Goal: Task Accomplishment & Management: Use online tool/utility

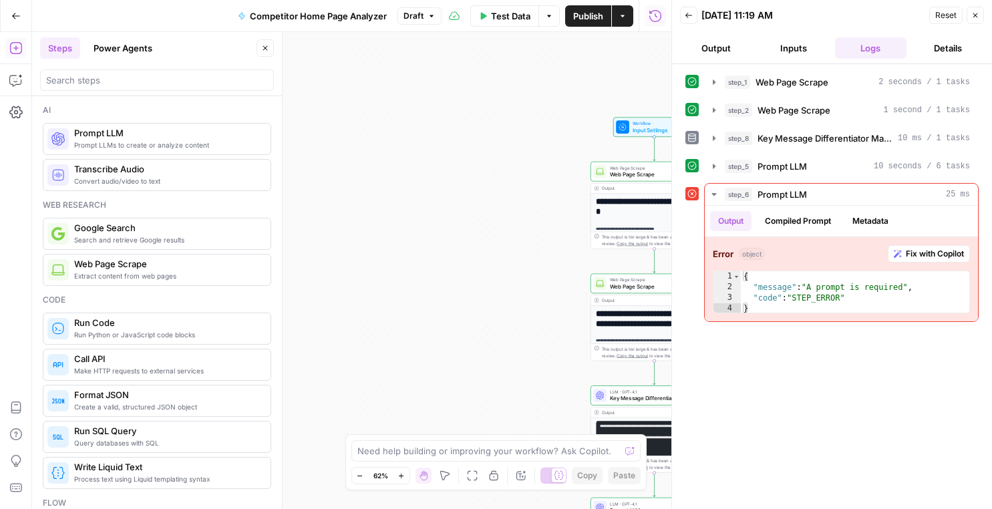
scroll to position [30, 0]
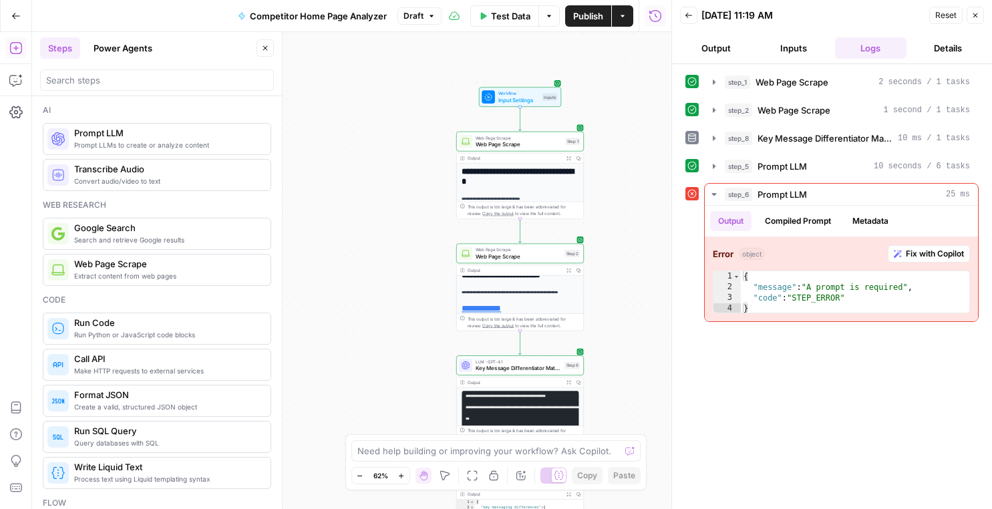
click at [969, 12] on button "Close" at bounding box center [975, 15] width 17 height 17
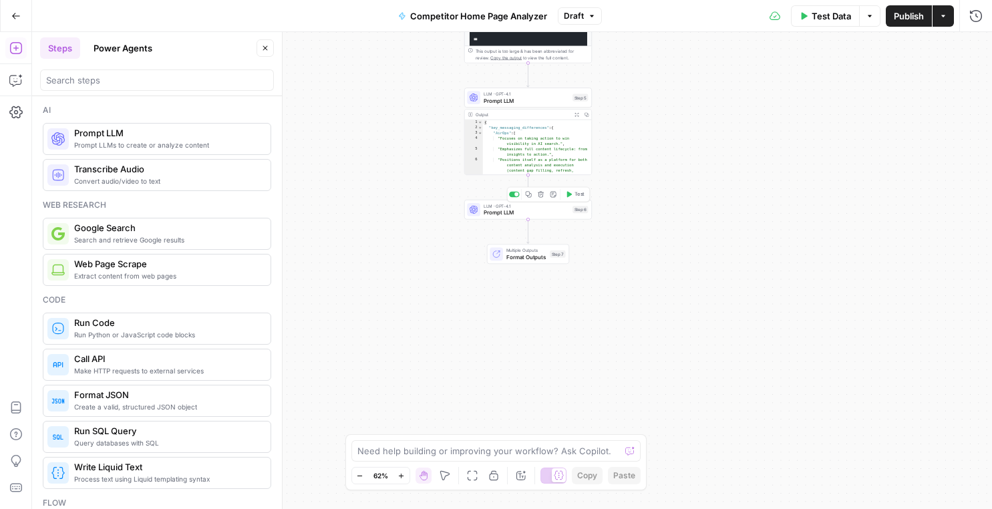
click at [522, 212] on span "Prompt LLM" at bounding box center [527, 212] width 86 height 8
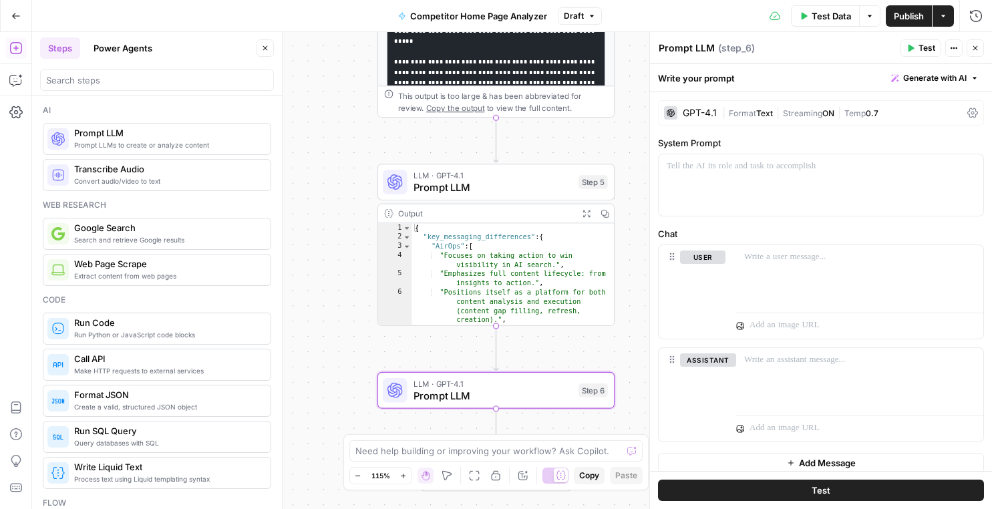
click at [464, 219] on div "Output" at bounding box center [485, 213] width 174 height 12
click at [459, 182] on span "Prompt LLM" at bounding box center [493, 187] width 159 height 15
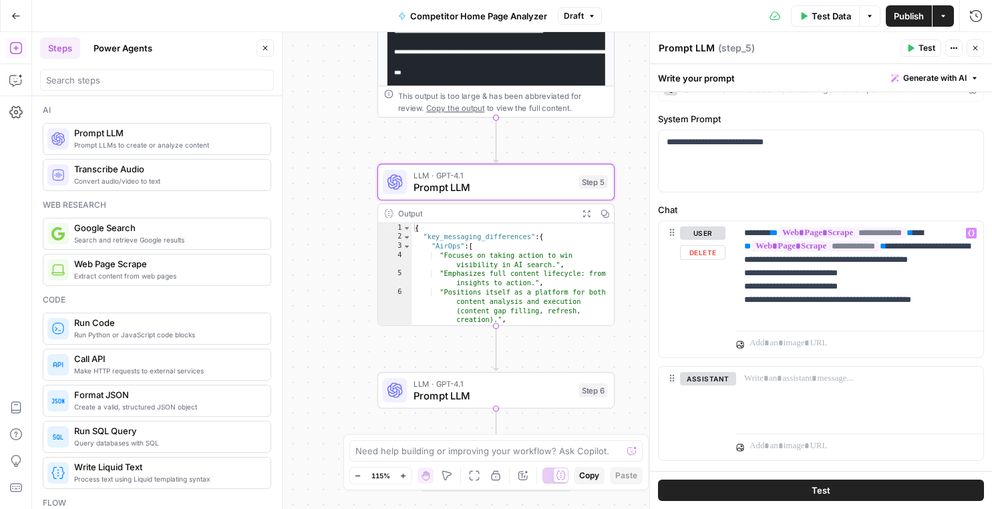
scroll to position [32, 0]
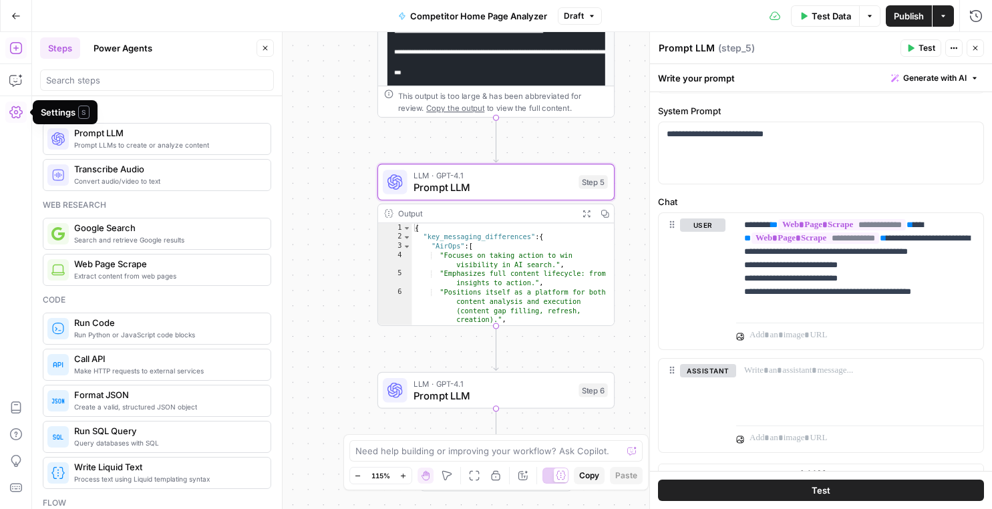
click at [114, 55] on button "Power Agents" at bounding box center [123, 47] width 75 height 21
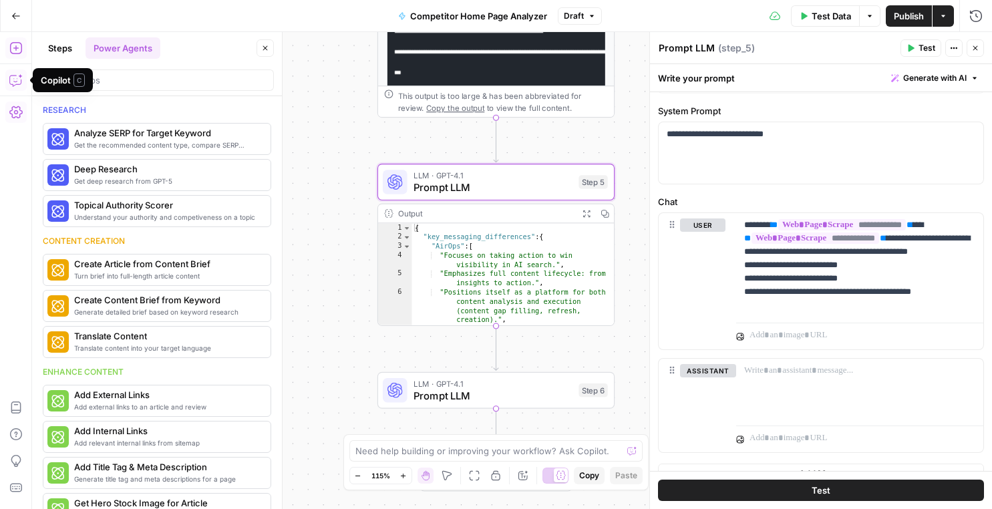
click at [20, 78] on icon "button" at bounding box center [15, 79] width 13 height 13
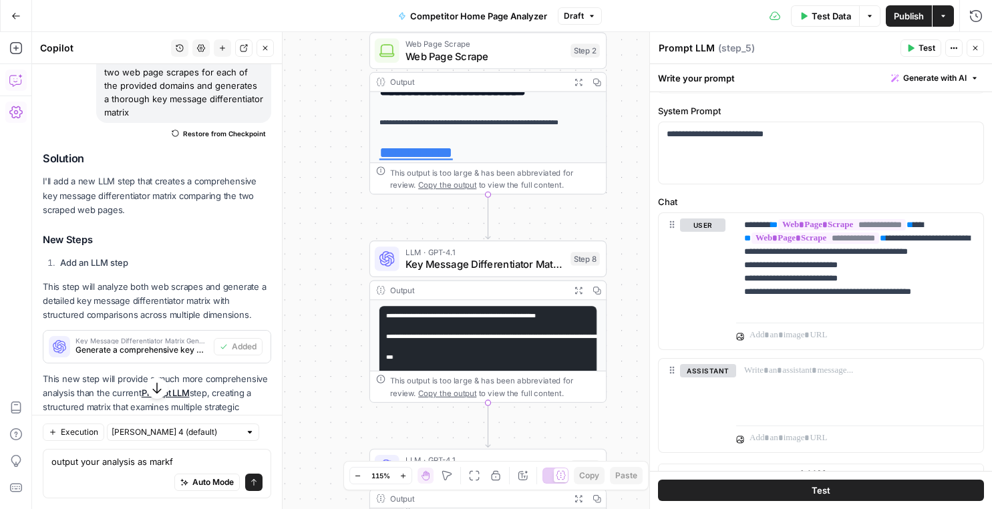
scroll to position [132, 0]
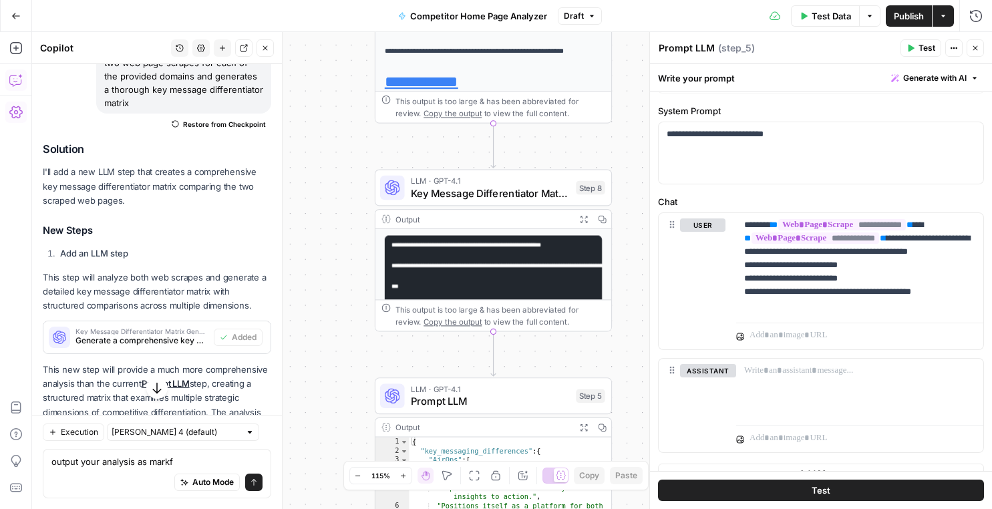
click at [977, 51] on icon "button" at bounding box center [975, 48] width 8 height 8
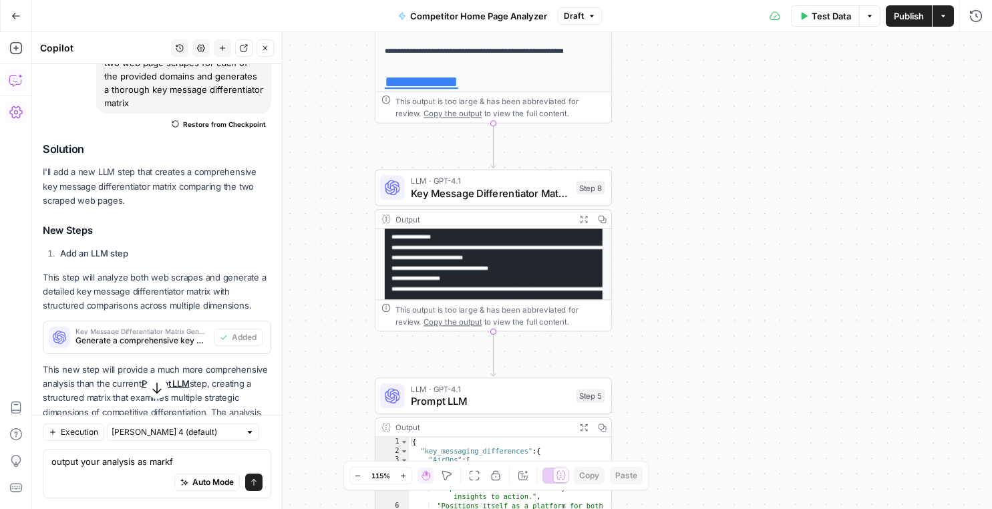
scroll to position [148, 0]
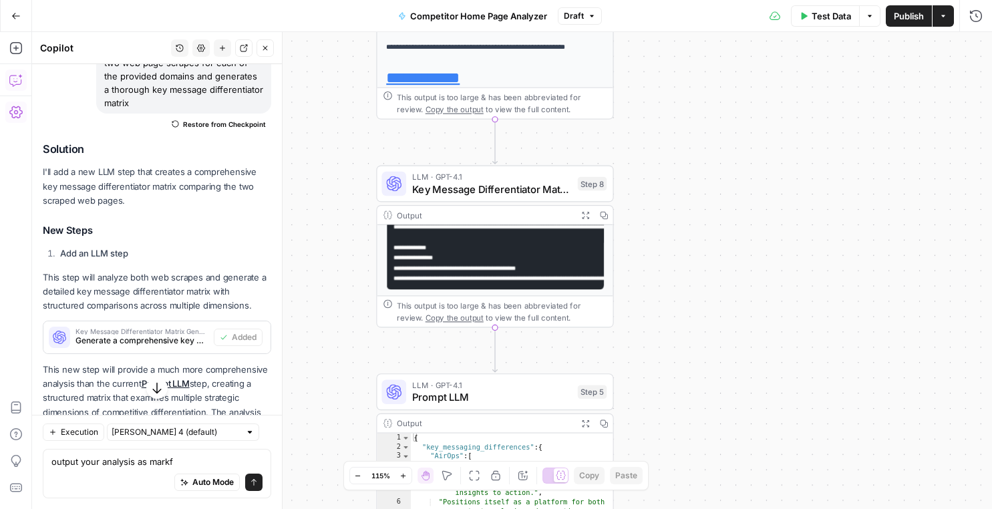
type textarea "**********"
click at [484, 452] on div "{ "key_messaging_differences" : { "AirOps" : [ "Focuses on taking action to win…" at bounding box center [512, 503] width 202 height 138
click at [480, 400] on span "Prompt LLM" at bounding box center [491, 396] width 159 height 15
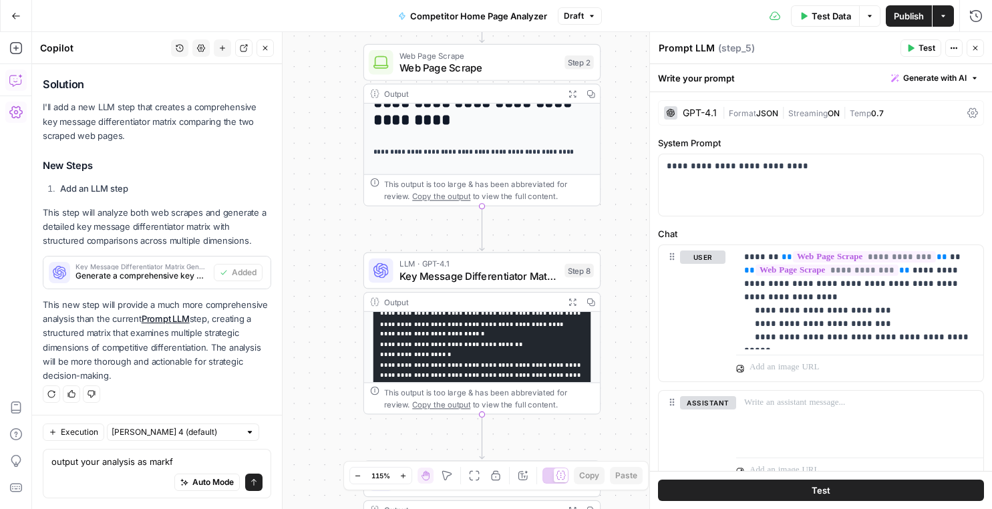
scroll to position [89, 0]
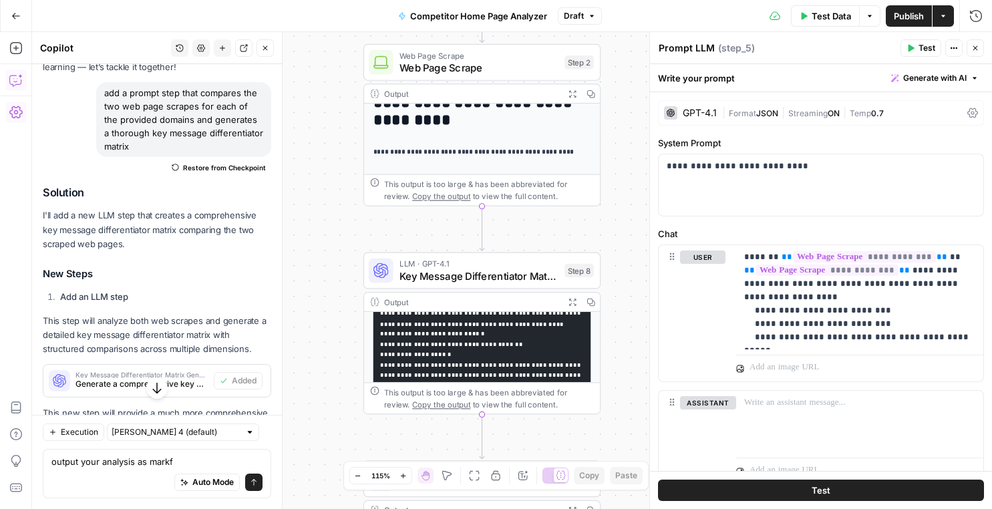
click at [132, 226] on p "I'll add a new LLM step that creates a comprehensive key message differentiator…" at bounding box center [157, 229] width 228 height 42
copy div "I'll add a new LLM step that creates a comprehensive key message differentiator…"
click at [95, 466] on textarea "output your analysis as markf" at bounding box center [156, 461] width 211 height 13
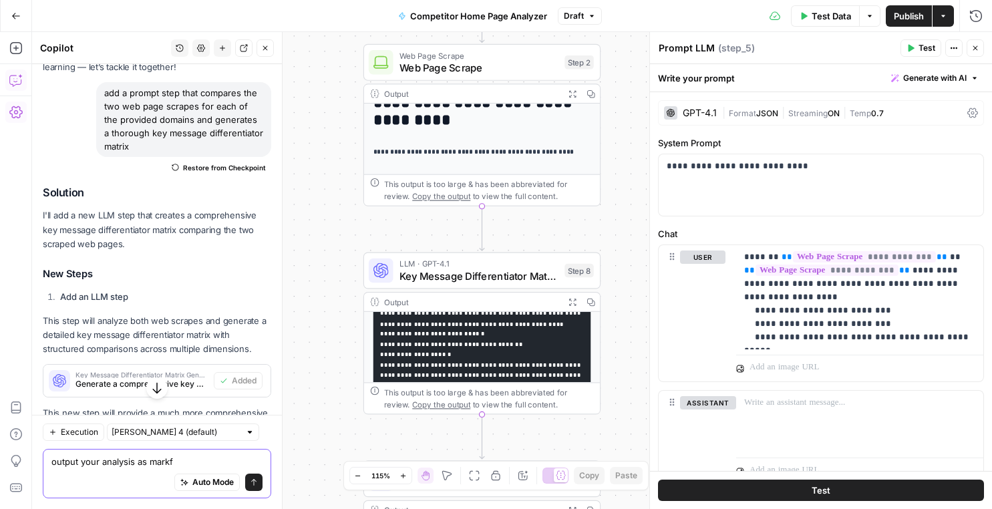
click at [95, 466] on textarea "output your analysis as markf" at bounding box center [156, 461] width 211 height 13
paste textarea "I'll add a new LLM step that creates a comprehensive key message differentiator…"
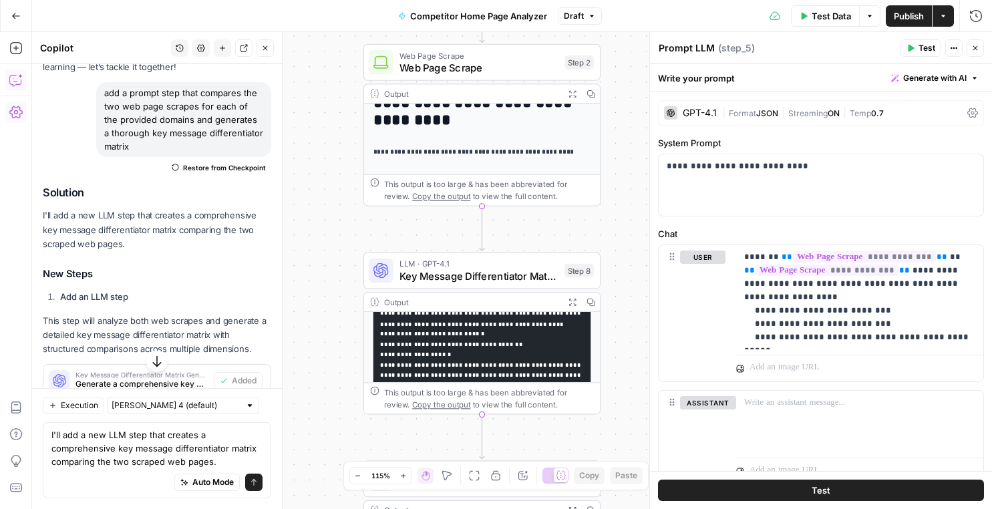
scroll to position [237, 0]
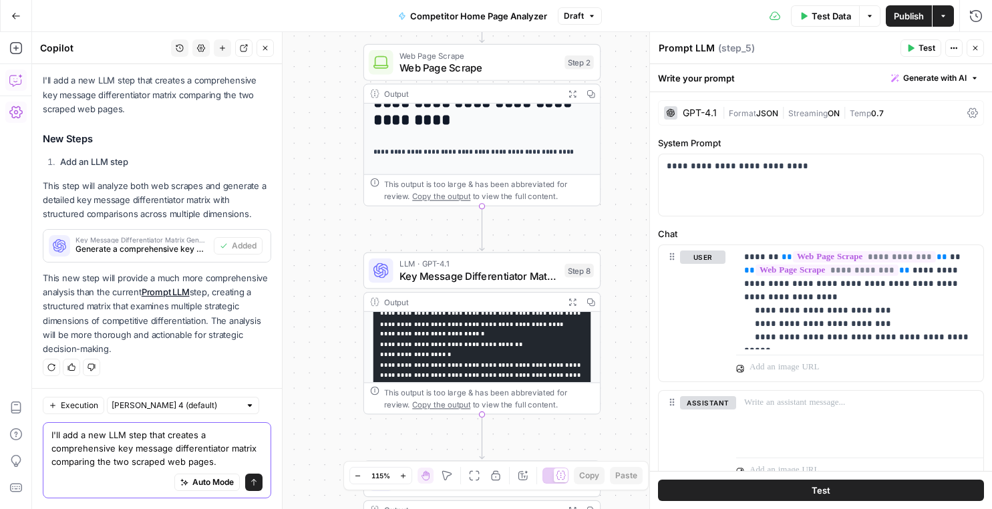
drag, startPoint x: 231, startPoint y: 437, endPoint x: 73, endPoint y: 430, distance: 158.5
click at [73, 430] on textarea "I'll add a new LLM step that creates a comprehensive key message differentiator…" at bounding box center [156, 448] width 211 height 40
click at [98, 450] on textarea "I'll add a new LLM step that creates a comprehensive key message differentiator…" at bounding box center [156, 448] width 211 height 40
click at [116, 449] on textarea "I'll add a new LLM step that creates a comprehensive key message differentiator…" at bounding box center [156, 448] width 211 height 40
drag, startPoint x: 255, startPoint y: 434, endPoint x: 59, endPoint y: 436, distance: 195.8
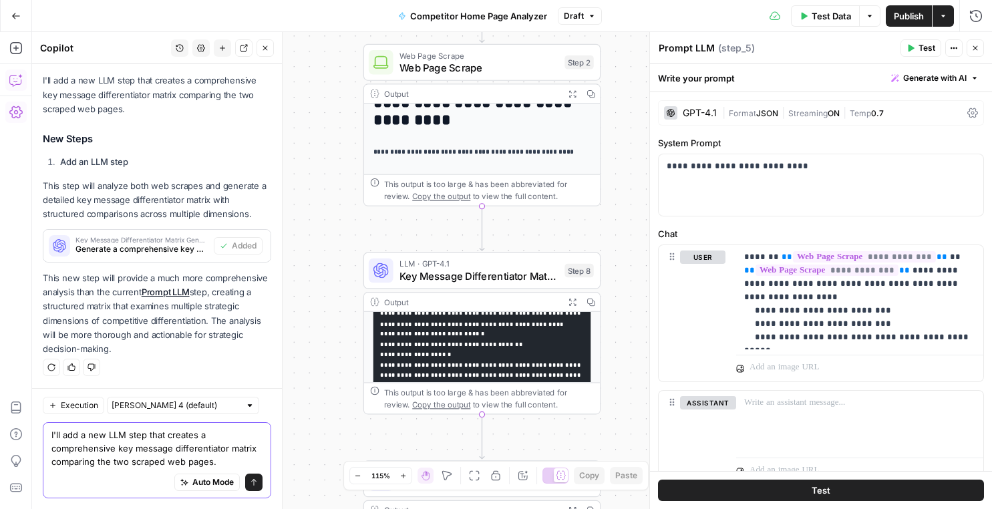
click at [59, 436] on textarea "I'll add a new LLM step that creates a comprehensive key message differentiator…" at bounding box center [156, 448] width 211 height 40
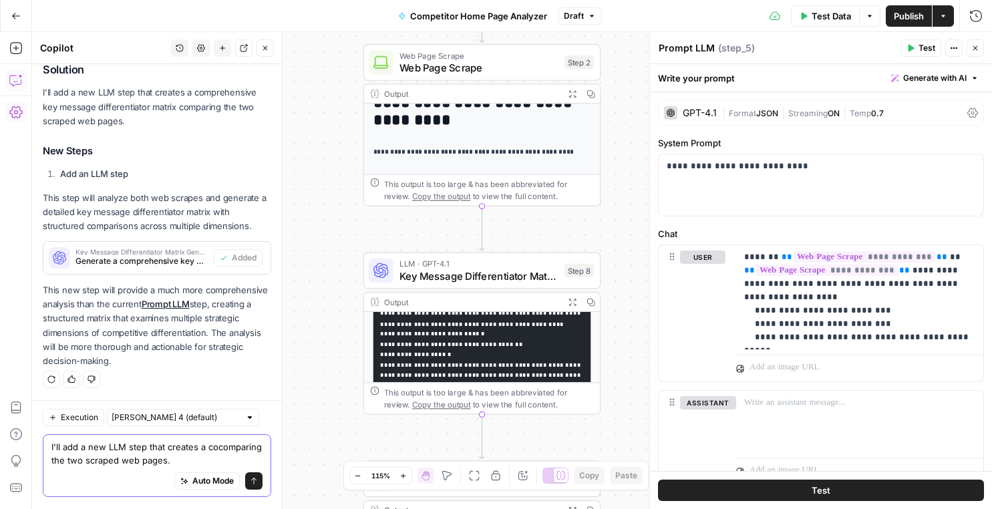
scroll to position [224, 0]
paste textarea "Unique value propositions"
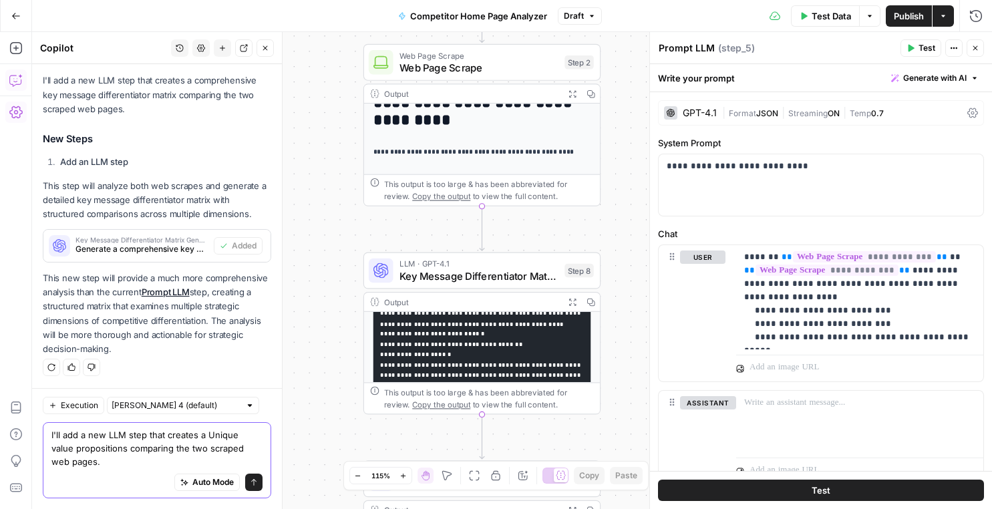
type textarea "I'll add a new LLM step that creates a Unique value propositions comparing the …"
click at [251, 483] on icon "submit" at bounding box center [254, 482] width 8 height 8
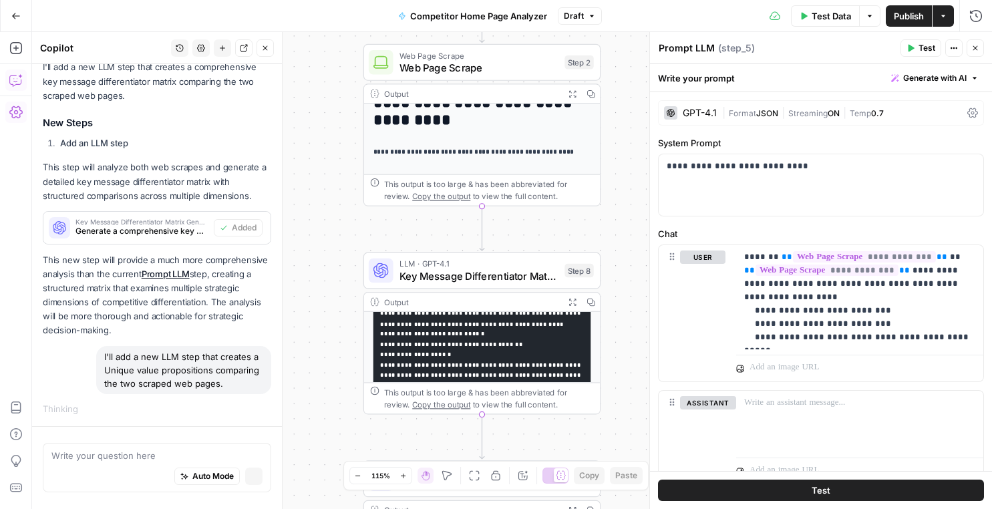
scroll to position [223, 0]
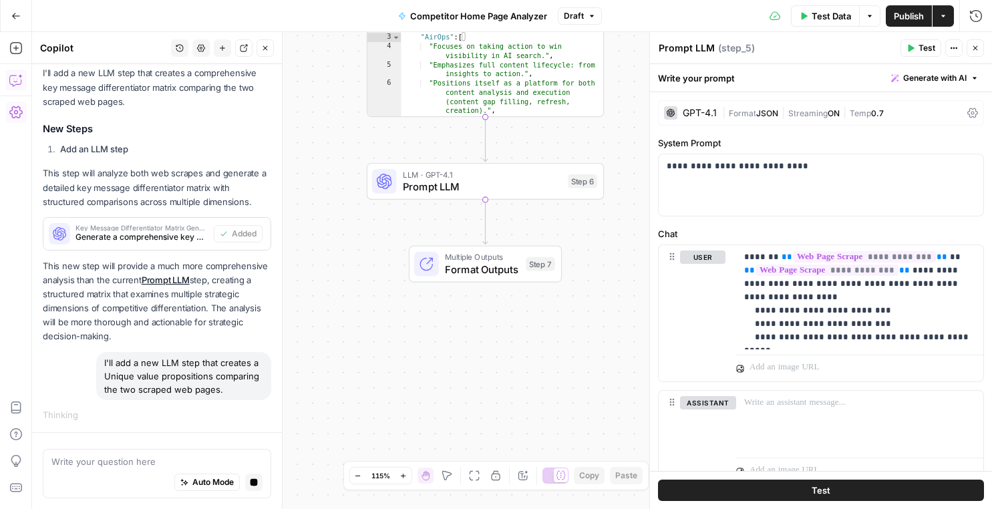
click at [971, 53] on button "Close" at bounding box center [975, 47] width 17 height 17
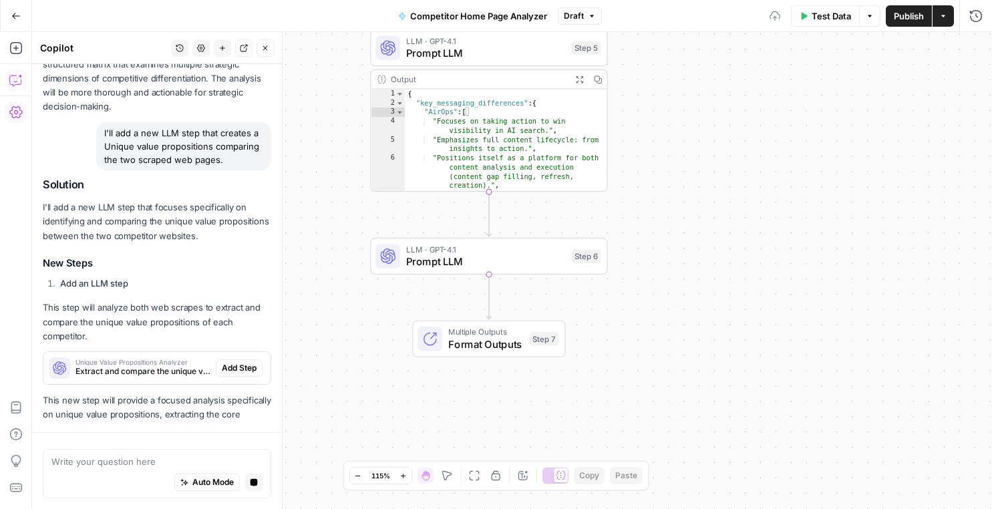
scroll to position [481, 0]
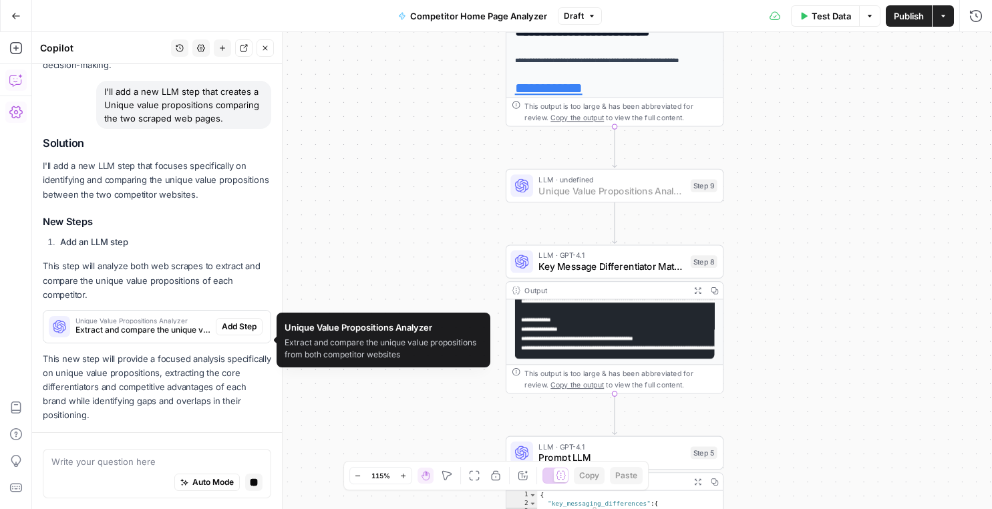
click at [229, 333] on span "Add Step" at bounding box center [239, 327] width 35 height 12
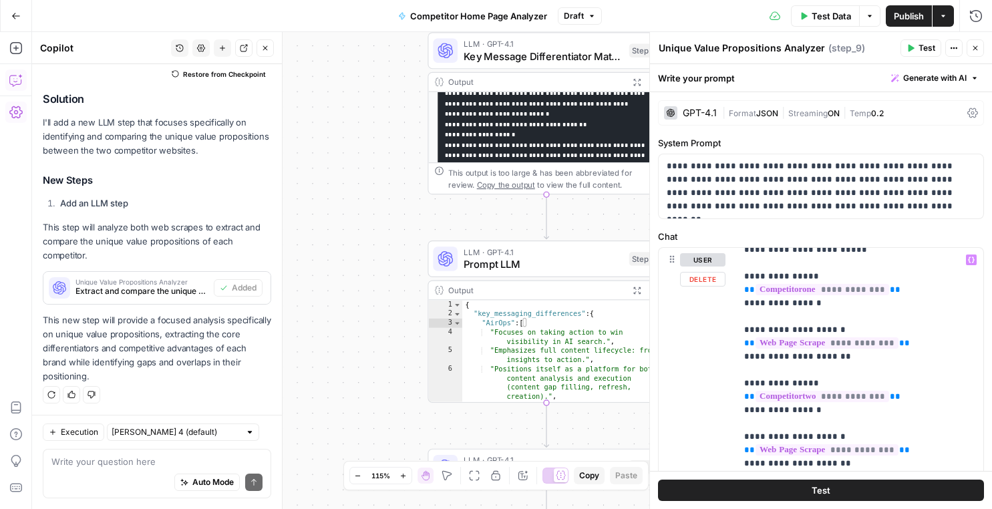
scroll to position [61, 0]
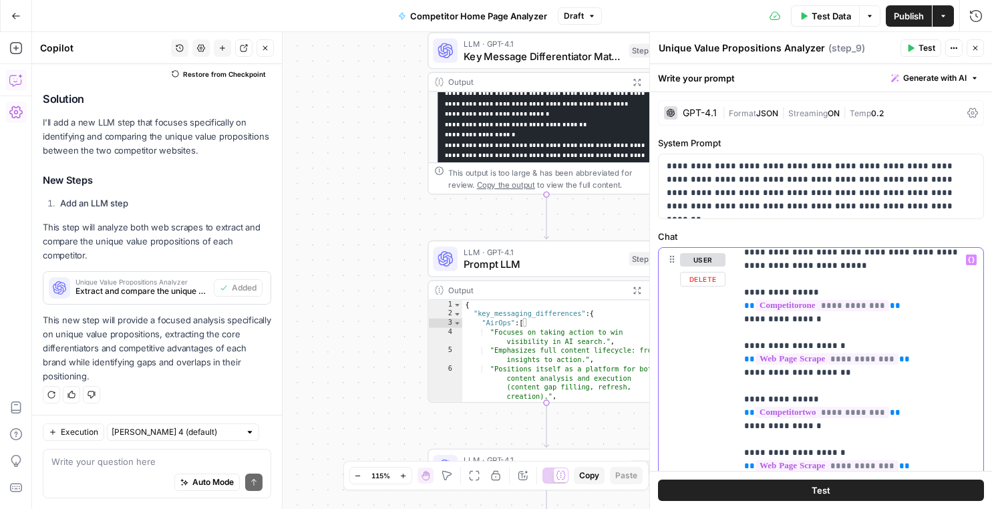
drag, startPoint x: 744, startPoint y: 383, endPoint x: 909, endPoint y: 453, distance: 179.3
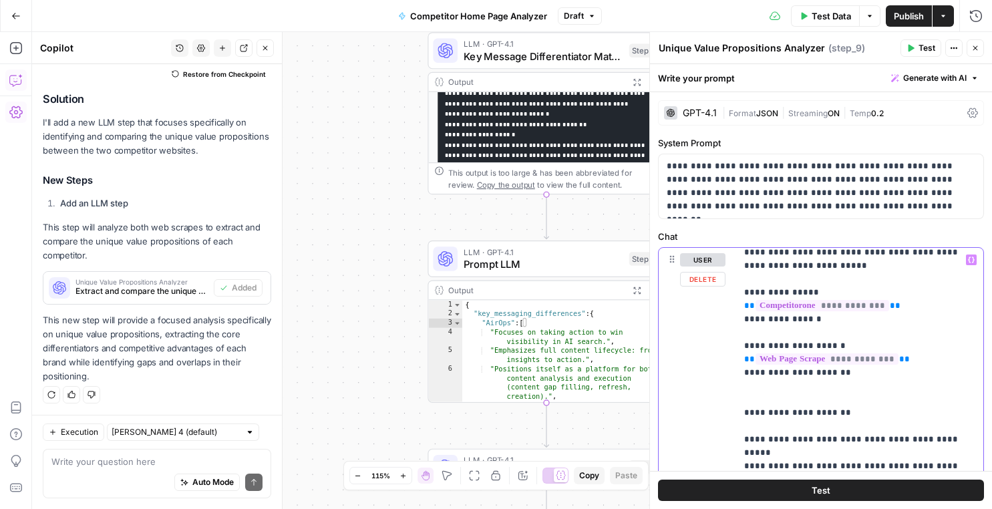
drag, startPoint x: 865, startPoint y: 408, endPoint x: 734, endPoint y: 397, distance: 132.1
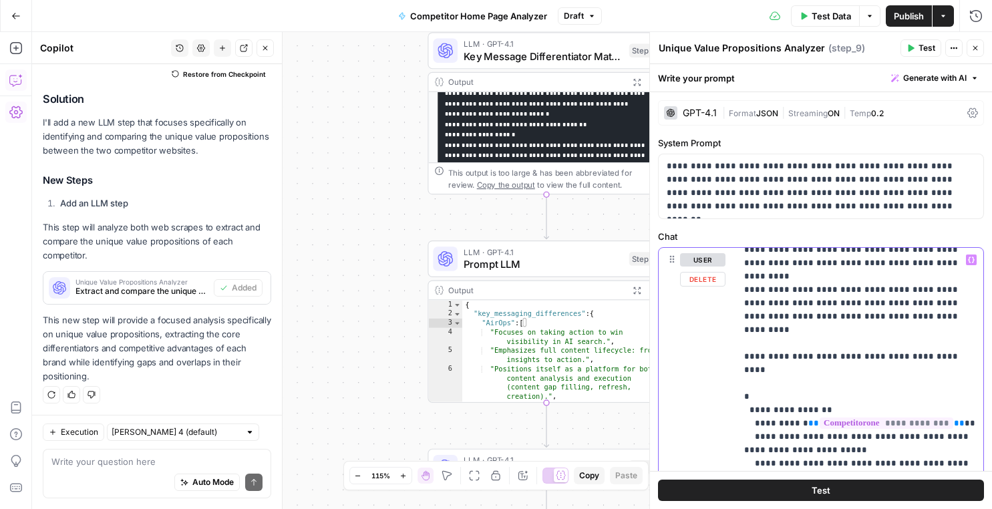
scroll to position [501, 0]
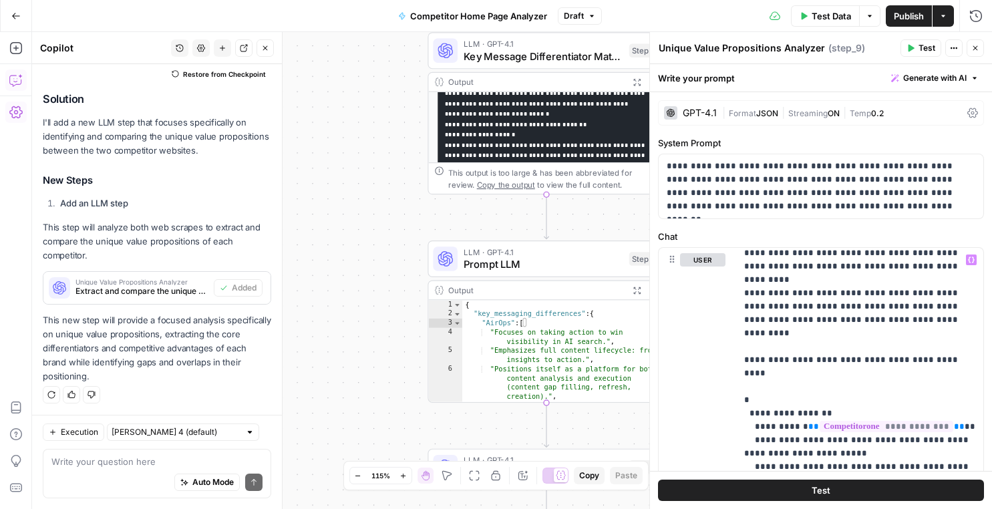
click at [767, 110] on span "JSON" at bounding box center [767, 113] width 22 height 10
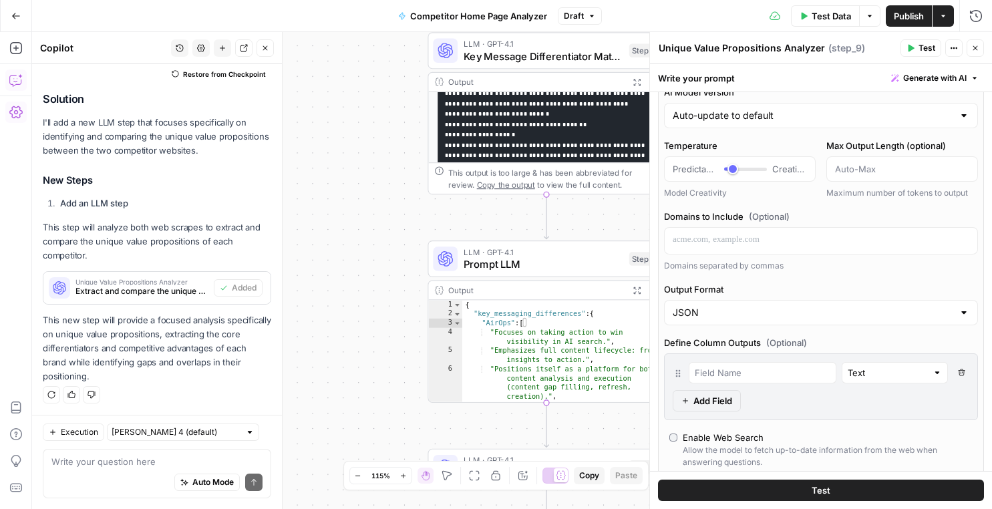
scroll to position [106, 0]
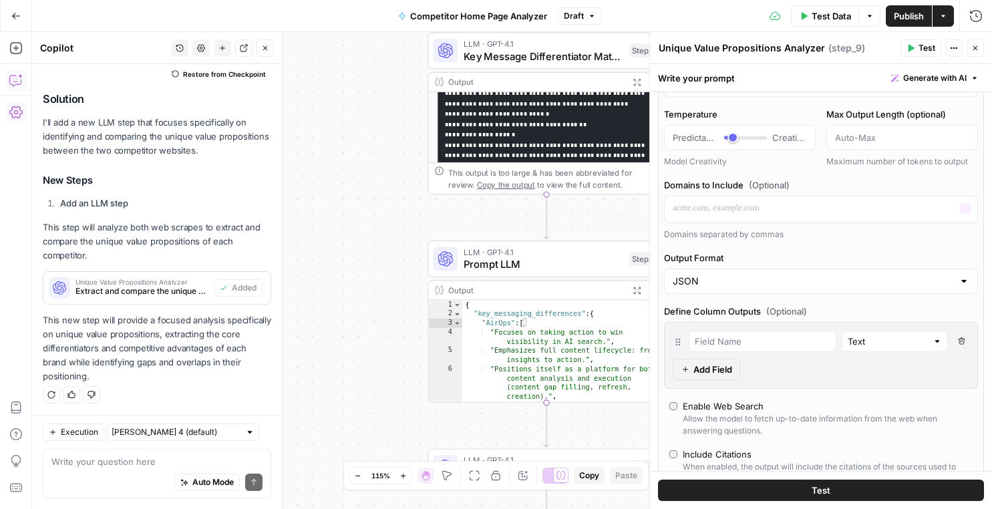
click at [740, 305] on label "Define Column Outputs (Optional)" at bounding box center [821, 311] width 314 height 13
click at [742, 279] on input "Output Format" at bounding box center [813, 281] width 281 height 13
click at [755, 313] on span "Text" at bounding box center [818, 314] width 286 height 13
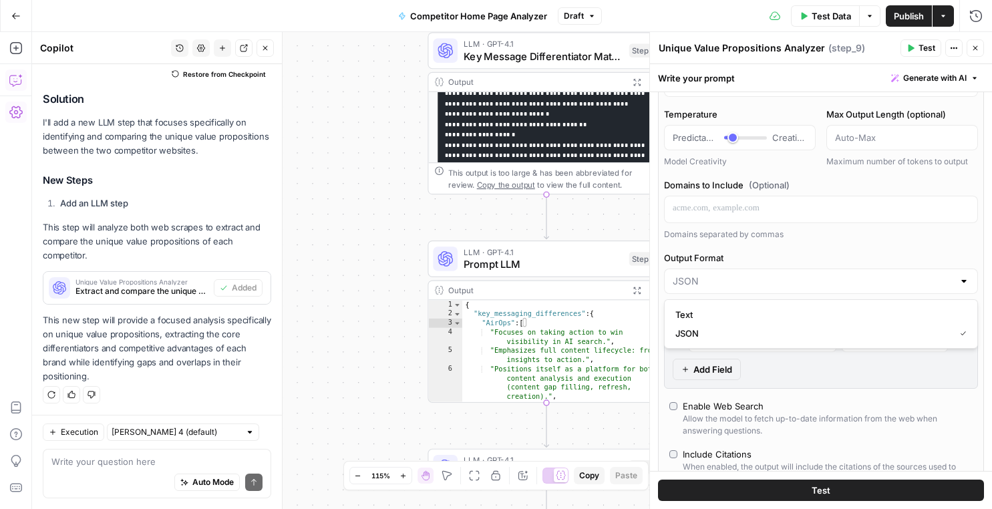
type input "Text"
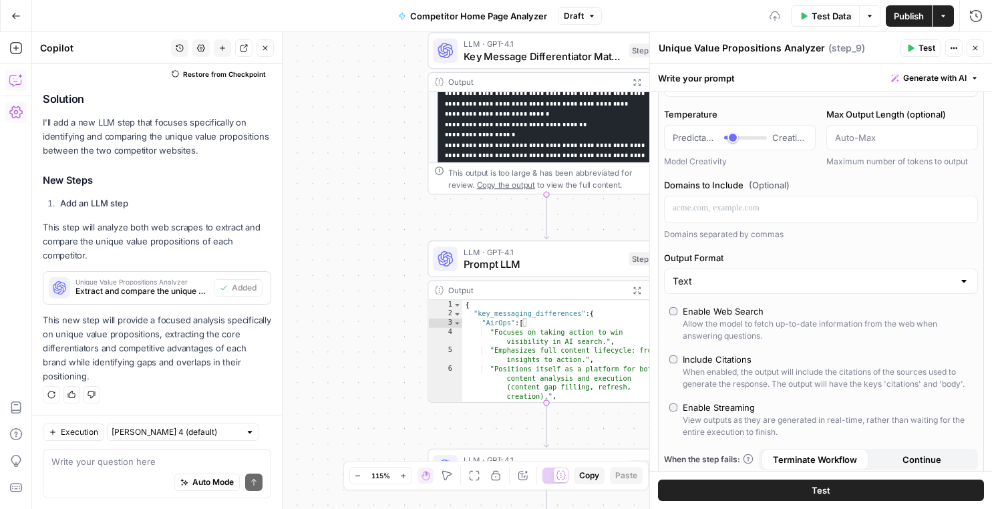
click at [772, 491] on button "Test" at bounding box center [821, 490] width 326 height 21
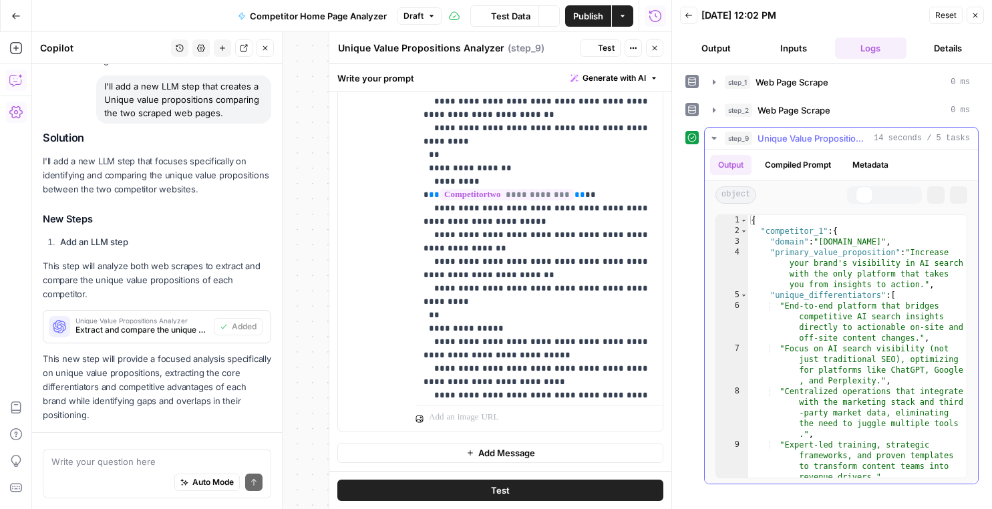
scroll to position [573, 0]
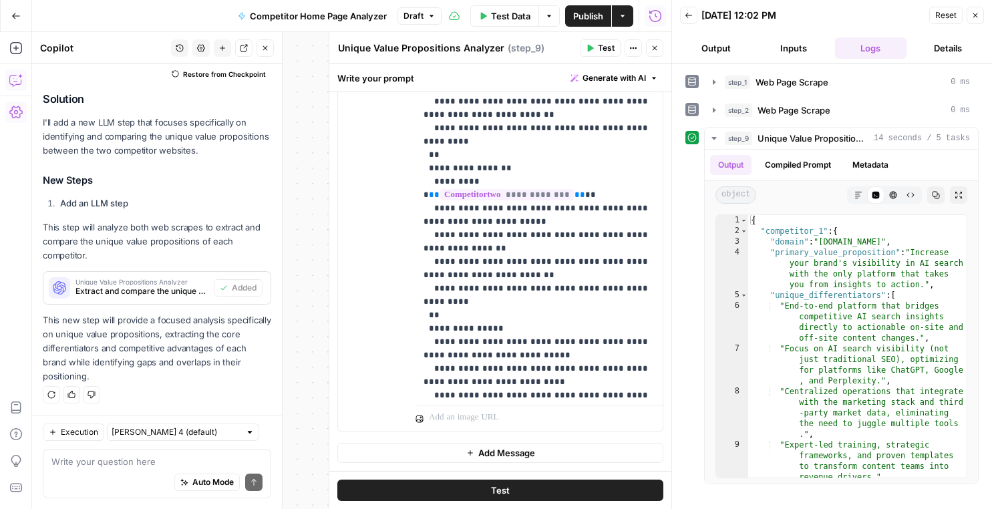
click at [975, 18] on icon "button" at bounding box center [975, 15] width 8 height 8
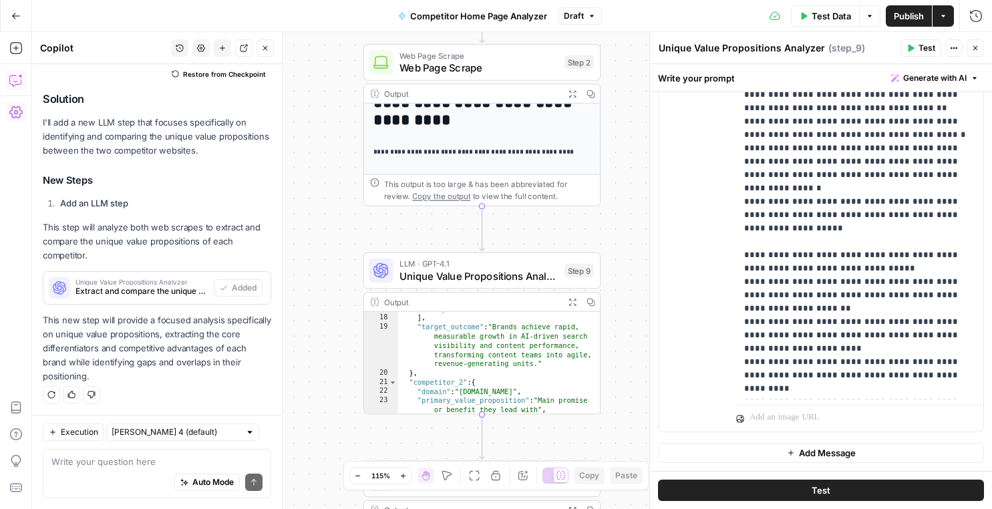
scroll to position [448, 0]
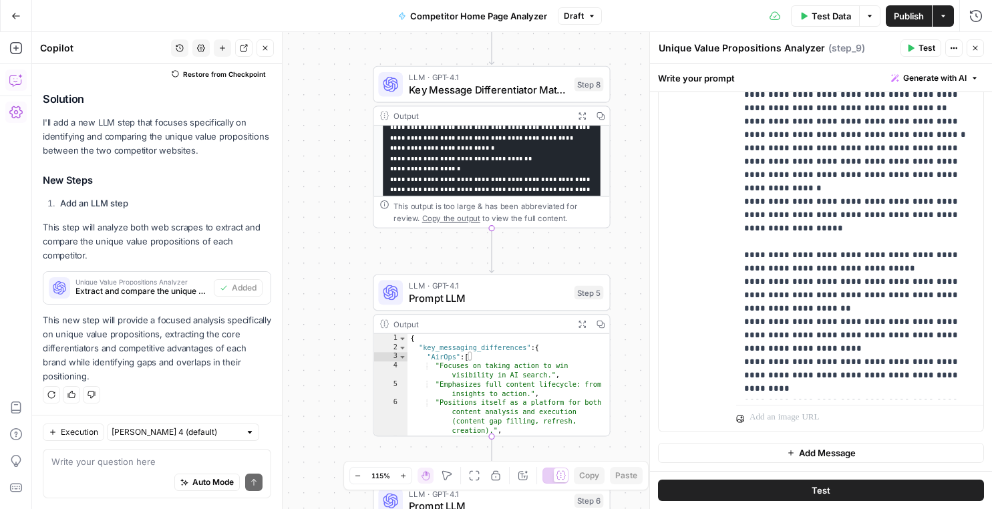
click at [457, 293] on span "Prompt LLM" at bounding box center [488, 298] width 159 height 15
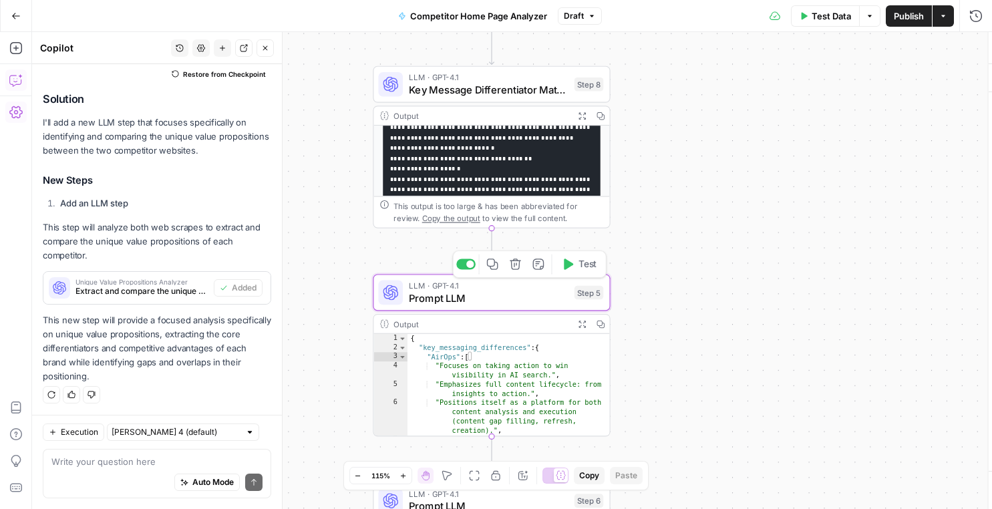
type textarea "Prompt LLM"
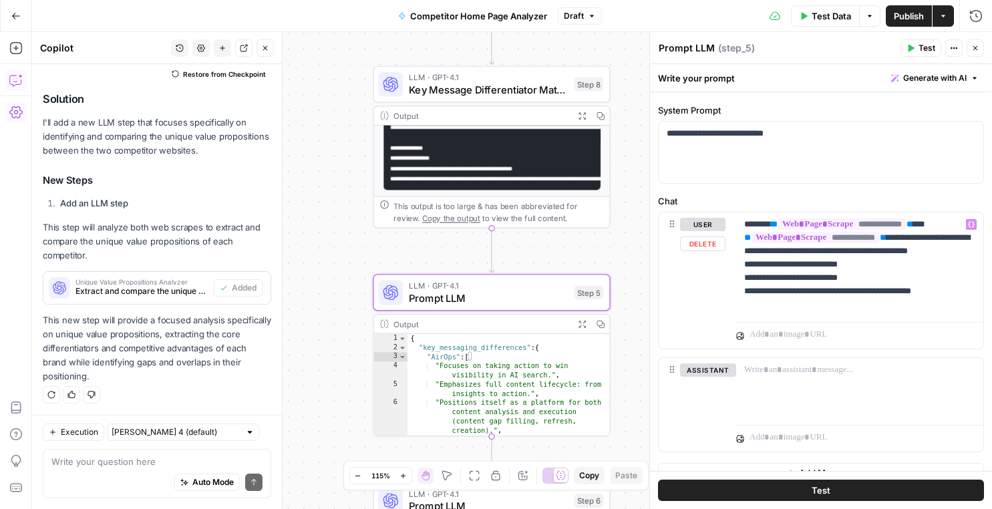
scroll to position [30, 0]
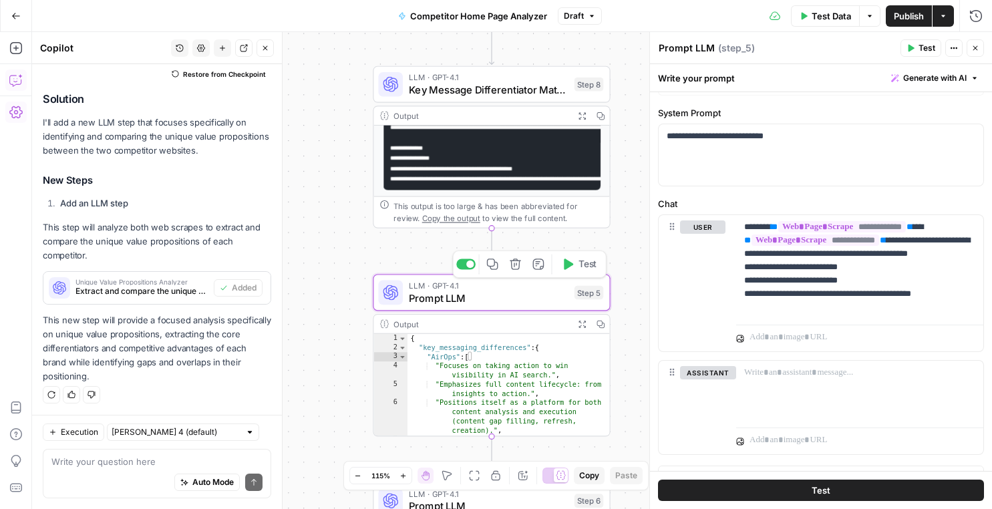
click at [514, 261] on icon "button" at bounding box center [515, 264] width 11 height 11
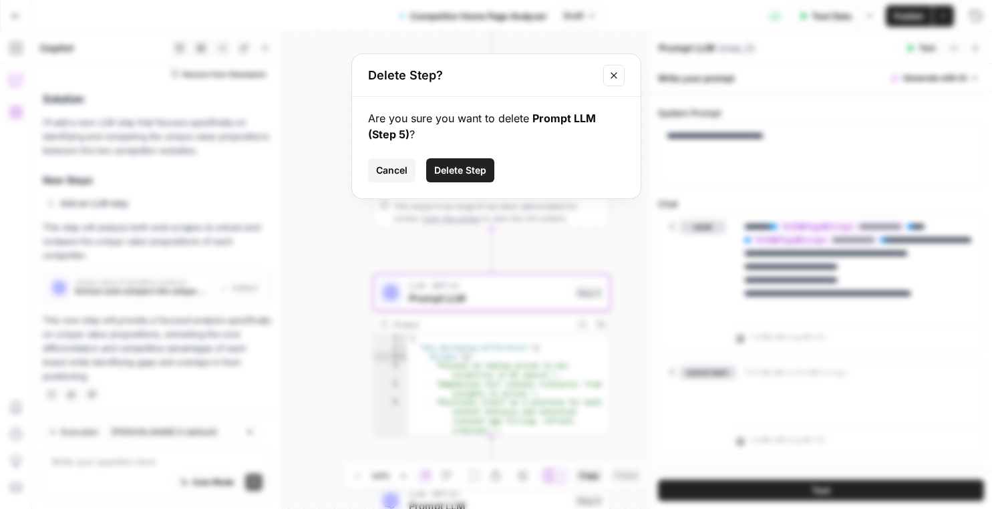
click at [468, 170] on span "Delete Step" at bounding box center [460, 170] width 52 height 13
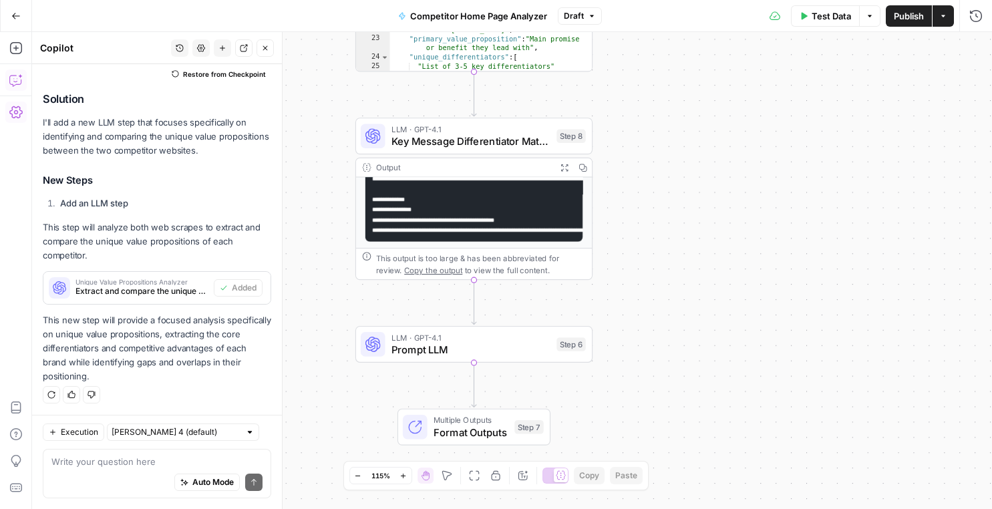
click at [448, 343] on span "Prompt LLM" at bounding box center [470, 349] width 159 height 15
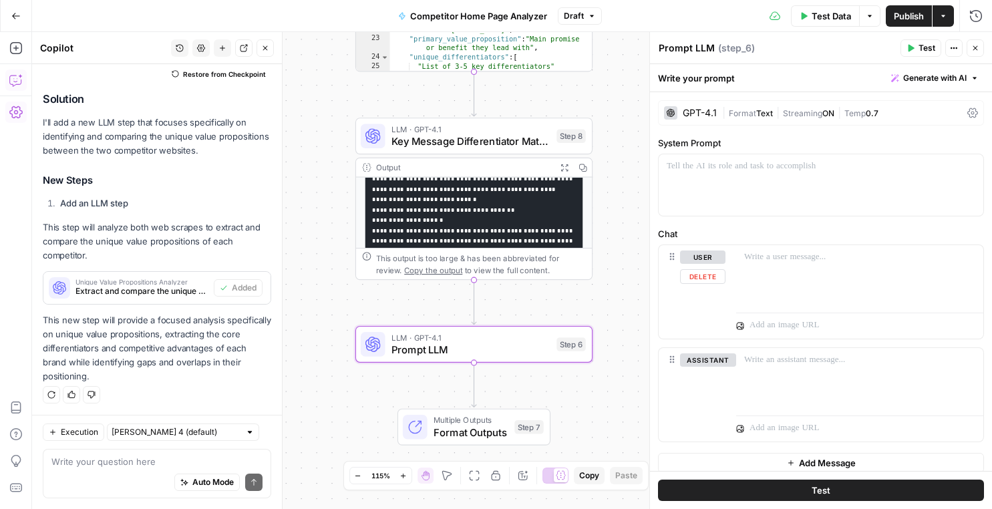
scroll to position [10, 0]
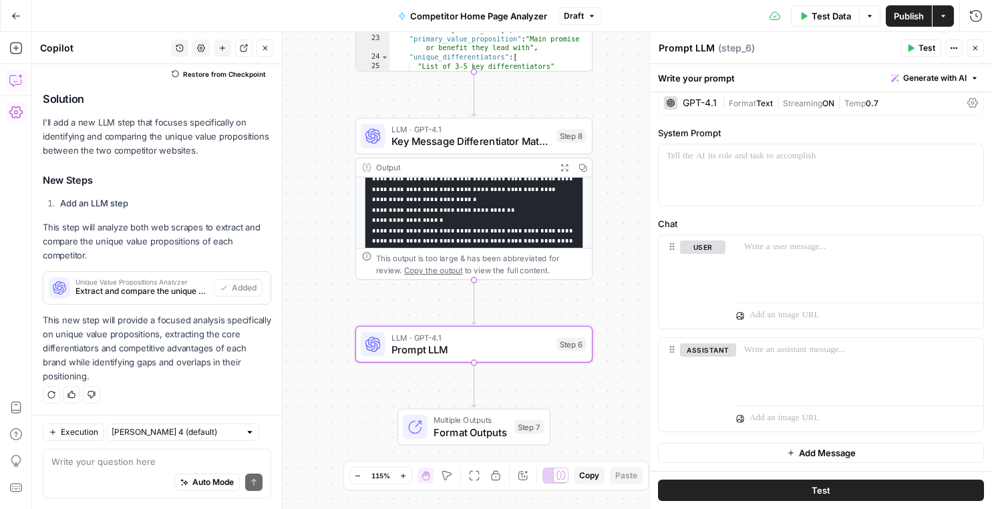
click at [973, 46] on icon "button" at bounding box center [975, 48] width 8 height 8
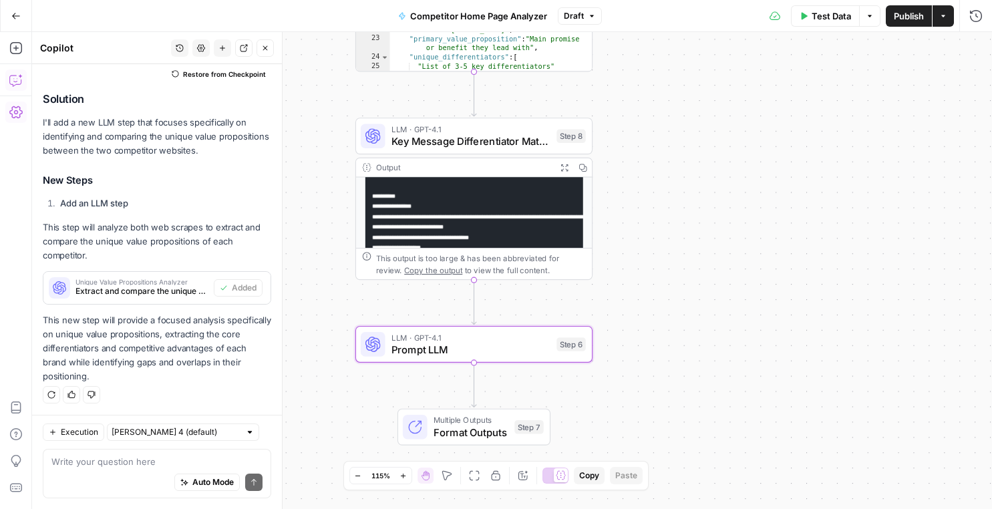
scroll to position [0, 0]
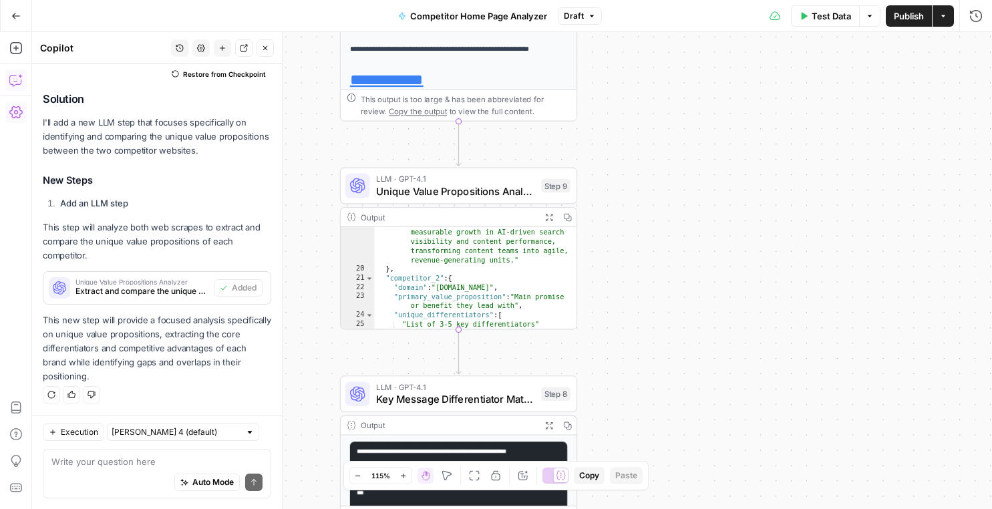
click at [433, 389] on span "LLM · GPT-4.1" at bounding box center [455, 387] width 159 height 12
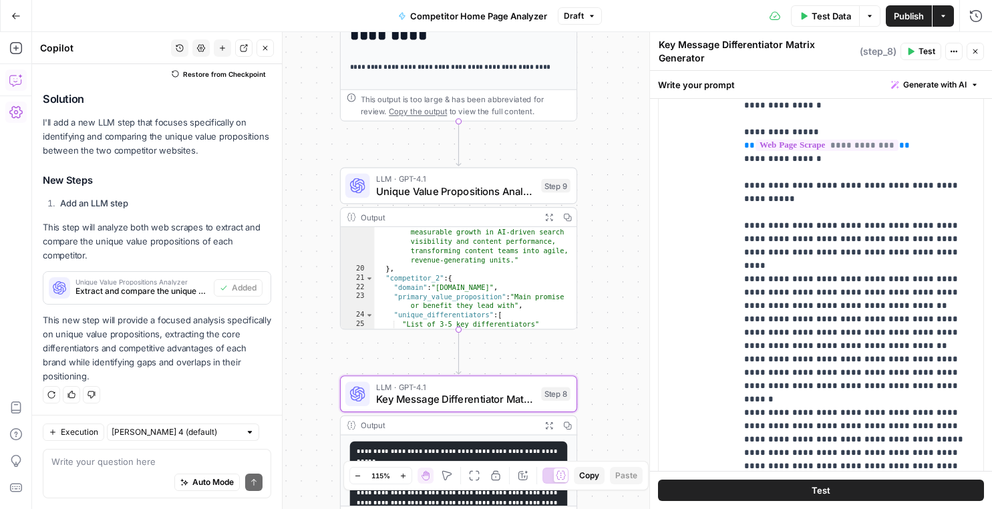
scroll to position [412, 0]
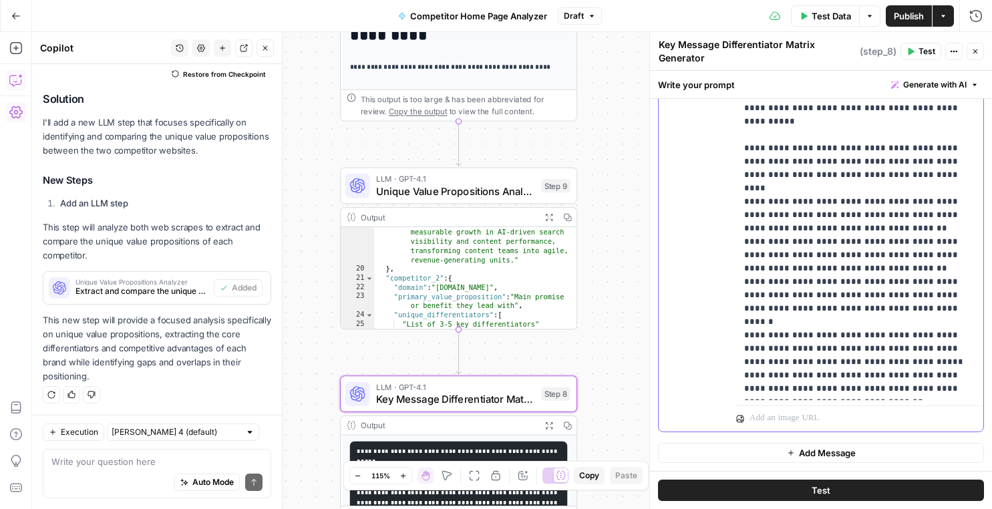
click at [817, 347] on p "**********" at bounding box center [859, 409] width 231 height 1096
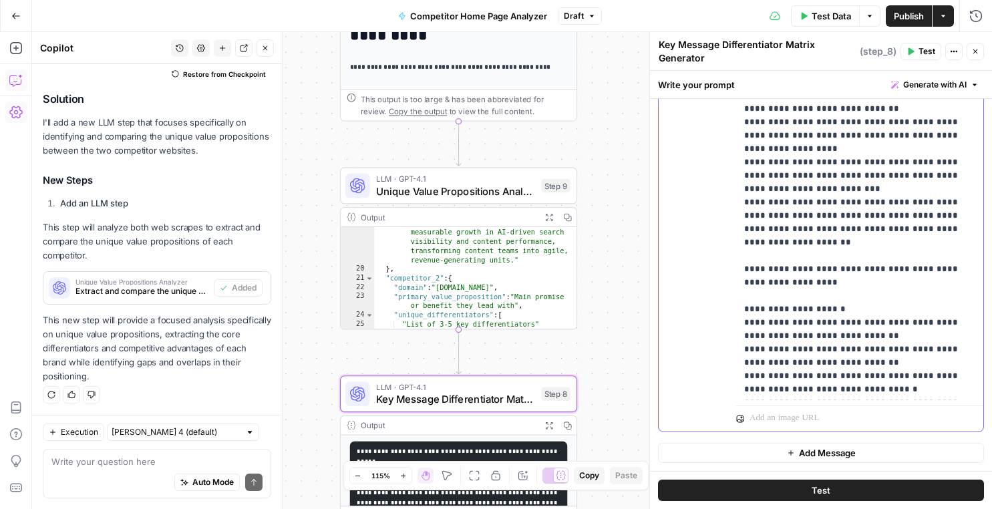
scroll to position [562, 0]
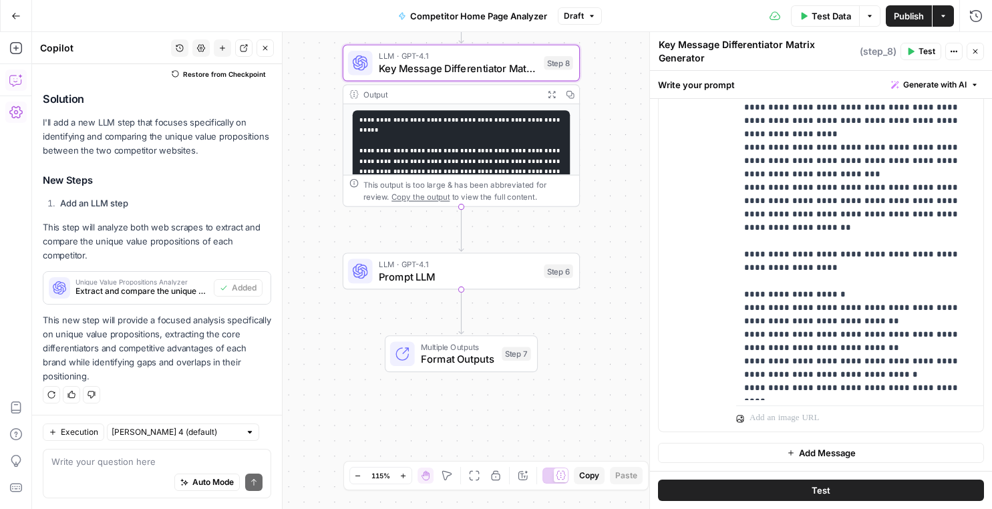
click at [146, 469] on div "Auto Mode Send" at bounding box center [156, 482] width 211 height 29
paste textarea "Suggested improvements for your page"
click at [46, 461] on div "Suggested improvements for your page Suggested improvements for your page Auto …" at bounding box center [157, 473] width 228 height 49
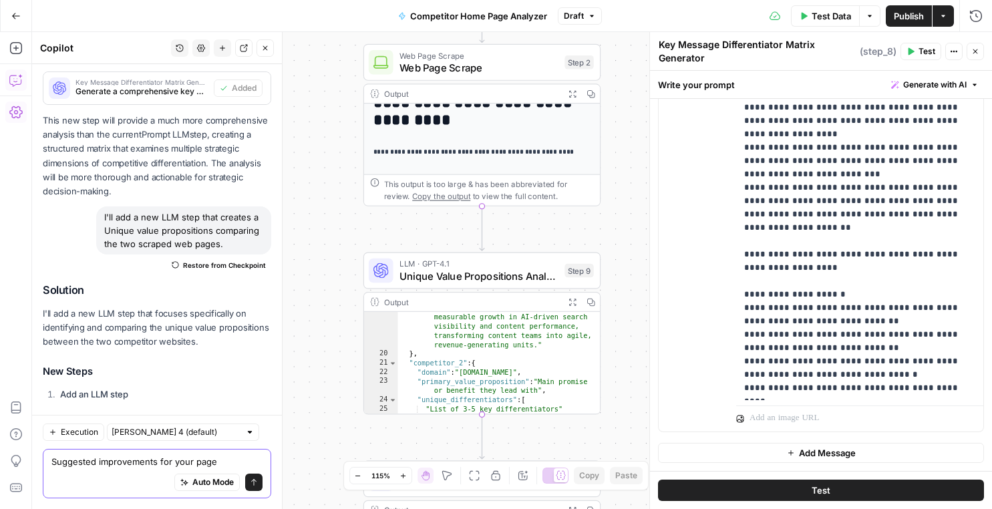
scroll to position [369, 0]
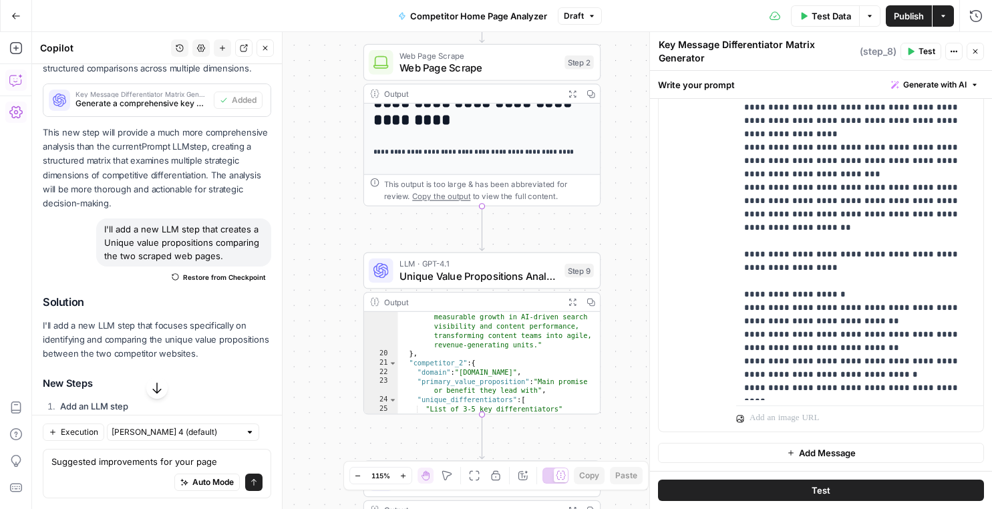
click at [147, 222] on div "I'll add a new LLM step that creates a Unique value propositions comparing the …" at bounding box center [183, 242] width 175 height 48
click at [147, 239] on div "I'll add a new LLM step that creates a Unique value propositions comparing the …" at bounding box center [183, 242] width 175 height 48
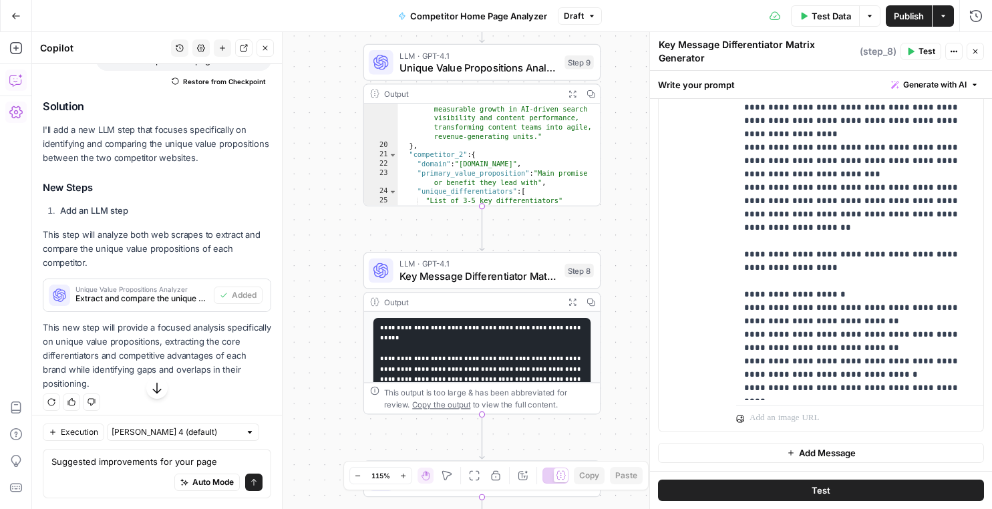
scroll to position [573, 0]
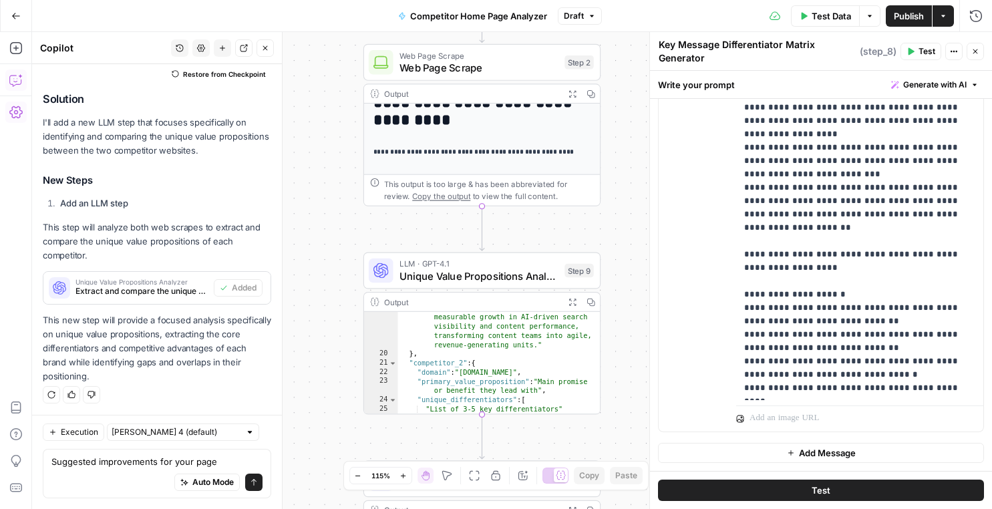
click at [112, 469] on div "Auto Mode Send" at bounding box center [156, 482] width 211 height 29
click at [49, 461] on div "Suggested improvements for your page Suggested improvements for your page Auto …" at bounding box center [157, 473] width 228 height 49
click at [51, 463] on div "Give Feedback" at bounding box center [72, 460] width 63 height 13
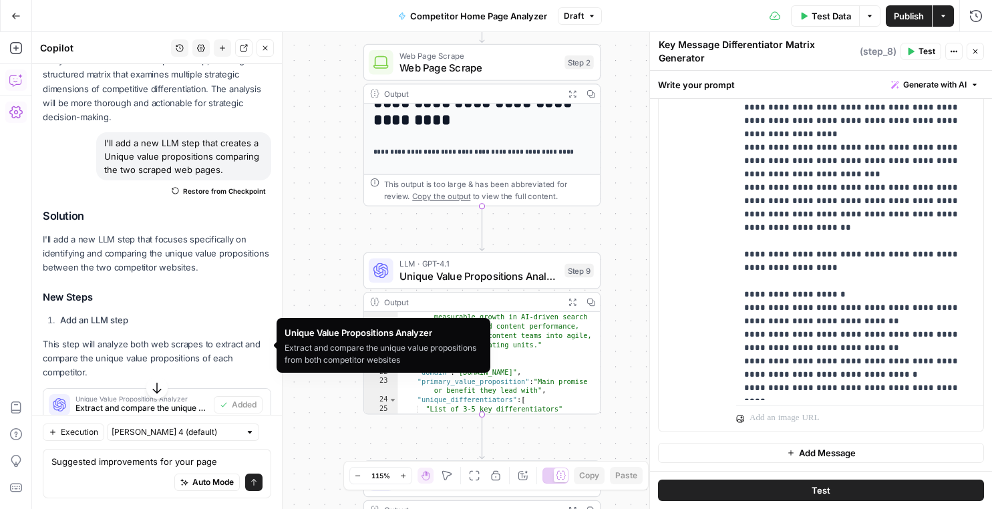
scroll to position [446, 0]
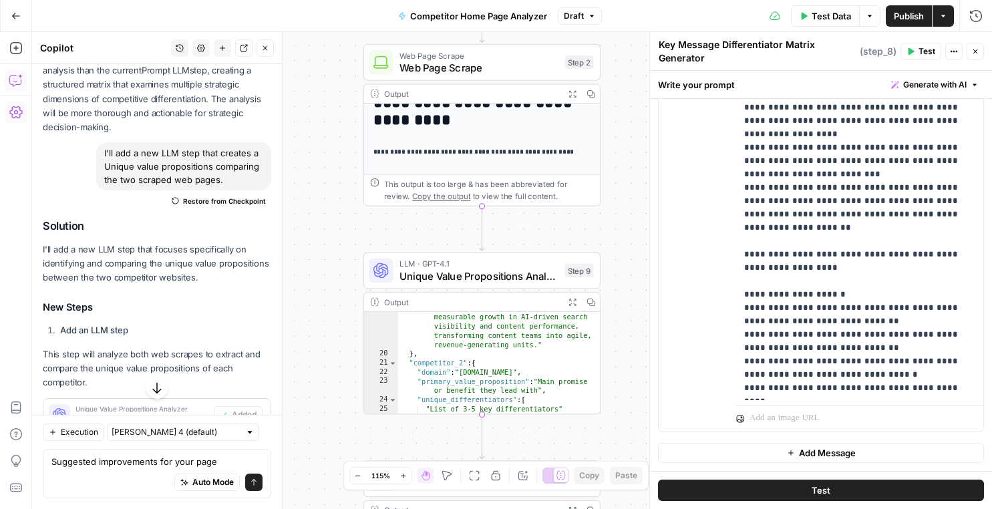
click at [194, 166] on div "I'll add a new LLM step that creates a Unique value propositions comparing the …" at bounding box center [183, 166] width 175 height 48
copy div "I'll add a new LLM step that creates a Unique value propositions comparing the …"
click at [51, 461] on textarea "Suggested improvements for your page" at bounding box center [156, 461] width 211 height 13
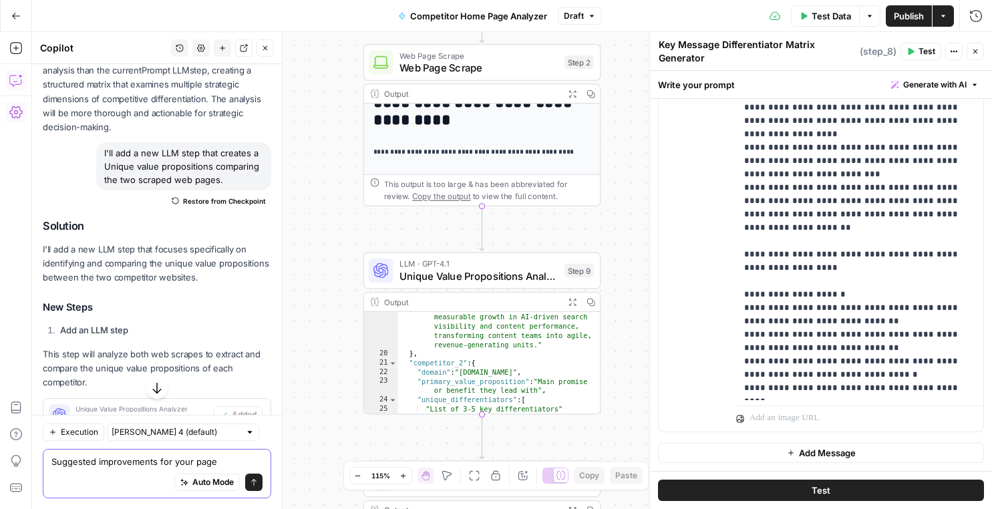
paste textarea "I'll add a new LLM step that creates a Unique value propositions comparing the …"
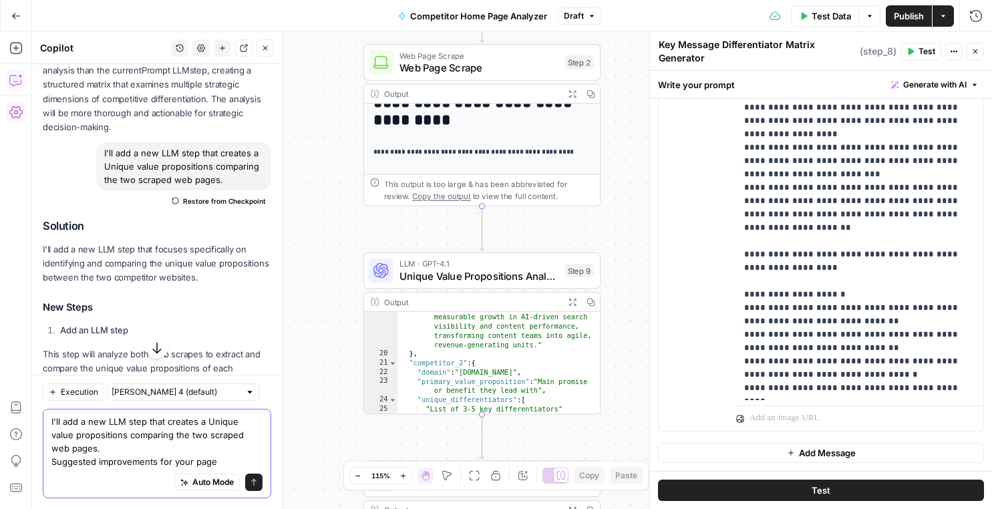
drag, startPoint x: 66, startPoint y: 419, endPoint x: 45, endPoint y: 420, distance: 20.8
click at [45, 420] on div "I'll add a new LLM step that creates a Unique value propositions comparing the …" at bounding box center [157, 454] width 228 height 90
drag, startPoint x: 95, startPoint y: 437, endPoint x: 193, endPoint y: 425, distance: 98.9
click at [193, 425] on textarea "add a new LLM step that creates a Unique value propositions comparing the two s…" at bounding box center [156, 441] width 211 height 53
click at [88, 440] on textarea "add a new LLM step that creates a Unique value propositions comparing the two s…" at bounding box center [156, 441] width 211 height 53
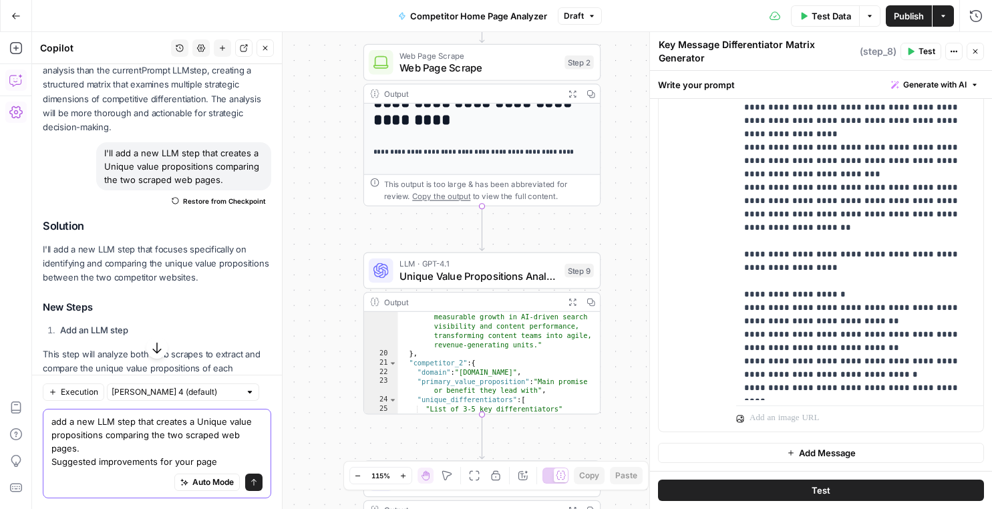
drag, startPoint x: 100, startPoint y: 438, endPoint x: 190, endPoint y: 420, distance: 92.0
click at [190, 420] on textarea "add a new LLM step that creates a Unique value propositions comparing the two s…" at bounding box center [156, 441] width 211 height 53
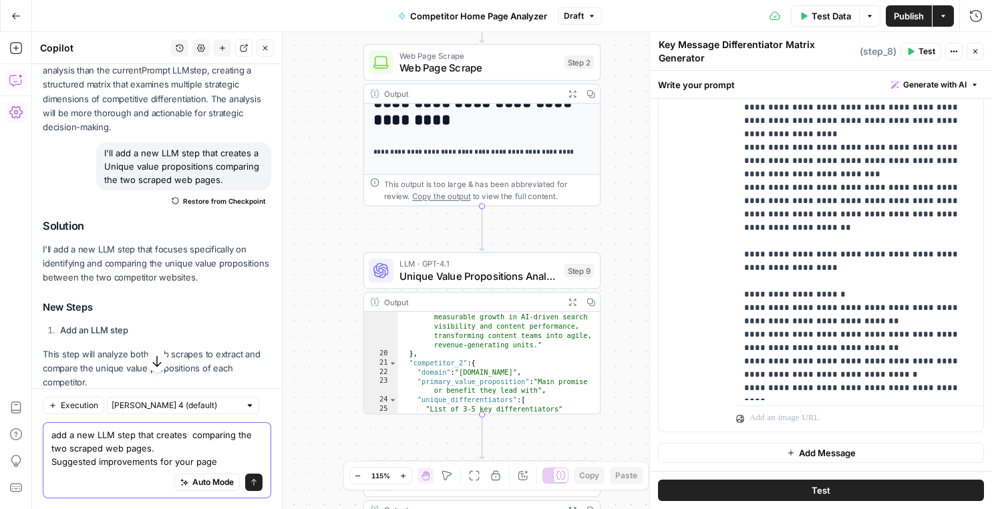
paste textarea "Suggested improvements for your page"
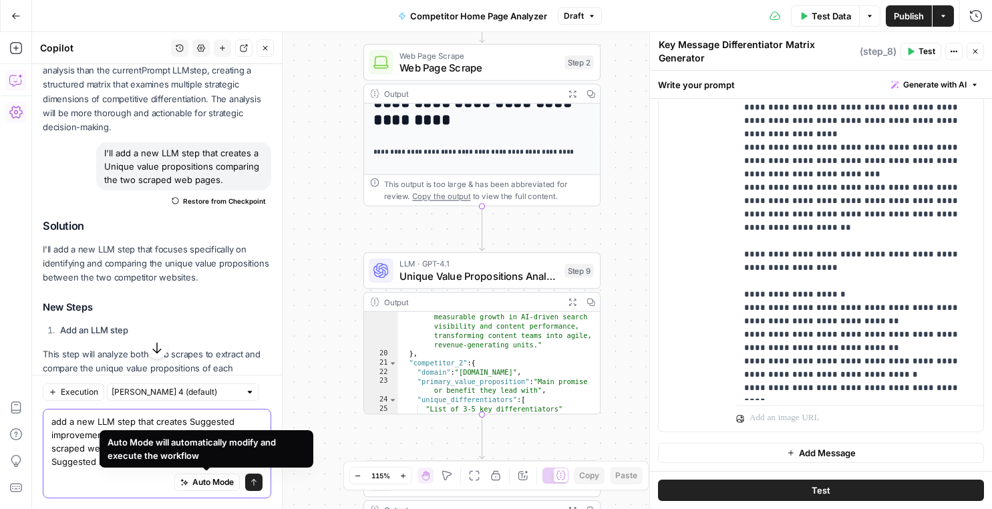
type textarea "add a new LLM step that creates Suggested improvements for your page comparing …"
click at [253, 481] on icon "submit" at bounding box center [254, 482] width 8 height 8
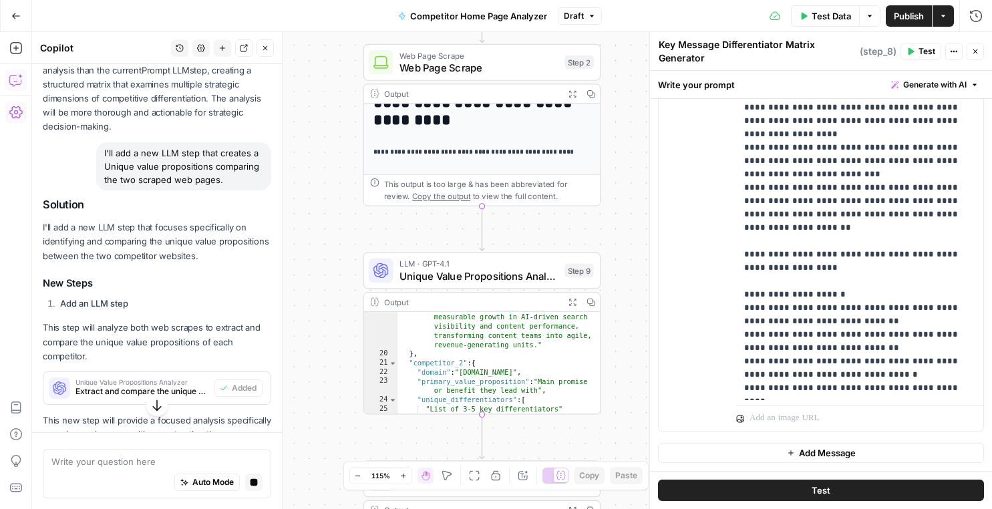
scroll to position [599, 0]
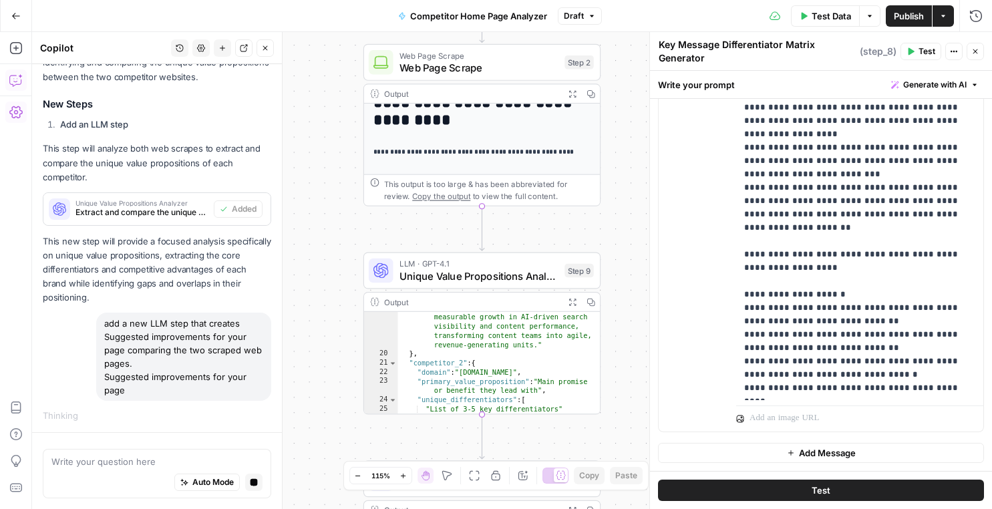
click at [976, 54] on icon "button" at bounding box center [975, 51] width 8 height 8
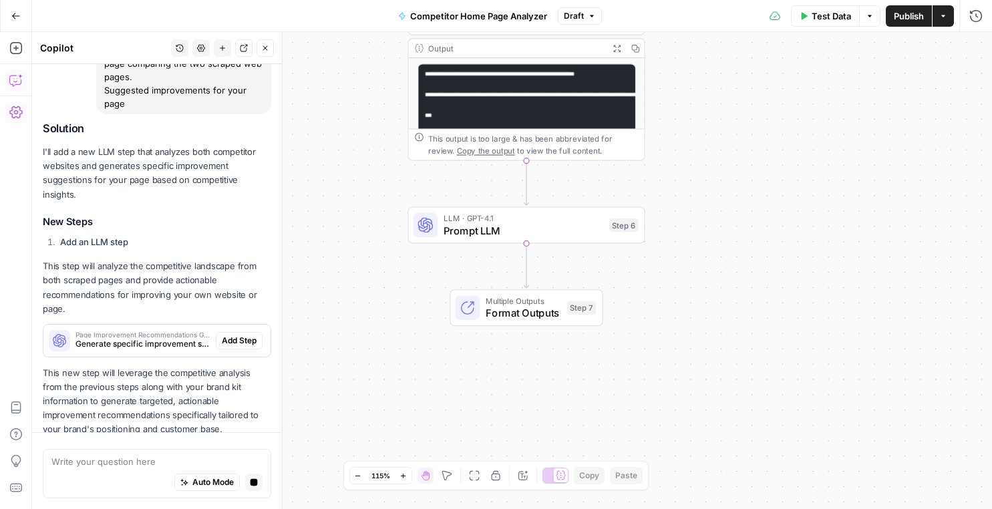
scroll to position [981, 0]
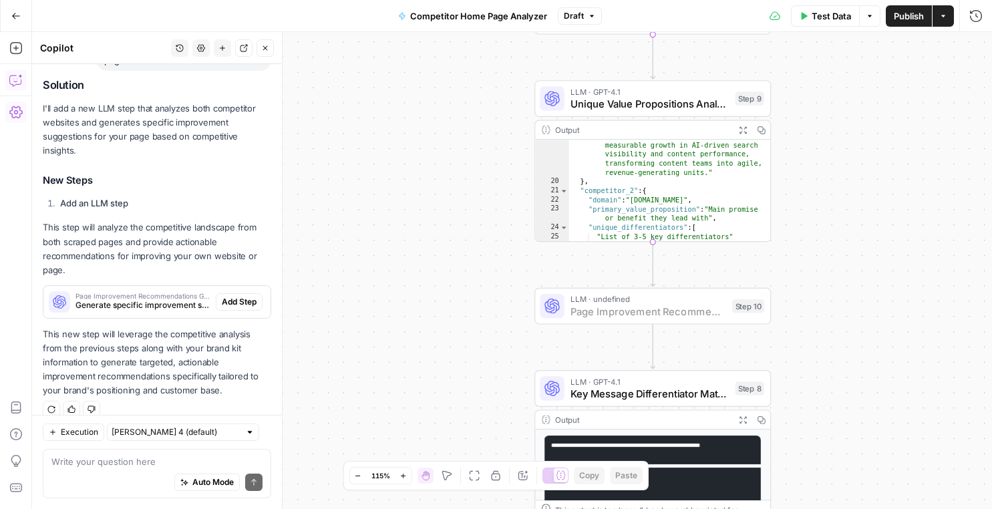
click at [237, 296] on span "Add Step" at bounding box center [239, 302] width 35 height 12
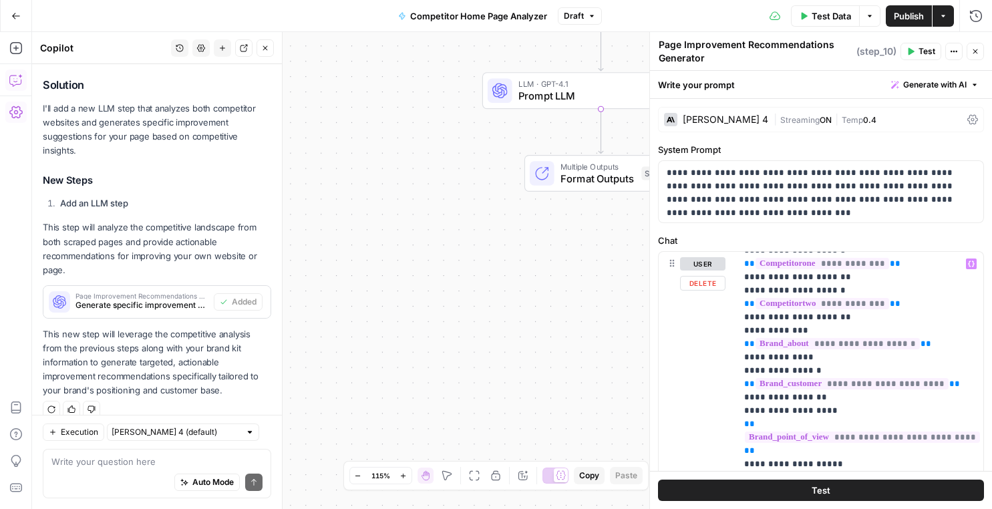
scroll to position [228, 0]
drag, startPoint x: 819, startPoint y: 457, endPoint x: 764, endPoint y: 385, distance: 90.6
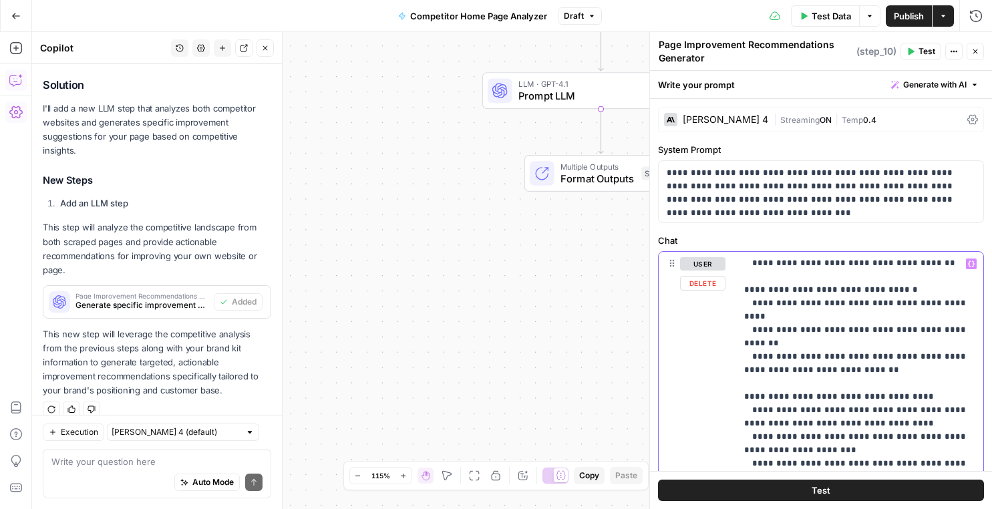
scroll to position [923, 0]
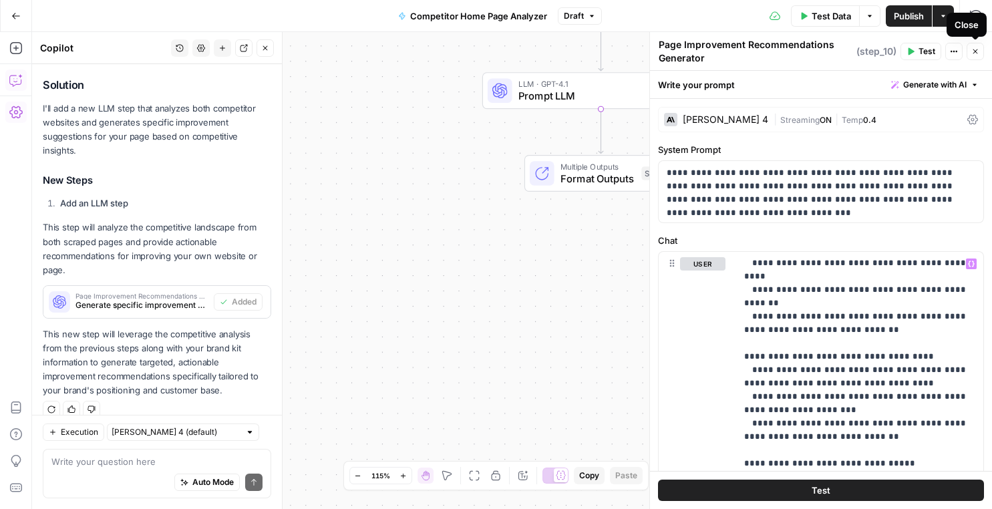
click at [974, 59] on button "Close" at bounding box center [975, 51] width 17 height 17
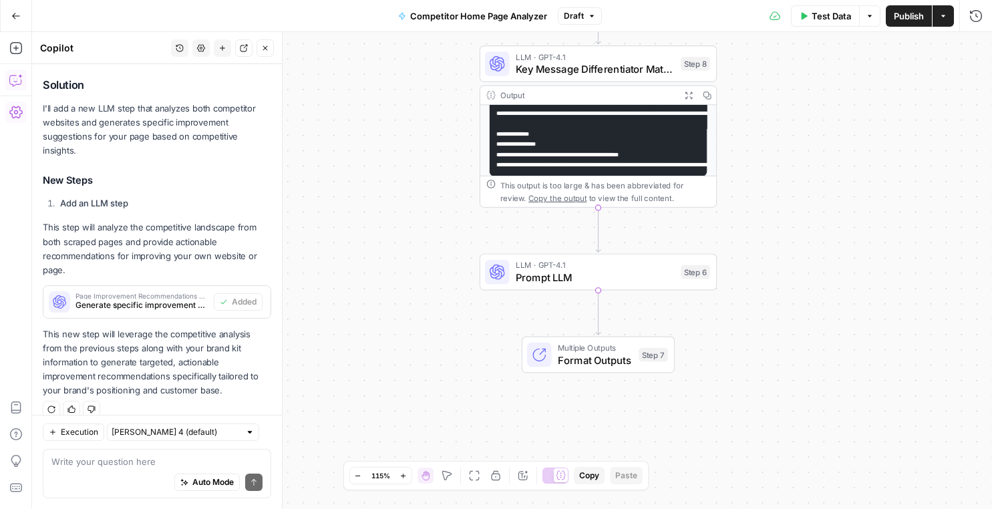
scroll to position [0, 0]
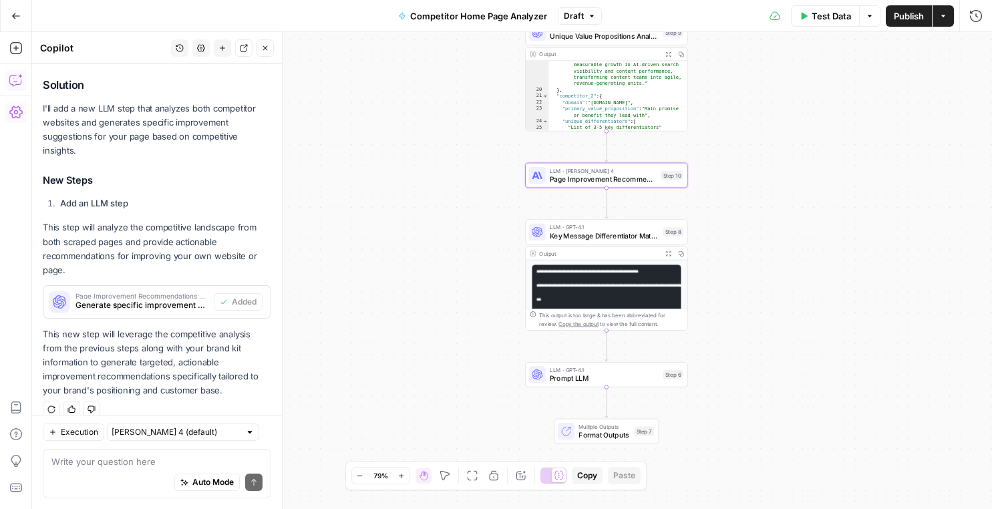
click at [585, 437] on span "Format Outputs" at bounding box center [604, 435] width 51 height 11
click at [588, 427] on span "Multiple Outputs" at bounding box center [604, 426] width 51 height 9
click at [840, 15] on span "Test Data" at bounding box center [831, 15] width 39 height 13
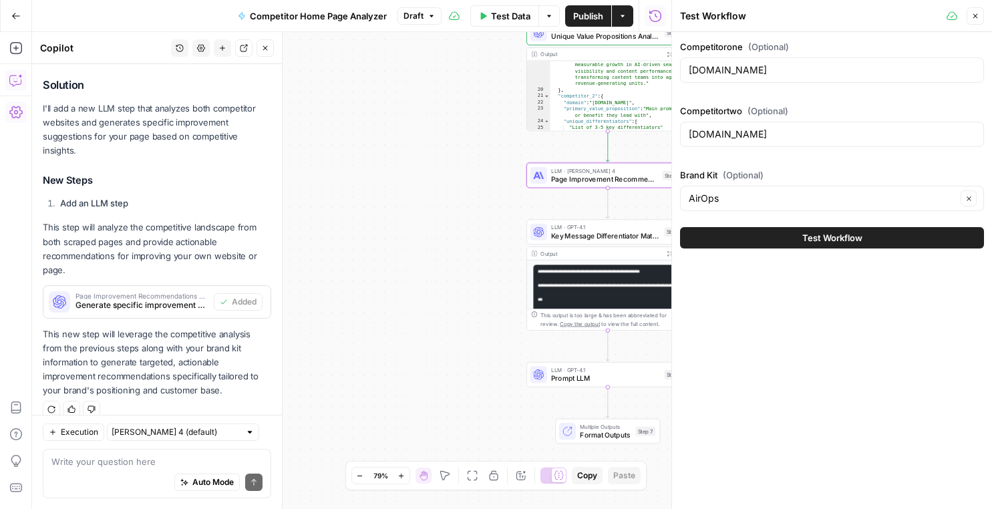
click at [764, 238] on button "Test Workflow" at bounding box center [832, 237] width 304 height 21
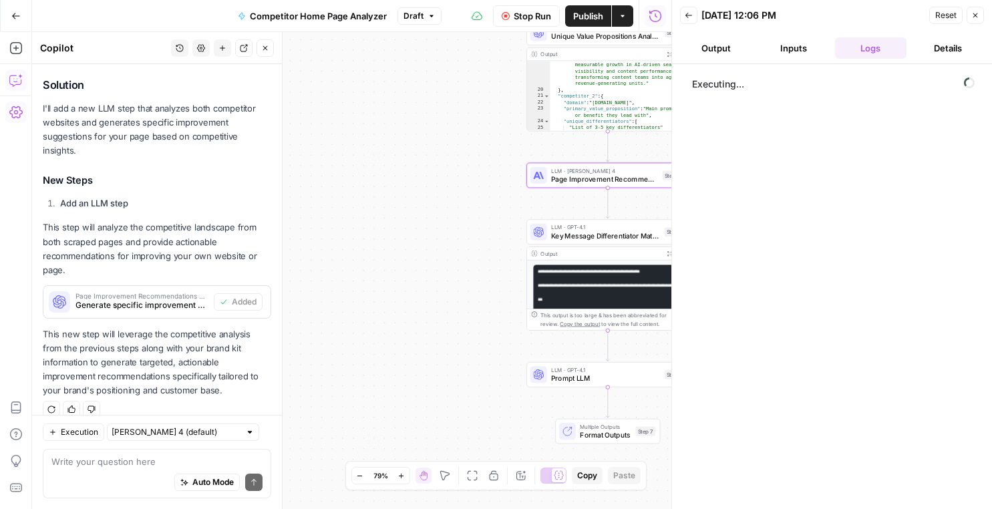
click at [715, 43] on button "Output" at bounding box center [716, 47] width 72 height 21
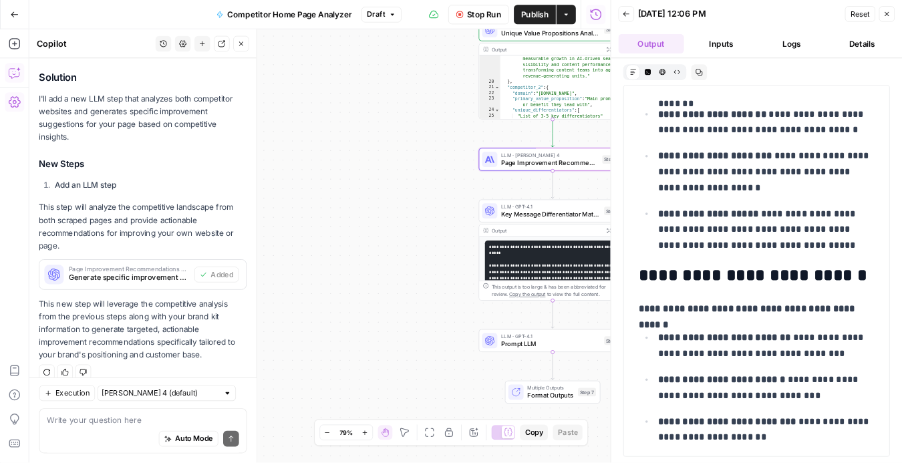
scroll to position [3189, 0]
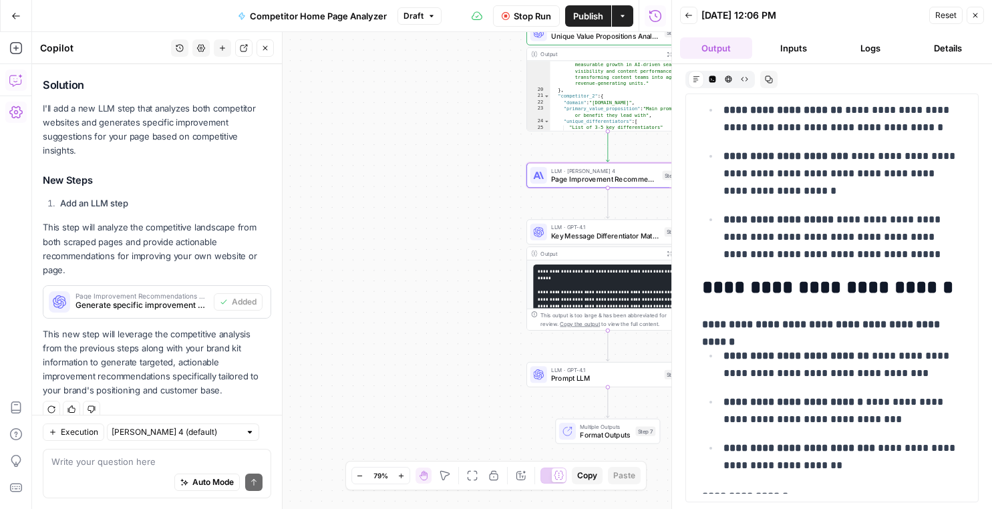
click at [977, 13] on icon "button" at bounding box center [975, 15] width 8 height 8
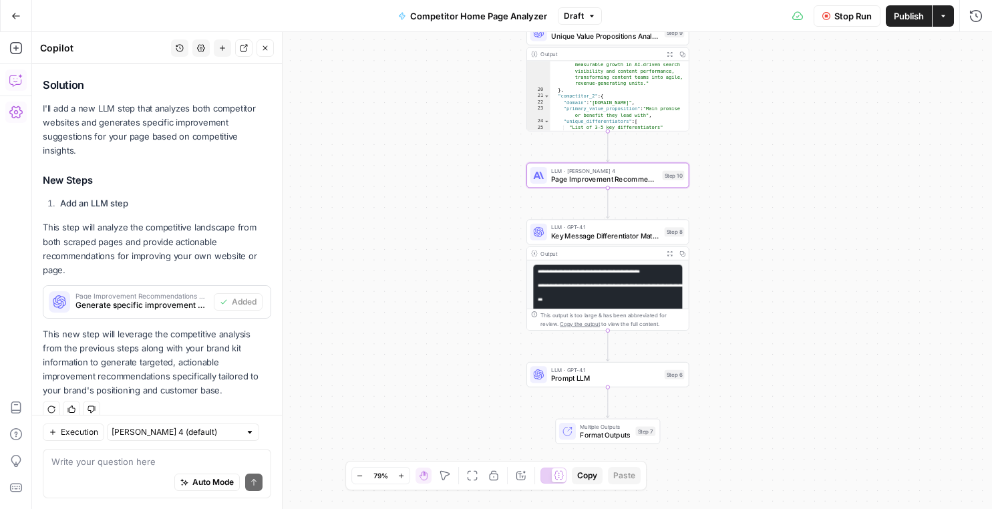
click at [947, 19] on icon "button" at bounding box center [943, 16] width 8 height 8
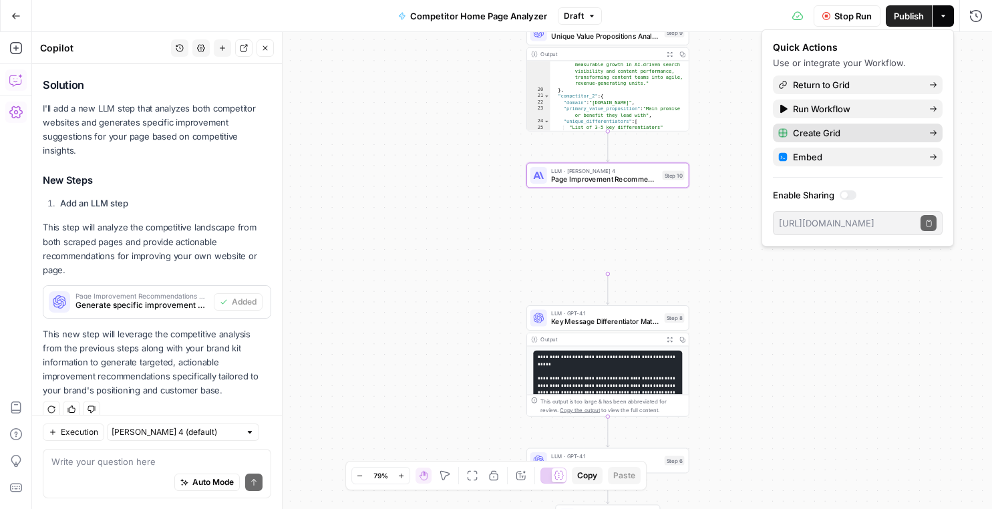
click at [853, 134] on span "Create Grid" at bounding box center [856, 132] width 126 height 13
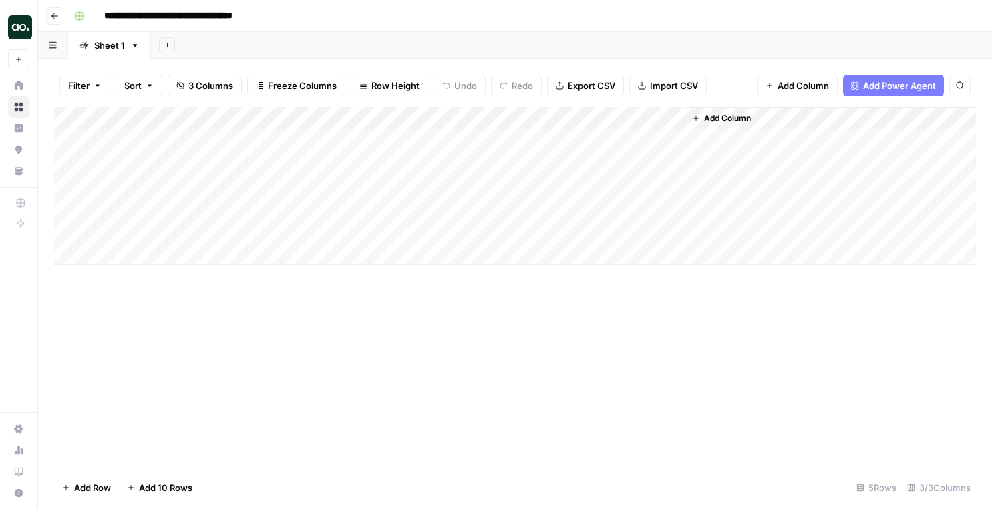
click at [260, 136] on div "Add Column" at bounding box center [515, 186] width 922 height 158
type textarea "******"
click at [218, 134] on div "Add Column" at bounding box center [515, 186] width 922 height 158
type textarea "*"
type textarea "**********"
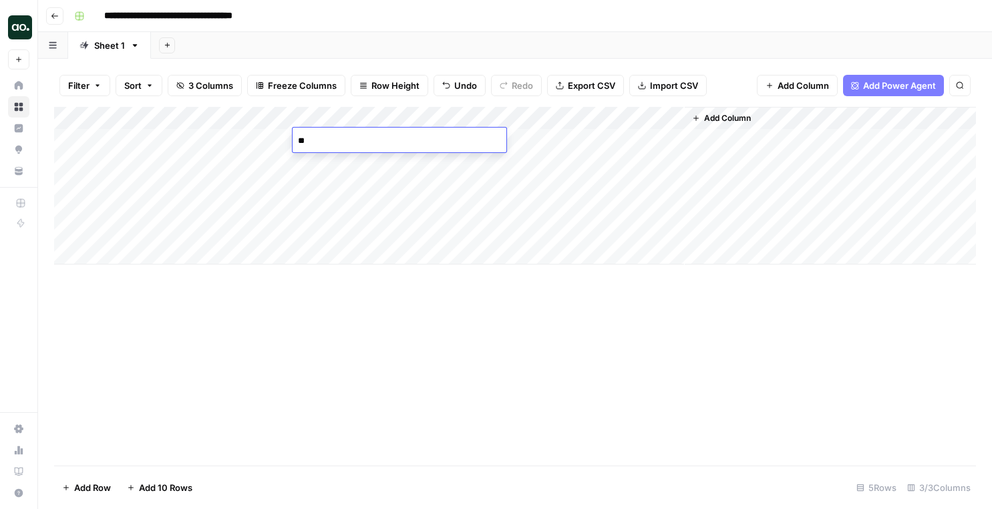
type textarea "*"
type textarea "**********"
click at [498, 139] on div "Add Column" at bounding box center [515, 186] width 922 height 158
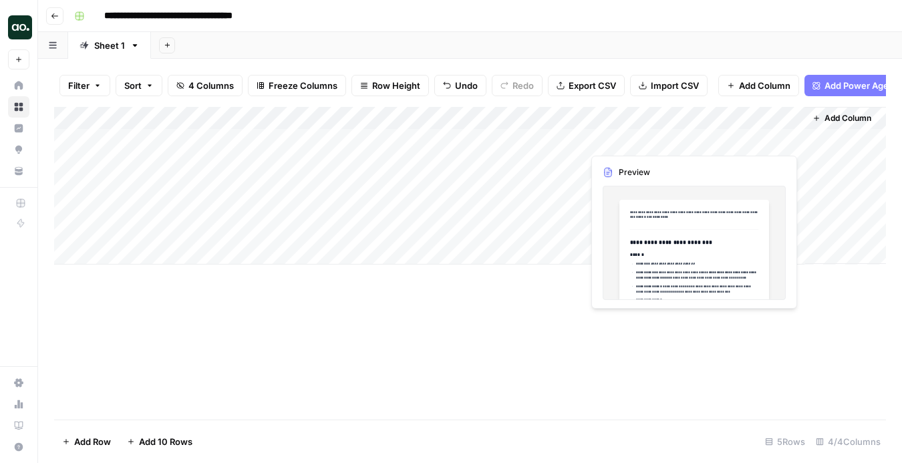
click at [719, 141] on div "Add Column" at bounding box center [470, 186] width 832 height 158
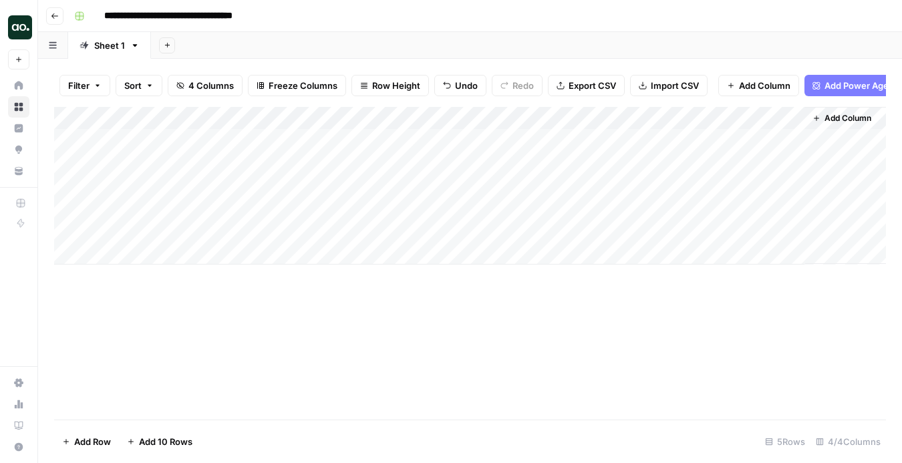
click at [59, 15] on button "Go back" at bounding box center [54, 15] width 17 height 17
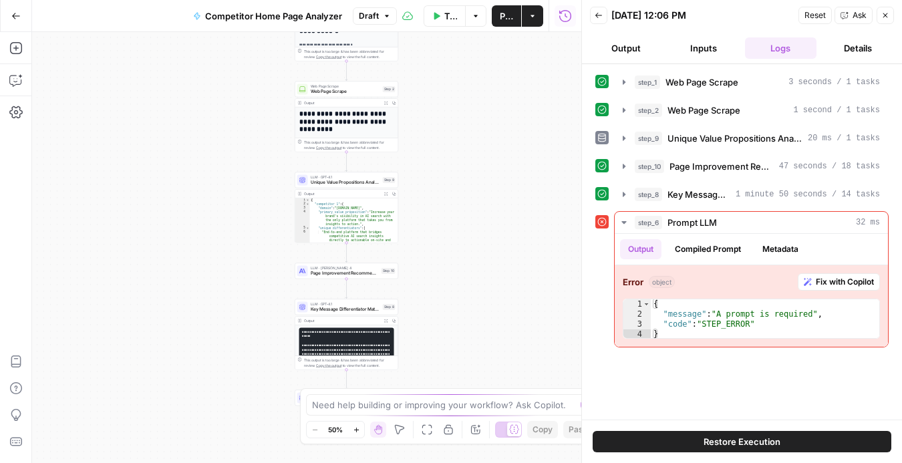
click at [885, 17] on icon "button" at bounding box center [885, 15] width 8 height 8
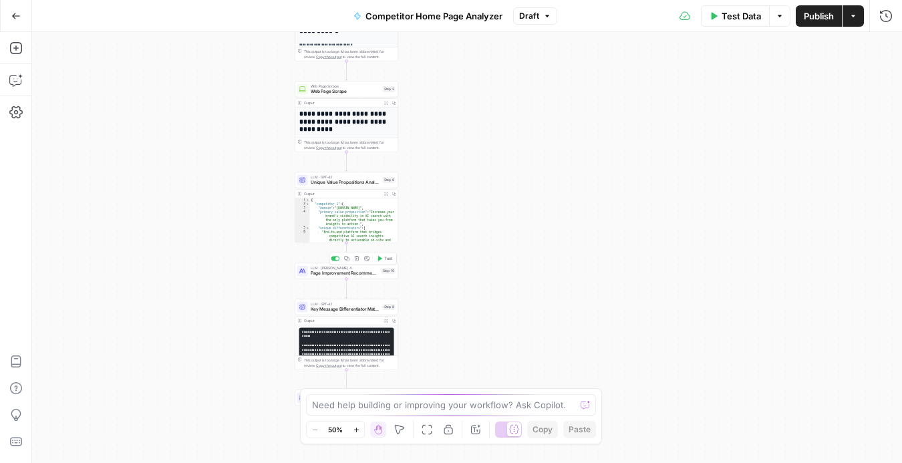
click at [336, 277] on div "LLM · [PERSON_NAME] 4 Page Improvement Recommendations Generator Step 10 Copy s…" at bounding box center [347, 271] width 104 height 16
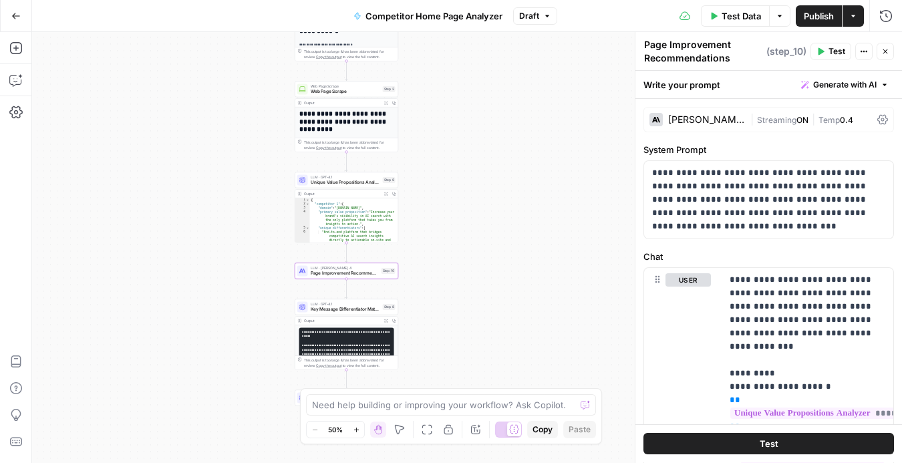
click at [718, 444] on button "Test" at bounding box center [768, 444] width 251 height 21
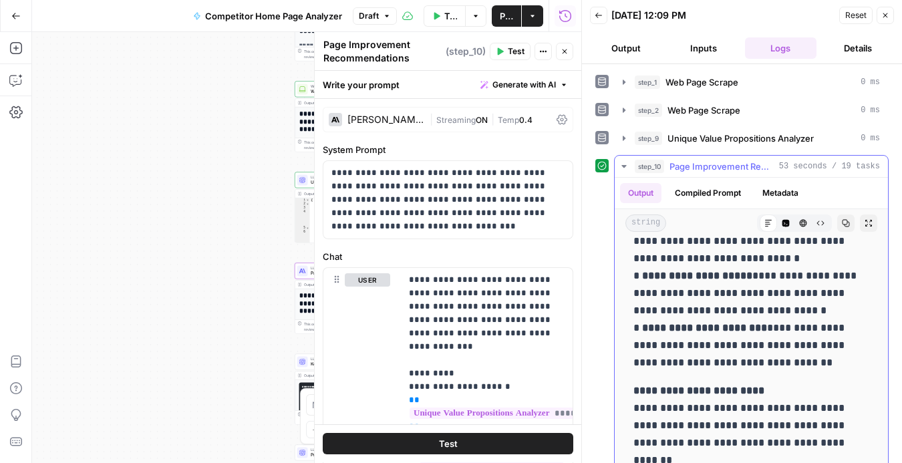
scroll to position [508, 0]
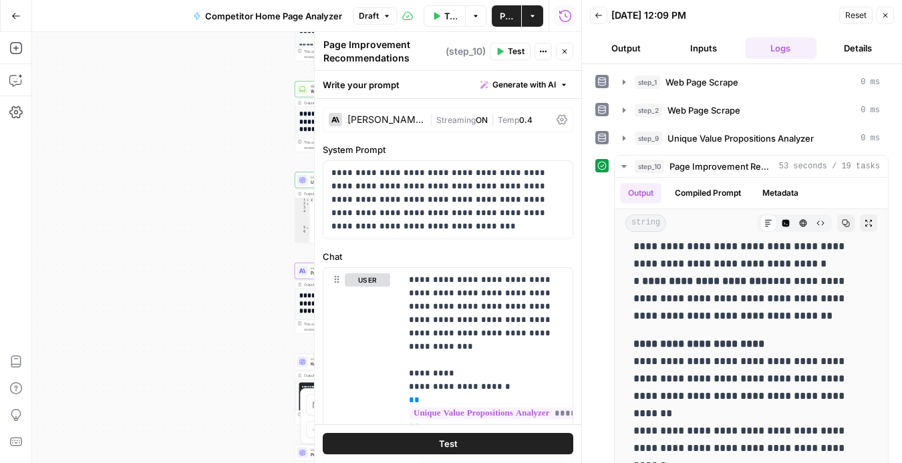
click at [886, 20] on button "Close" at bounding box center [884, 15] width 17 height 17
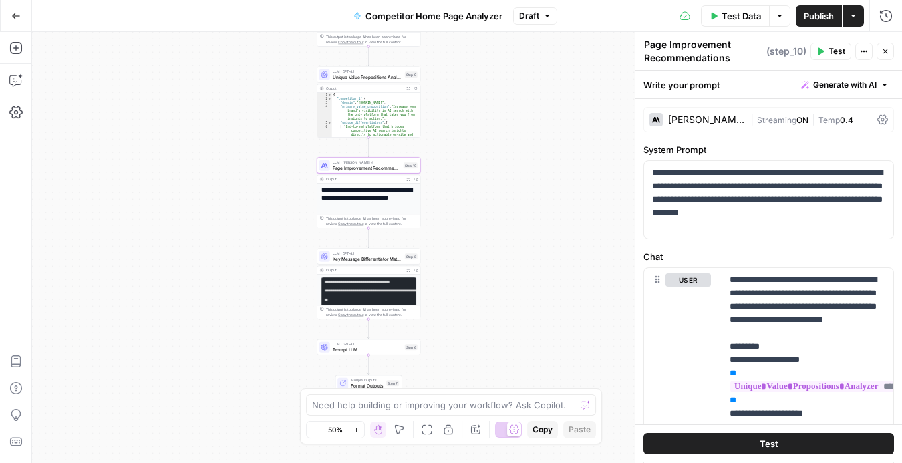
click at [377, 301] on pre "**********" at bounding box center [368, 324] width 95 height 95
click at [375, 257] on span "Key Message Differentiator Matrix Generator" at bounding box center [367, 258] width 69 height 7
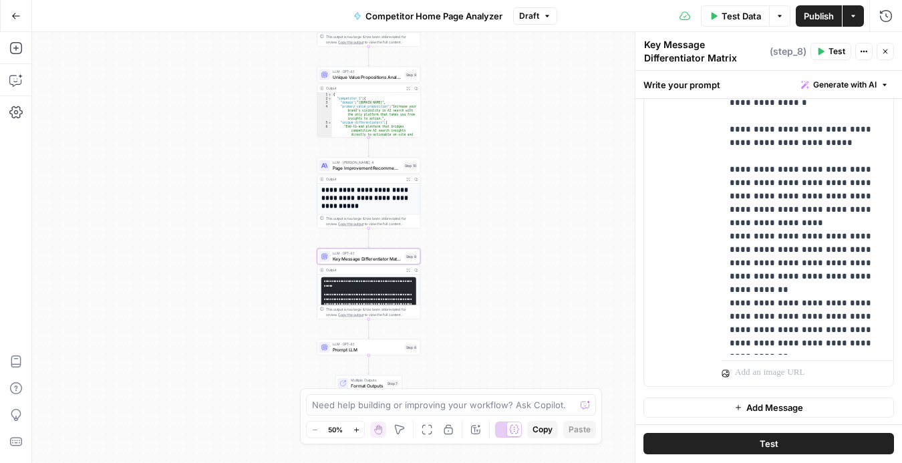
scroll to position [0, 0]
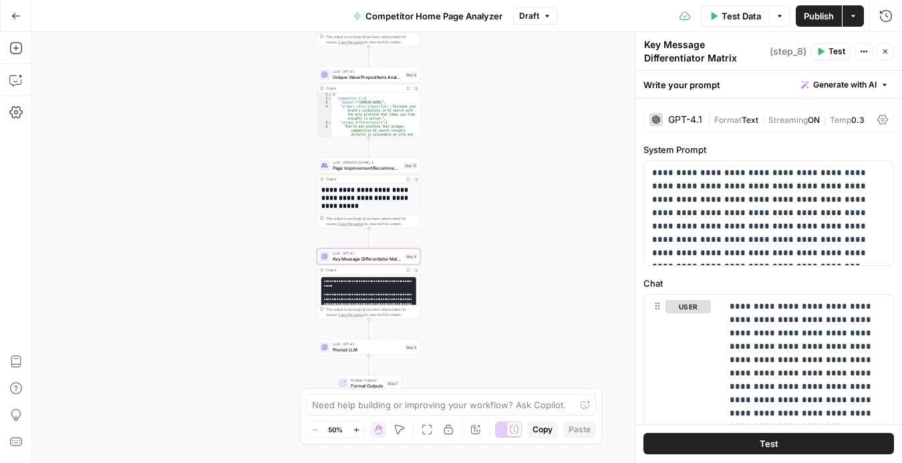
click at [881, 49] on icon "button" at bounding box center [885, 51] width 8 height 8
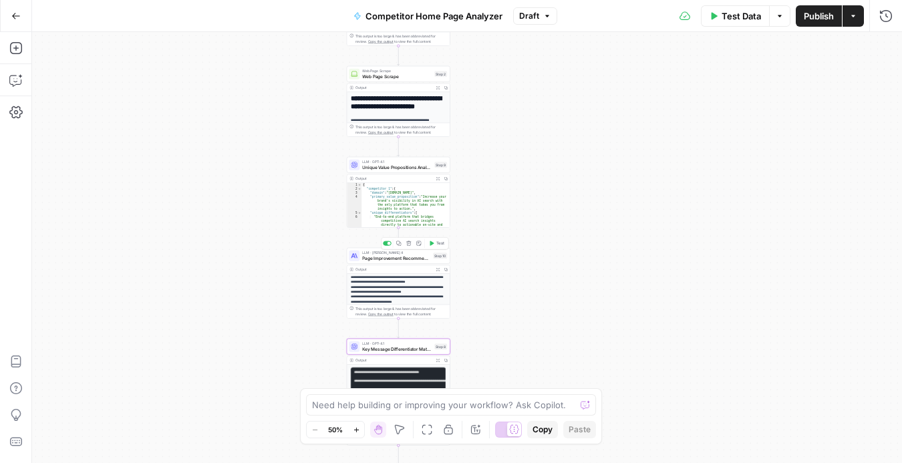
scroll to position [168, 0]
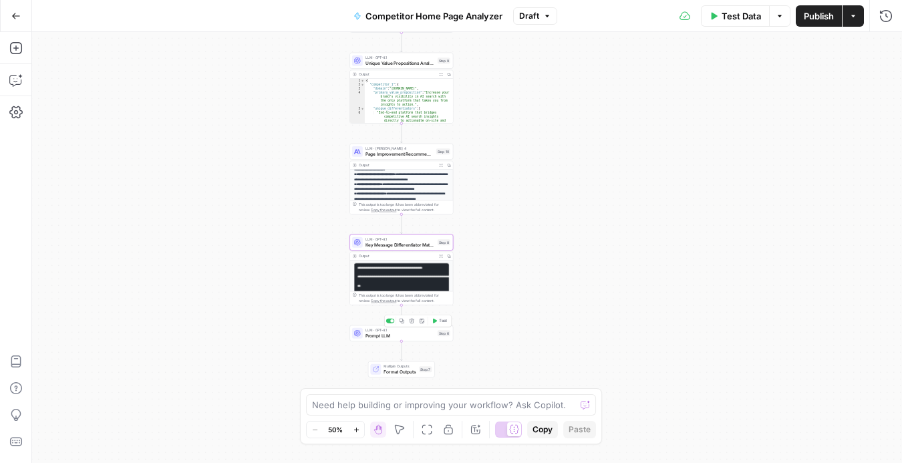
click at [413, 341] on div "LLM · GPT-4.1 Prompt LLM Step 6 Copy step Delete step Add Note Test" at bounding box center [401, 333] width 104 height 16
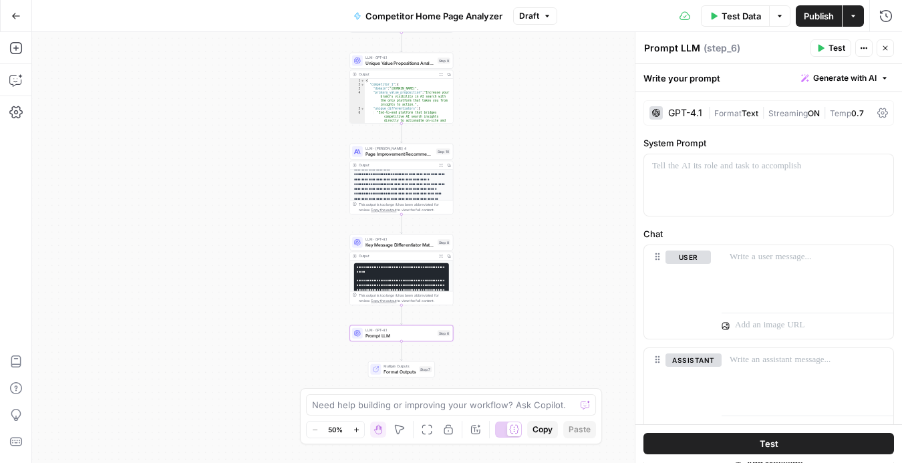
click at [883, 49] on icon "button" at bounding box center [885, 48] width 8 height 8
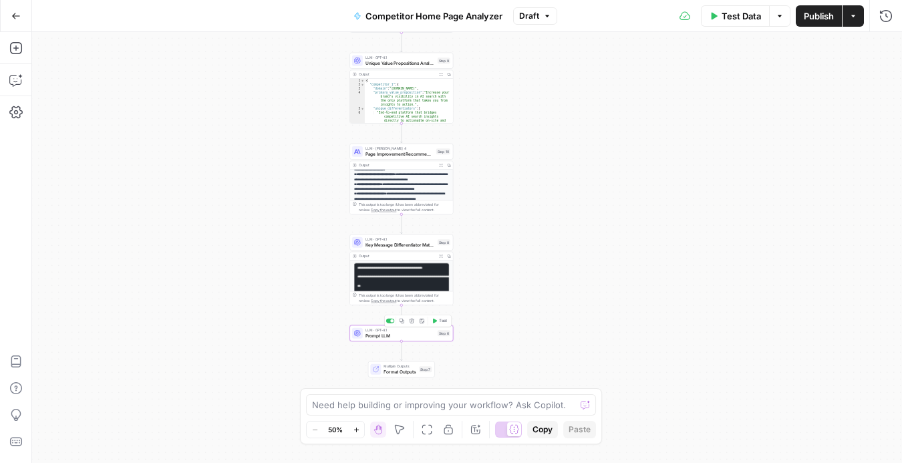
click at [412, 322] on icon "button" at bounding box center [411, 320] width 5 height 5
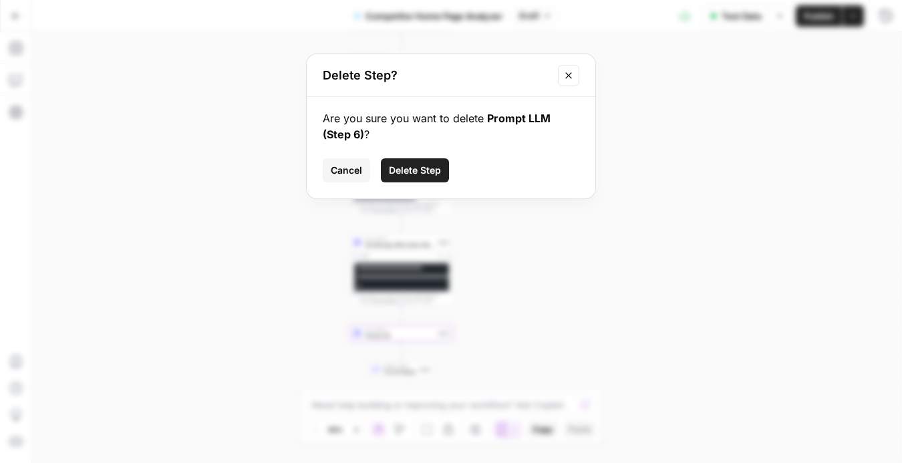
click at [408, 168] on span "Delete Step" at bounding box center [415, 170] width 52 height 13
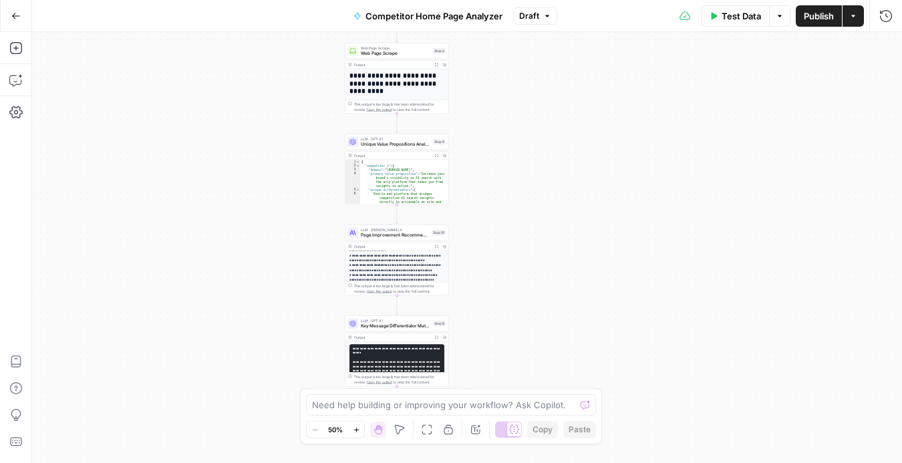
click at [414, 272] on p "**********" at bounding box center [396, 266] width 95 height 34
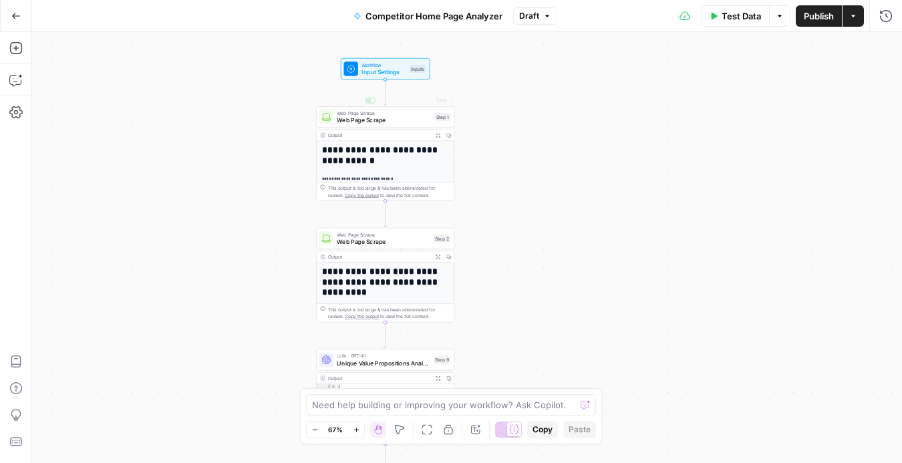
click at [379, 70] on span "Input Settings" at bounding box center [383, 71] width 44 height 9
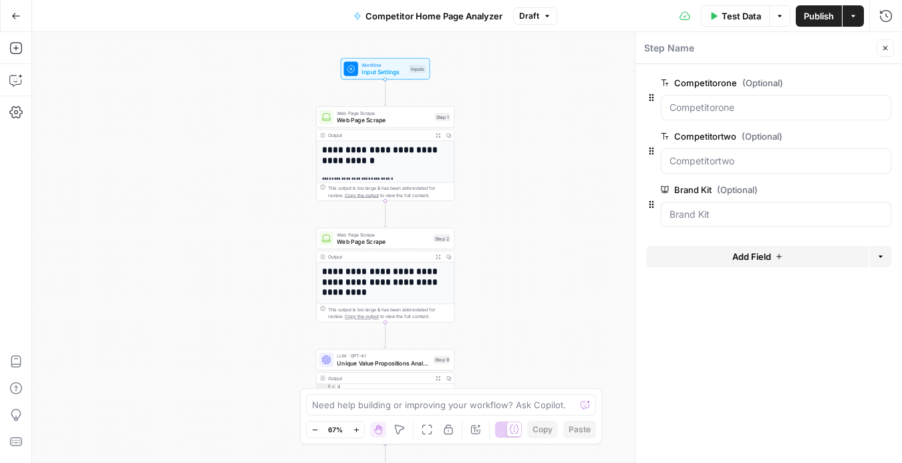
click at [369, 158] on h1 "**********" at bounding box center [385, 155] width 127 height 21
click at [895, 52] on header "Step Name Close" at bounding box center [768, 48] width 267 height 32
click at [888, 49] on icon "button" at bounding box center [885, 48] width 8 height 8
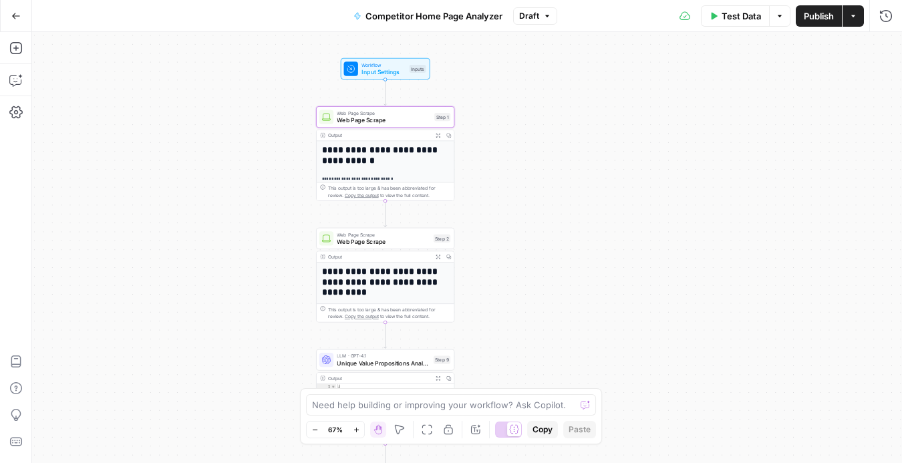
click at [434, 128] on div "**********" at bounding box center [385, 153] width 138 height 95
click at [437, 135] on icon "button" at bounding box center [438, 135] width 5 height 5
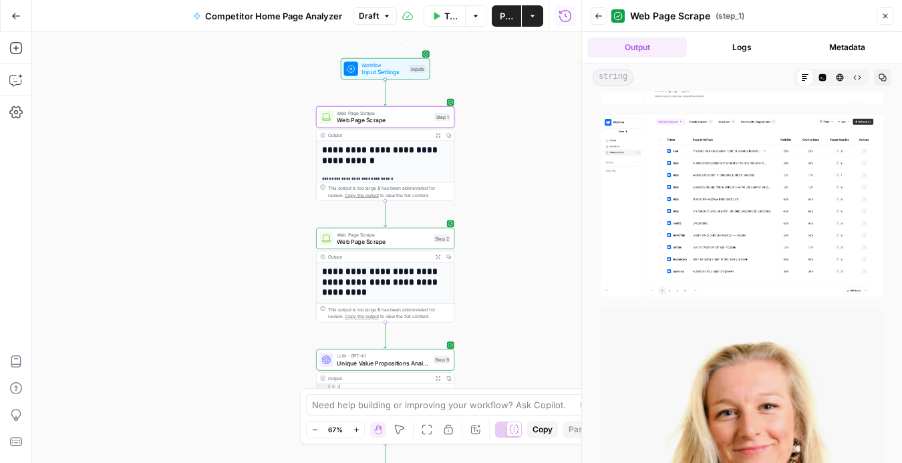
scroll to position [3738, 0]
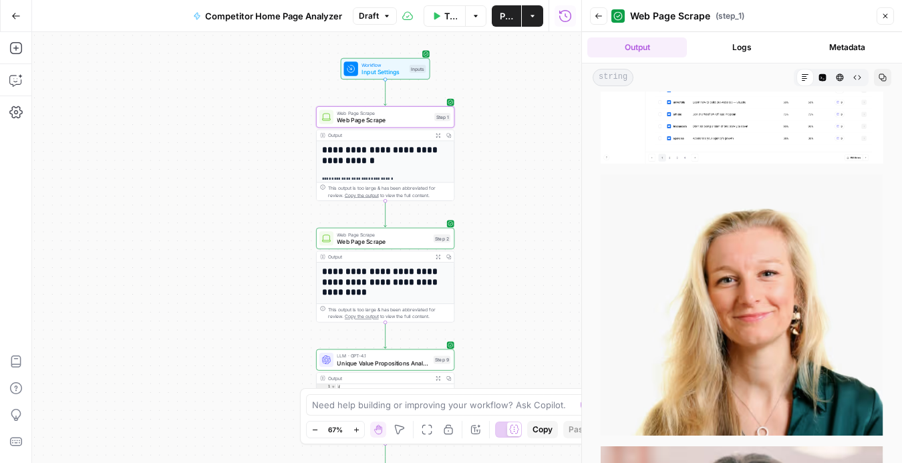
click at [885, 15] on icon "button" at bounding box center [885, 16] width 5 height 5
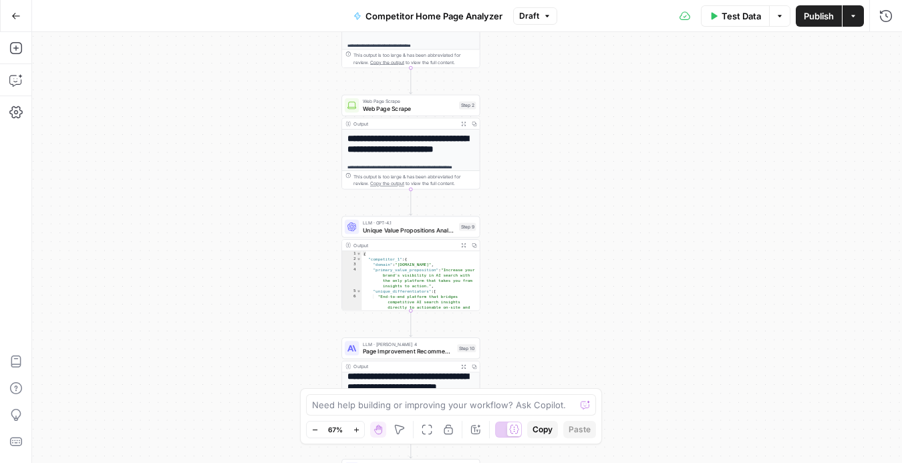
click at [414, 224] on span "LLM · GPT-4.1" at bounding box center [409, 222] width 93 height 7
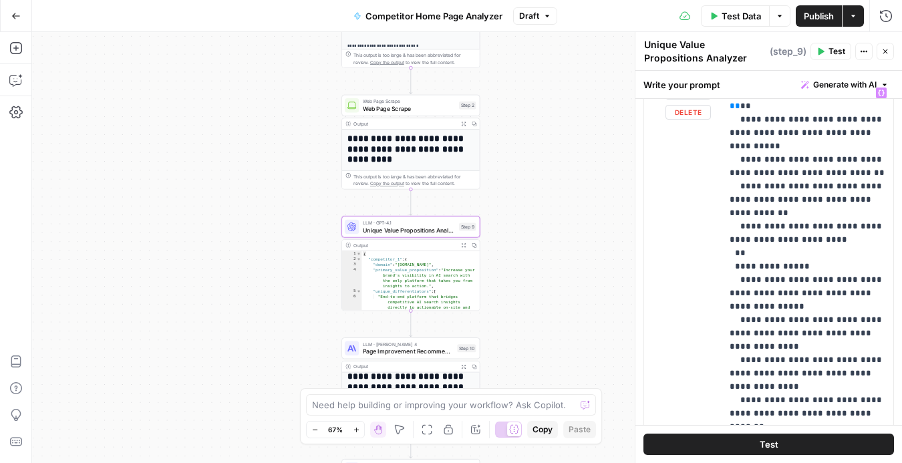
scroll to position [243, 0]
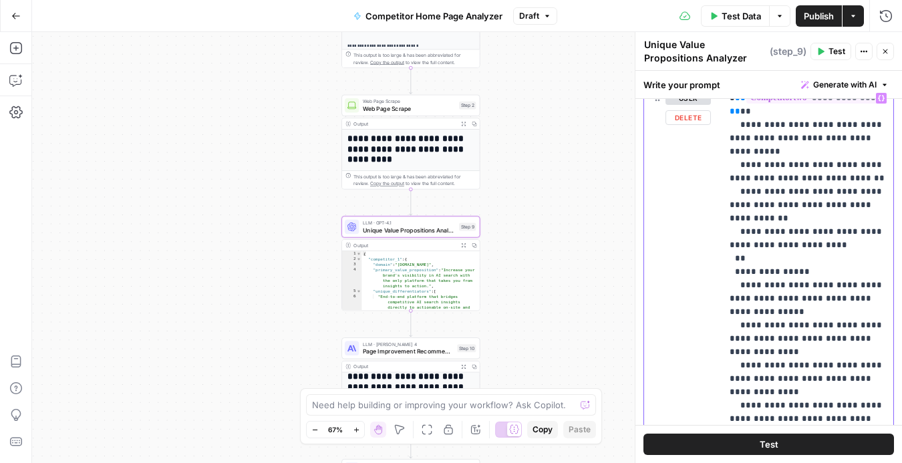
drag, startPoint x: 751, startPoint y: 408, endPoint x: 697, endPoint y: 132, distance: 281.8
click at [697, 132] on div "**********" at bounding box center [768, 374] width 249 height 576
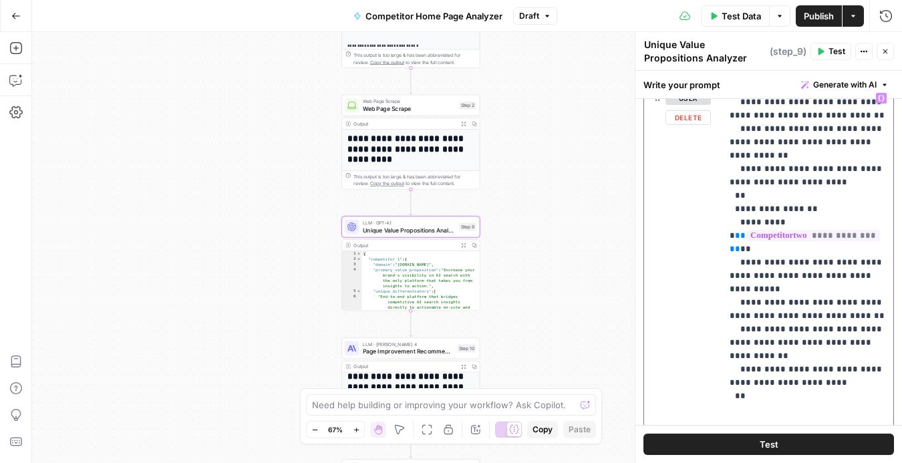
scroll to position [802, 0]
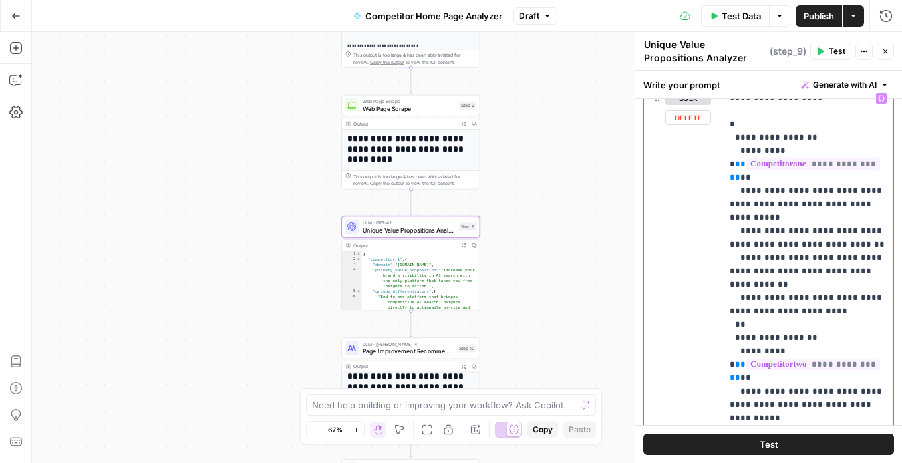
drag, startPoint x: 748, startPoint y: 399, endPoint x: 717, endPoint y: 155, distance: 246.4
click at [717, 155] on div "**********" at bounding box center [768, 374] width 249 height 576
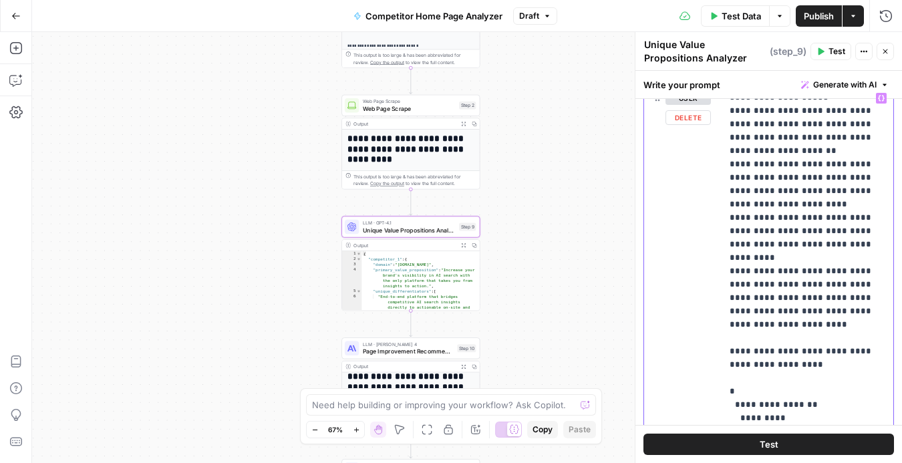
scroll to position [180, 0]
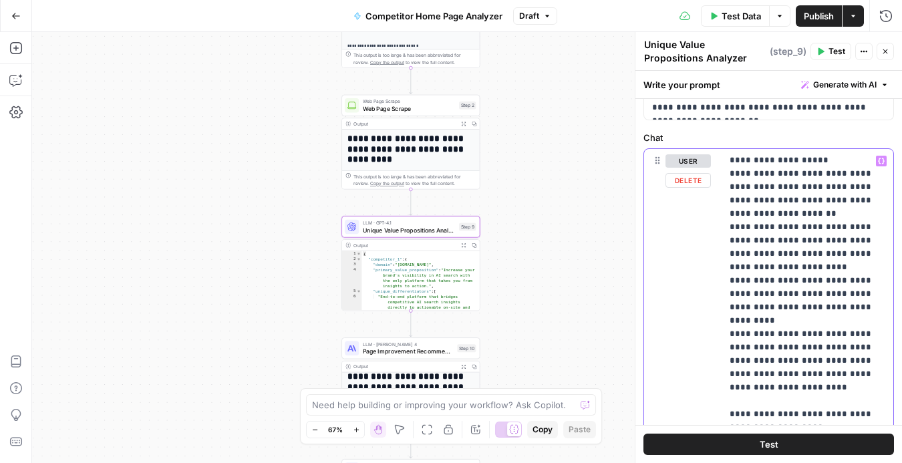
drag, startPoint x: 782, startPoint y: 371, endPoint x: 731, endPoint y: 327, distance: 67.8
click at [732, 326] on p "**********" at bounding box center [808, 153] width 156 height 1069
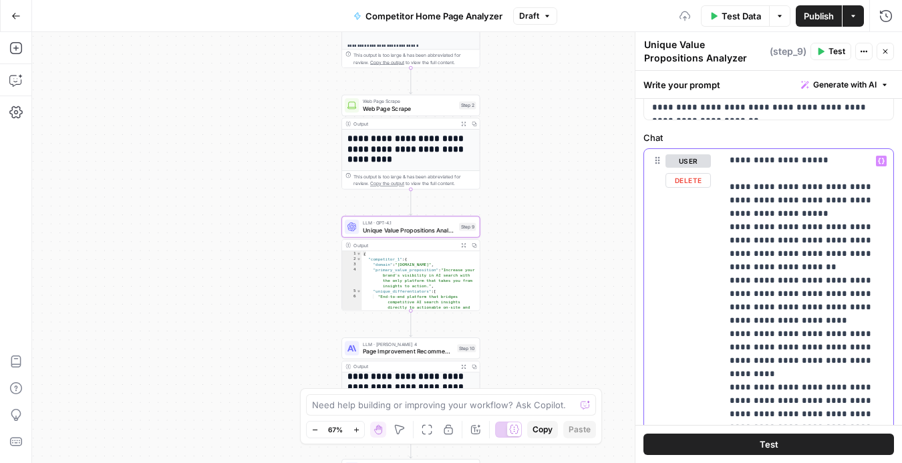
scroll to position [481, 0]
drag, startPoint x: 749, startPoint y: 381, endPoint x: 817, endPoint y: 399, distance: 70.5
click at [817, 399] on p "**********" at bounding box center [808, 180] width 156 height 1015
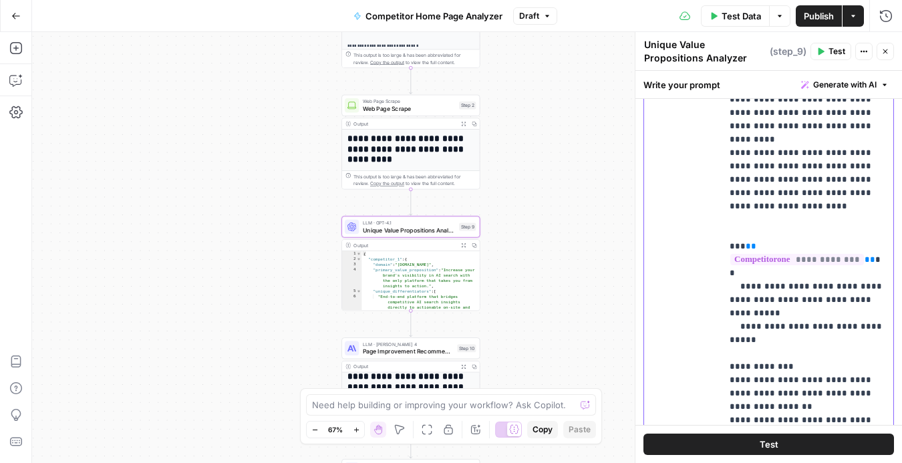
scroll to position [451, 0]
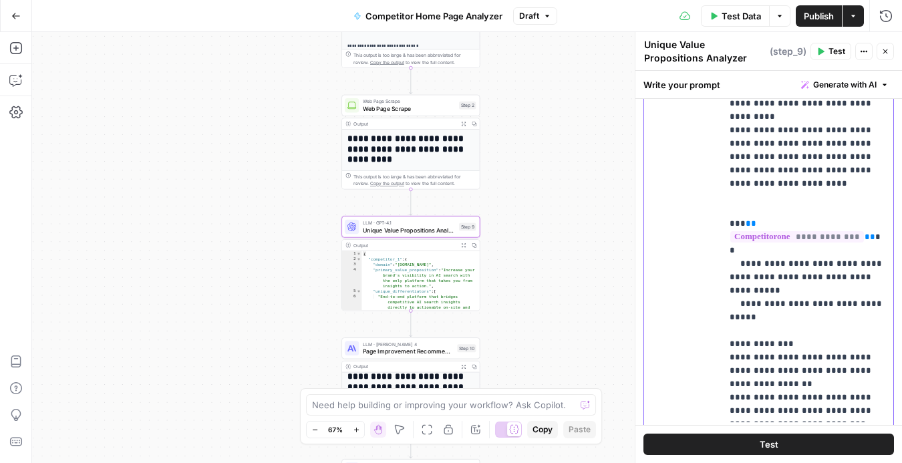
drag, startPoint x: 726, startPoint y: 137, endPoint x: 846, endPoint y: 412, distance: 300.0
click at [846, 412] on div "**********" at bounding box center [807, 150] width 172 height 544
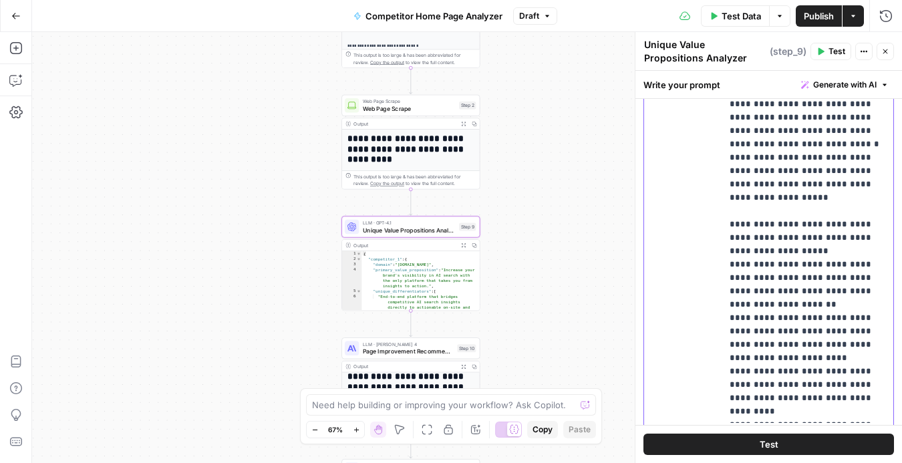
scroll to position [161, 0]
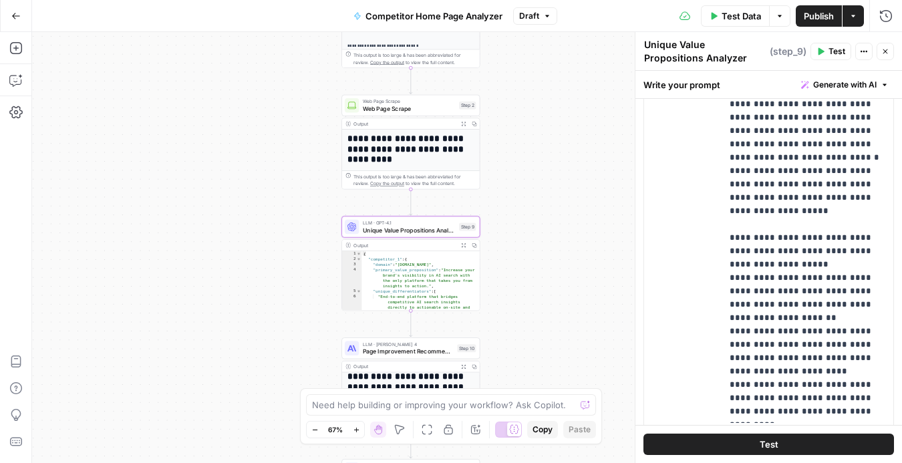
click at [770, 452] on button "Test" at bounding box center [768, 444] width 251 height 21
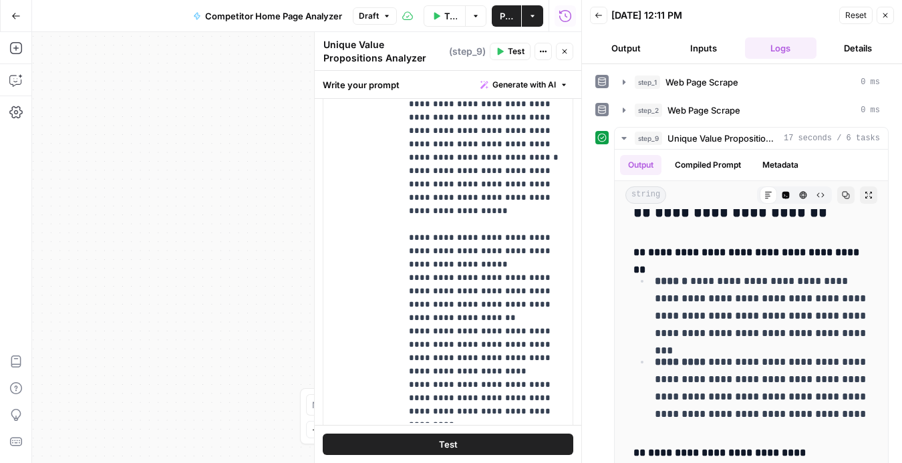
scroll to position [541, 0]
click at [623, 137] on icon "button" at bounding box center [623, 138] width 5 height 3
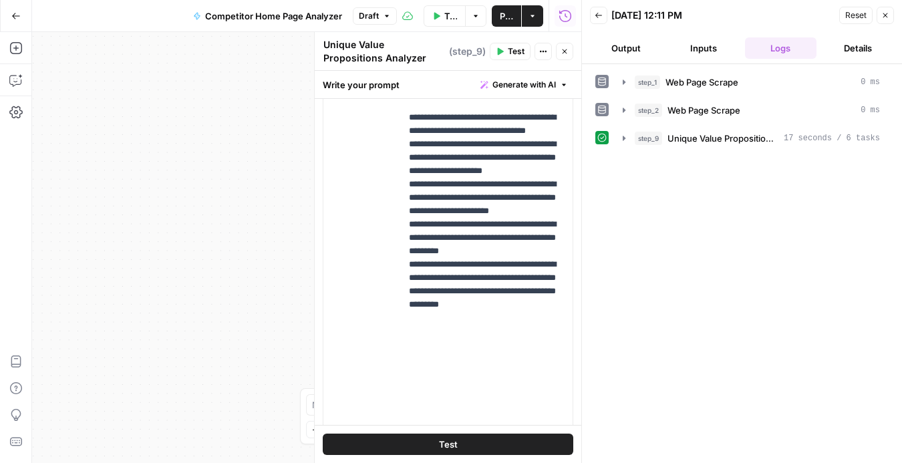
click at [885, 17] on icon "button" at bounding box center [885, 15] width 8 height 8
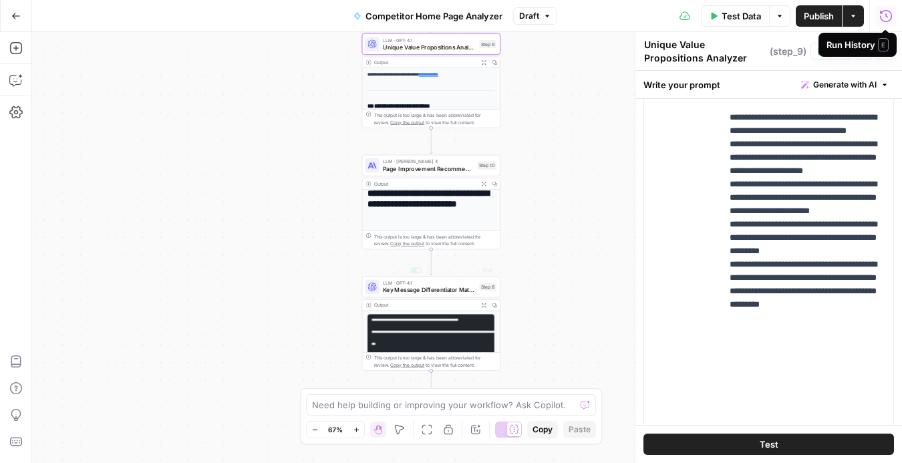
click at [420, 338] on pre "**********" at bounding box center [430, 381] width 127 height 132
click at [885, 51] on icon "button" at bounding box center [885, 51] width 5 height 5
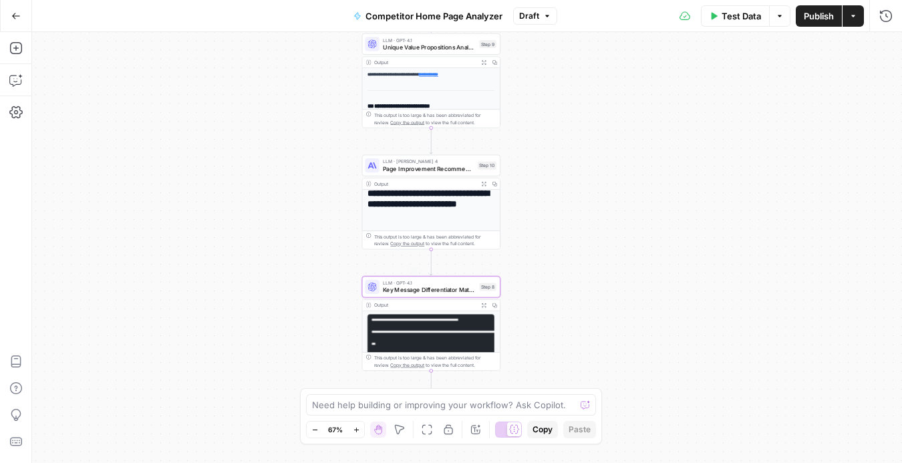
click at [458, 317] on pre "**********" at bounding box center [430, 381] width 127 height 132
click at [458, 319] on code "**********" at bounding box center [511, 381] width 280 height 124
click at [408, 340] on pre "**********" at bounding box center [430, 381] width 127 height 132
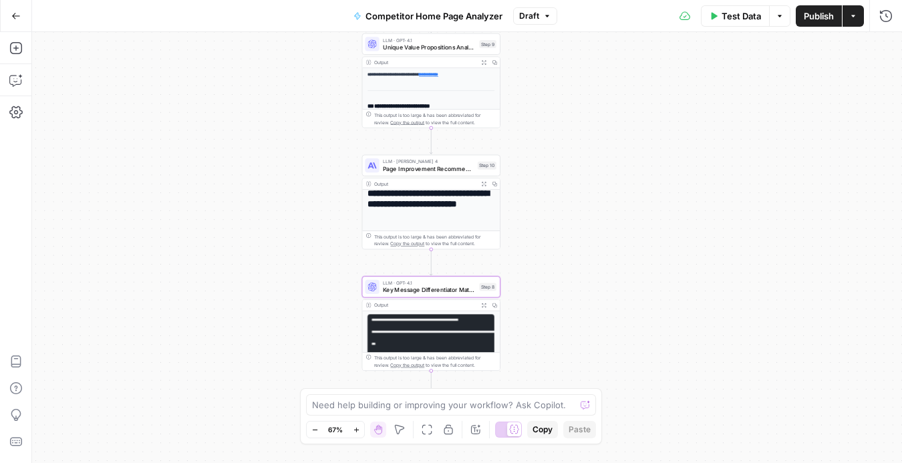
click at [408, 340] on pre "**********" at bounding box center [430, 381] width 127 height 132
click at [484, 303] on icon "button" at bounding box center [483, 305] width 5 height 5
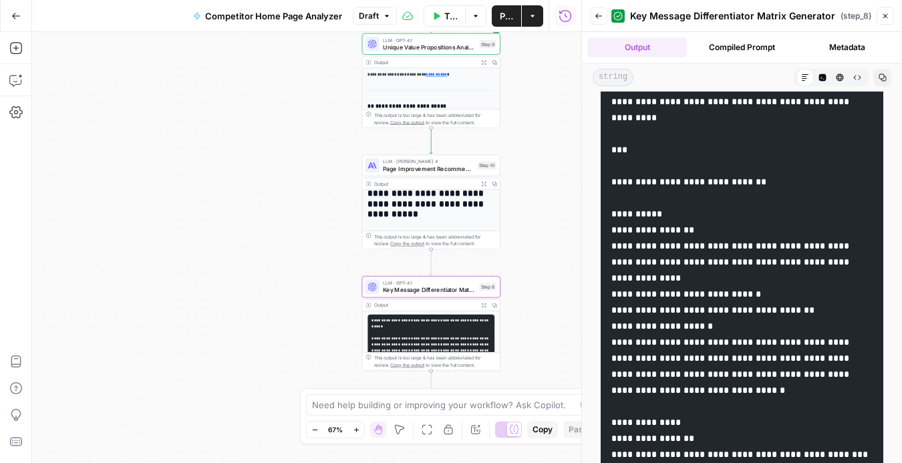
scroll to position [207, 0]
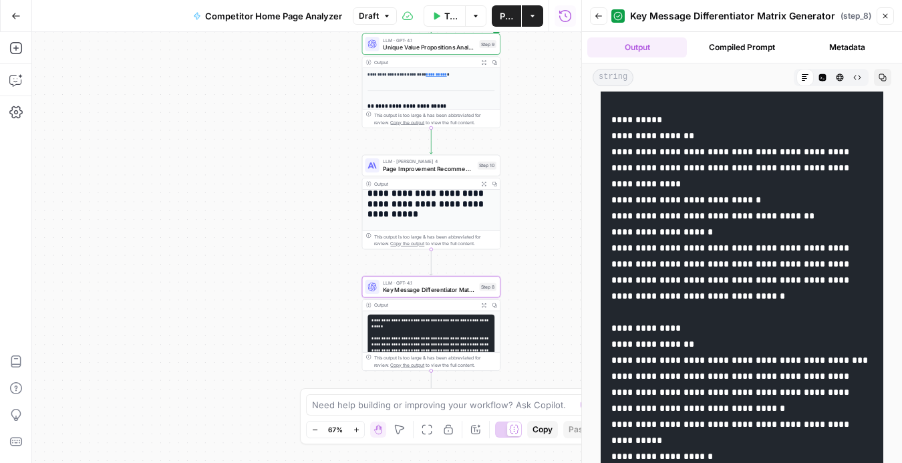
click at [719, 44] on button "Compiled Prompt" at bounding box center [742, 47] width 100 height 20
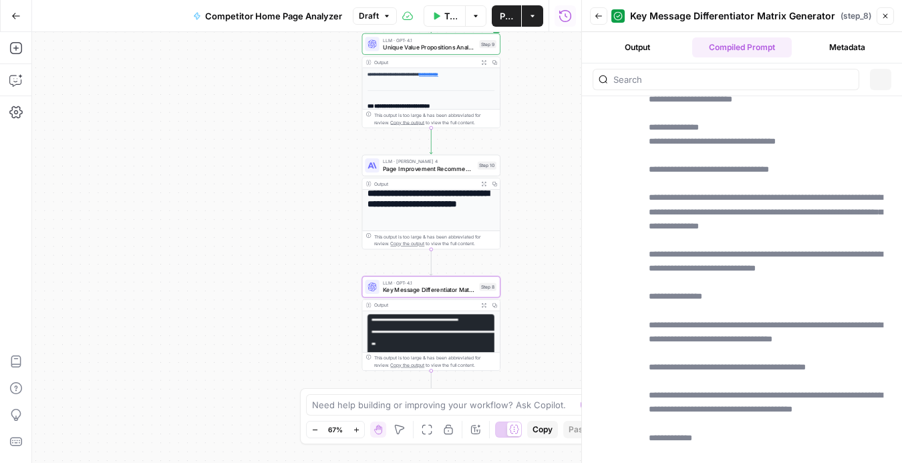
scroll to position [0, 0]
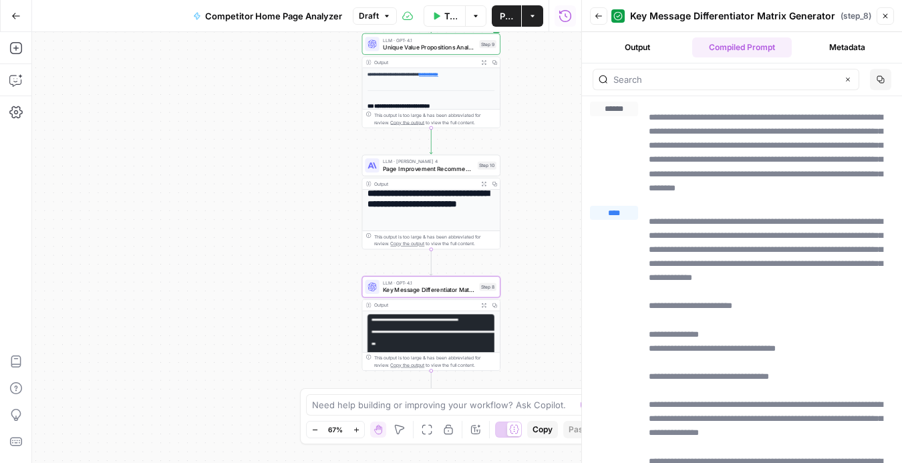
click at [641, 43] on button "Output" at bounding box center [637, 47] width 100 height 20
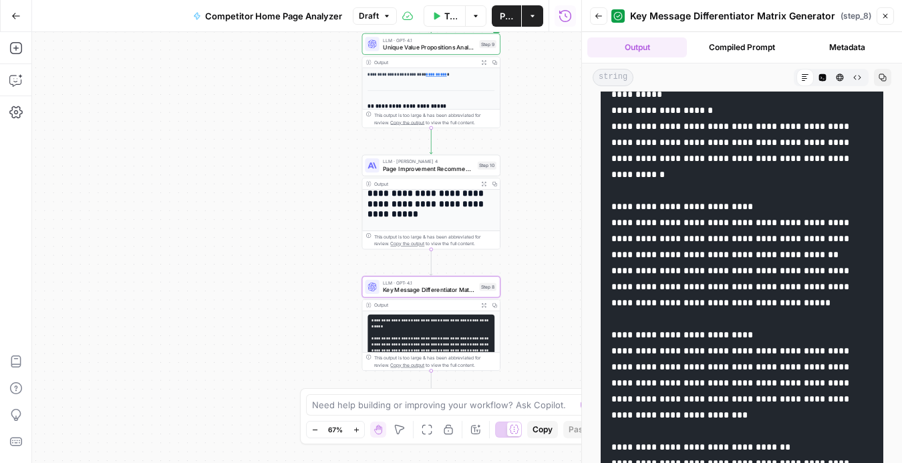
scroll to position [766, 0]
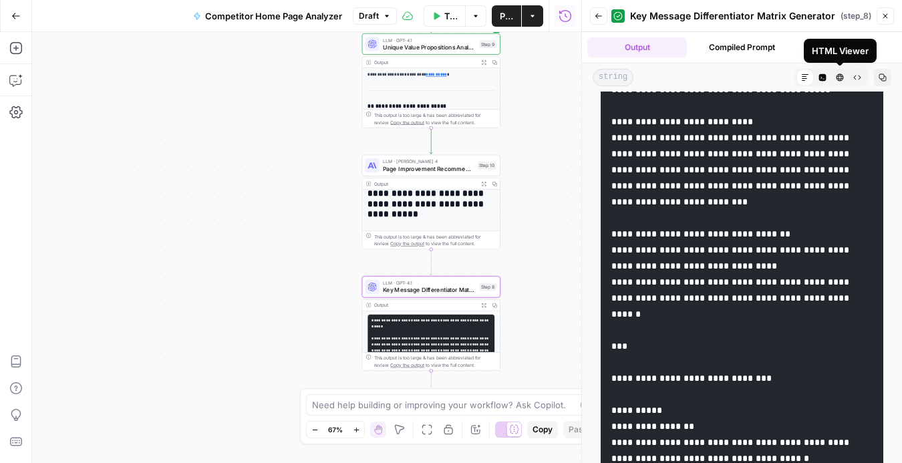
click at [832, 77] on button "HTML Viewer" at bounding box center [839, 77] width 17 height 17
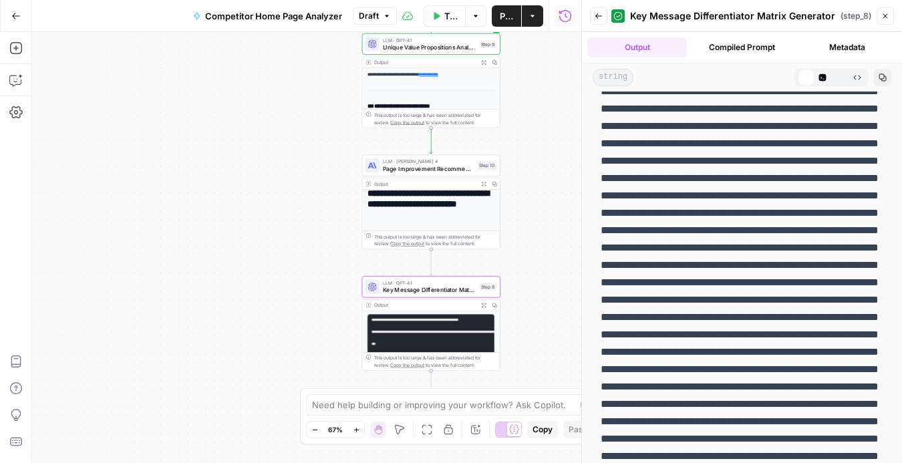
scroll to position [0, 0]
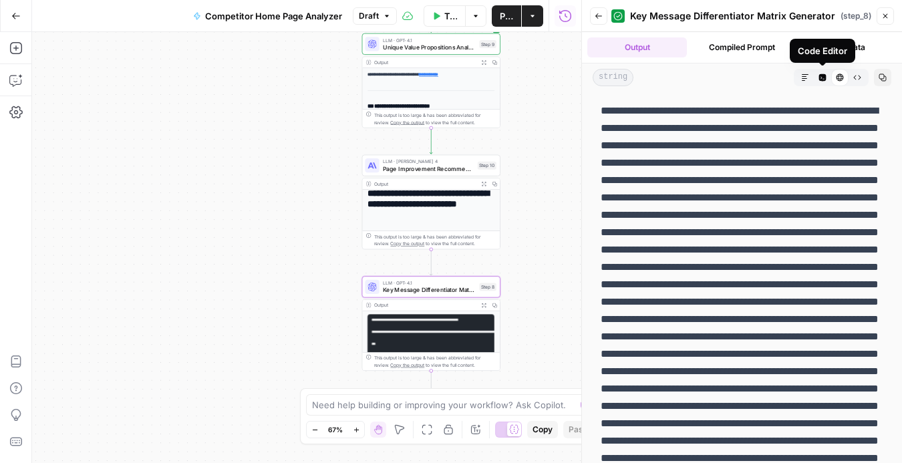
click at [805, 75] on icon "button" at bounding box center [805, 77] width 8 height 8
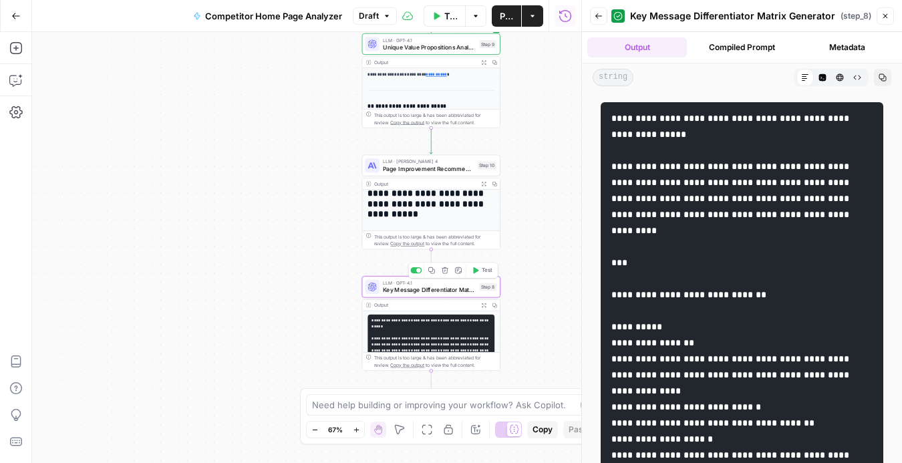
click at [442, 286] on span "Key Message Differentiator Matrix Generator" at bounding box center [429, 289] width 93 height 9
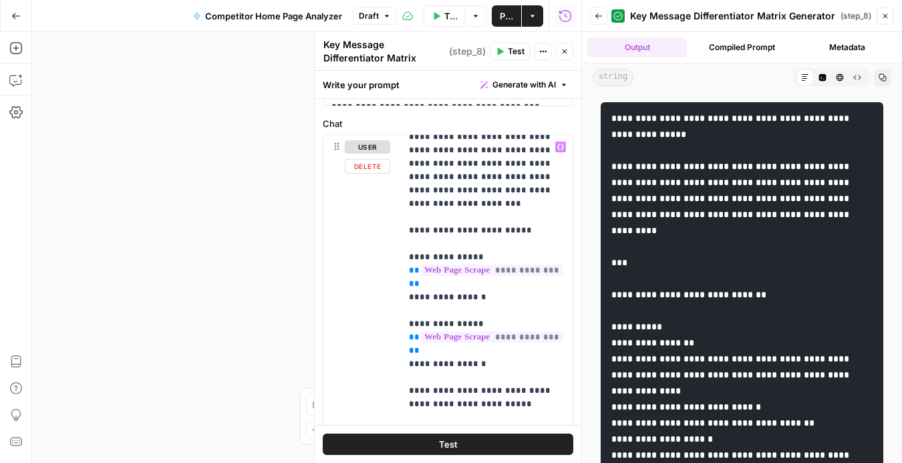
scroll to position [65, 0]
drag, startPoint x: 496, startPoint y: 285, endPoint x: 396, endPoint y: 284, distance: 99.5
click at [395, 284] on div "**********" at bounding box center [447, 423] width 249 height 576
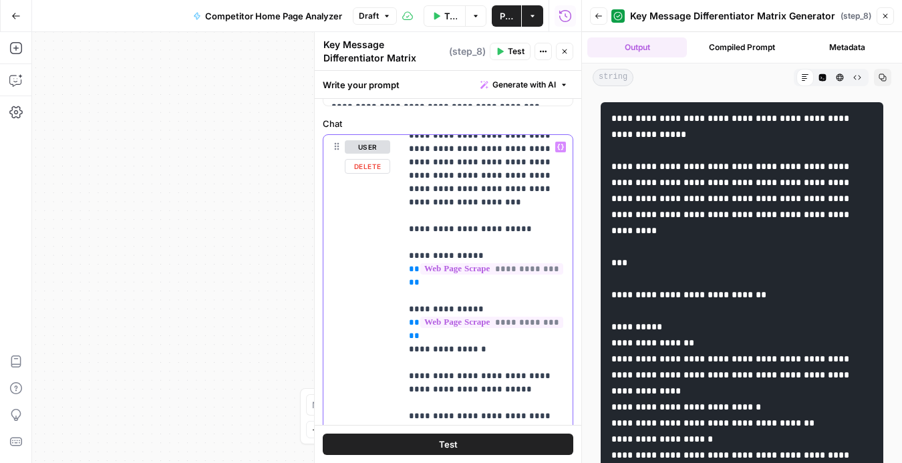
drag, startPoint x: 491, startPoint y: 337, endPoint x: 419, endPoint y: 338, distance: 72.2
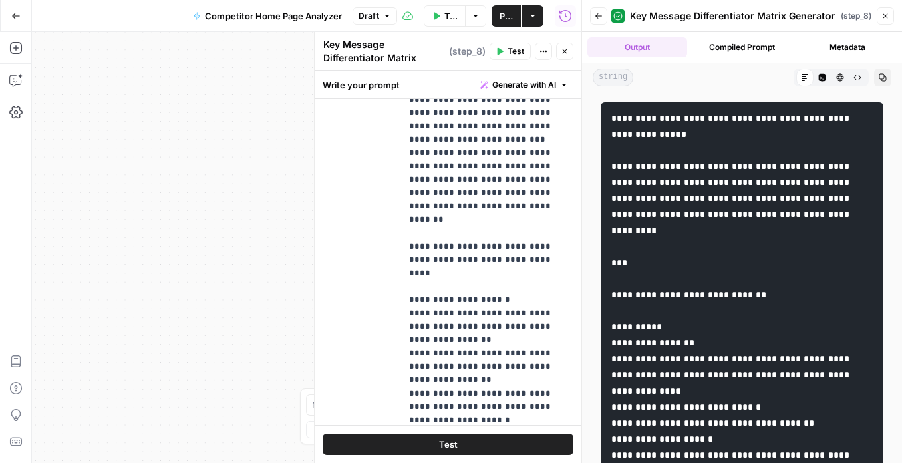
scroll to position [484, 0]
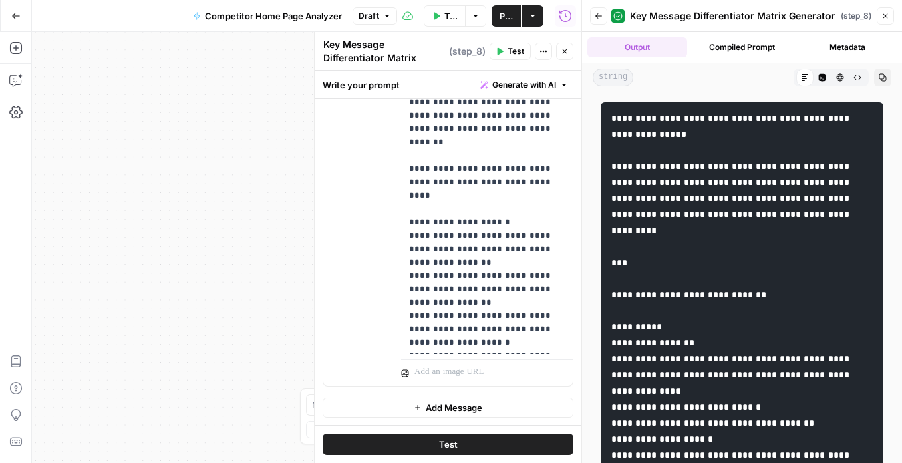
click at [440, 436] on button "Test" at bounding box center [448, 444] width 251 height 21
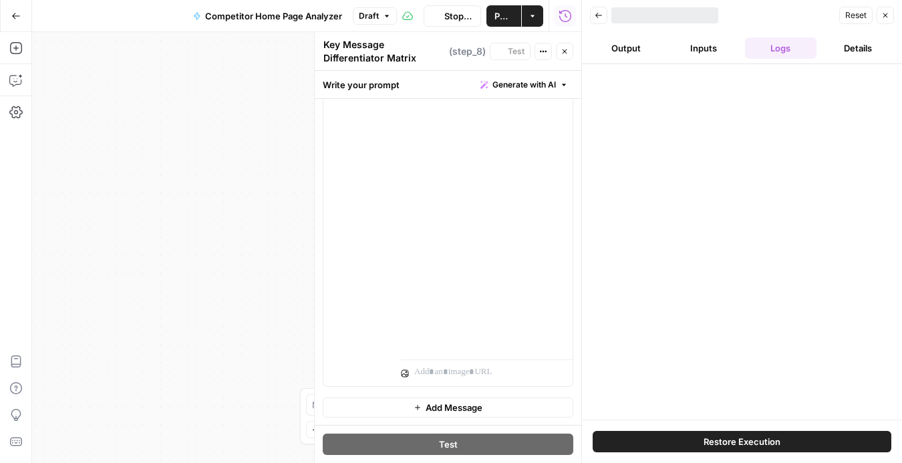
scroll to position [936, 0]
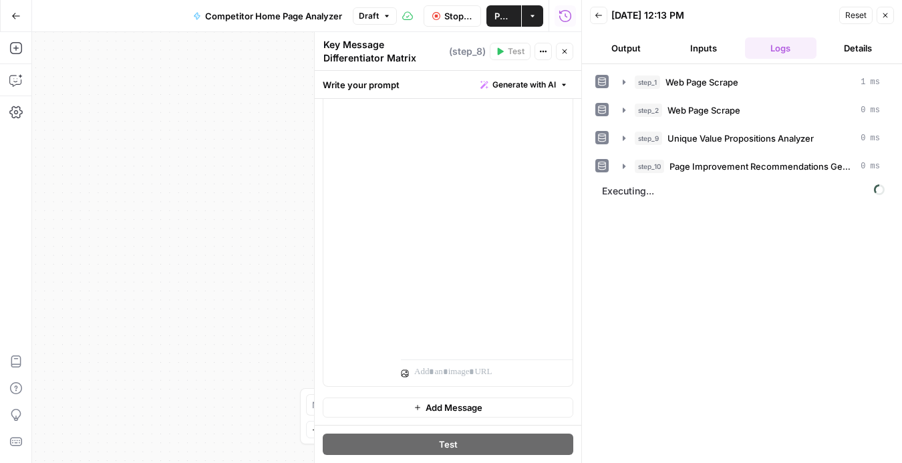
click at [885, 17] on icon "button" at bounding box center [885, 15] width 8 height 8
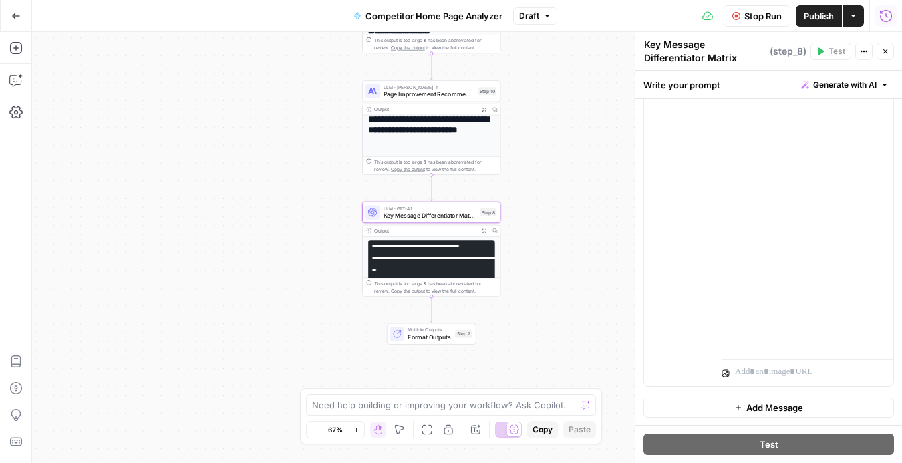
click at [887, 52] on icon "button" at bounding box center [885, 51] width 8 height 8
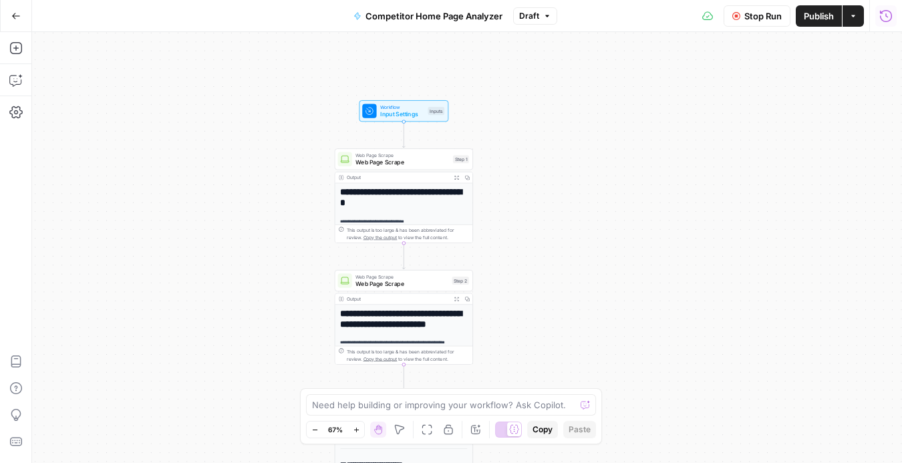
click at [858, 22] on button "Actions" at bounding box center [852, 15] width 21 height 21
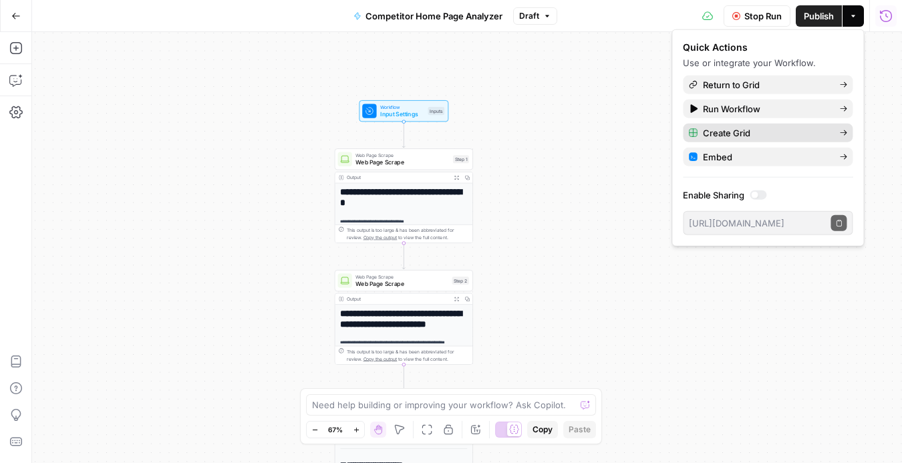
click at [760, 133] on span "Create Grid" at bounding box center [766, 132] width 126 height 13
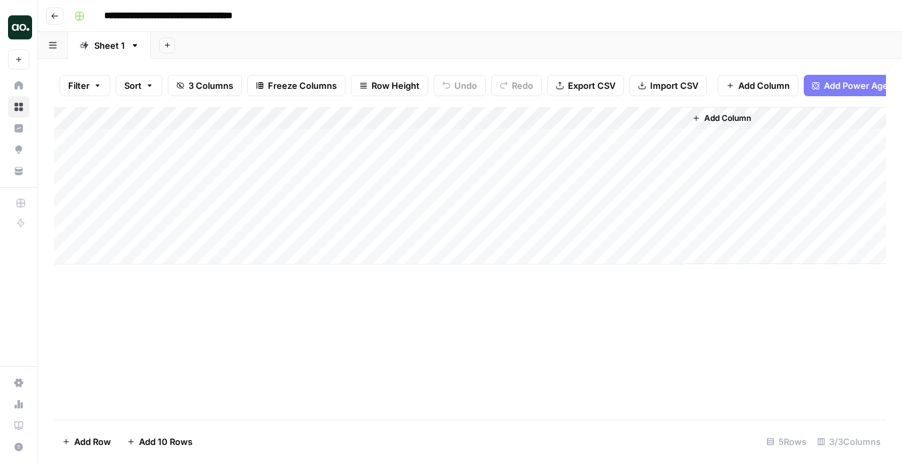
click at [239, 135] on div "Add Column" at bounding box center [470, 186] width 832 height 158
click at [239, 135] on textarea at bounding box center [207, 141] width 214 height 19
type textarea "**********"
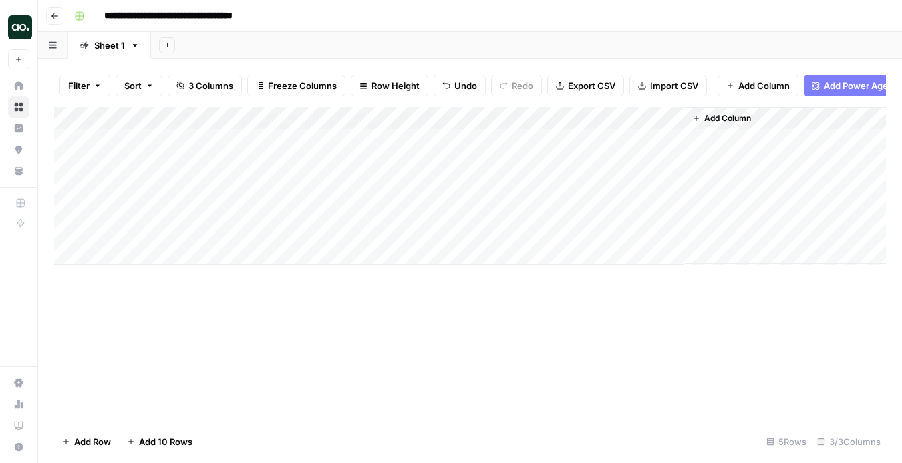
click at [496, 136] on div "Add Column" at bounding box center [470, 186] width 832 height 158
click at [836, 85] on span "Add Power Agent" at bounding box center [860, 85] width 73 height 13
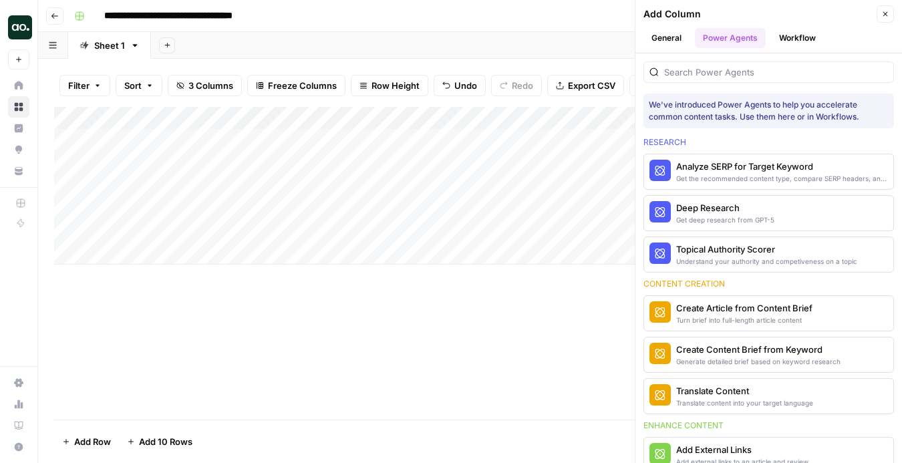
click at [878, 17] on button "Close" at bounding box center [884, 13] width 17 height 17
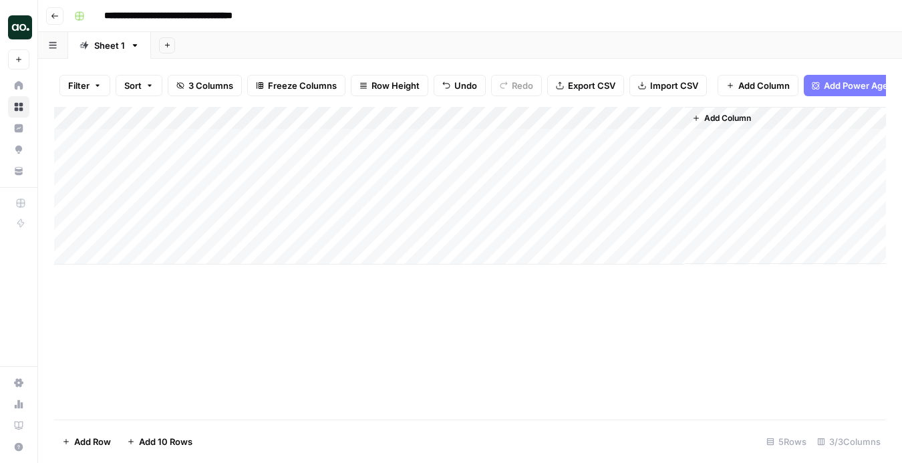
click at [732, 114] on span "Add Column" at bounding box center [727, 118] width 47 height 12
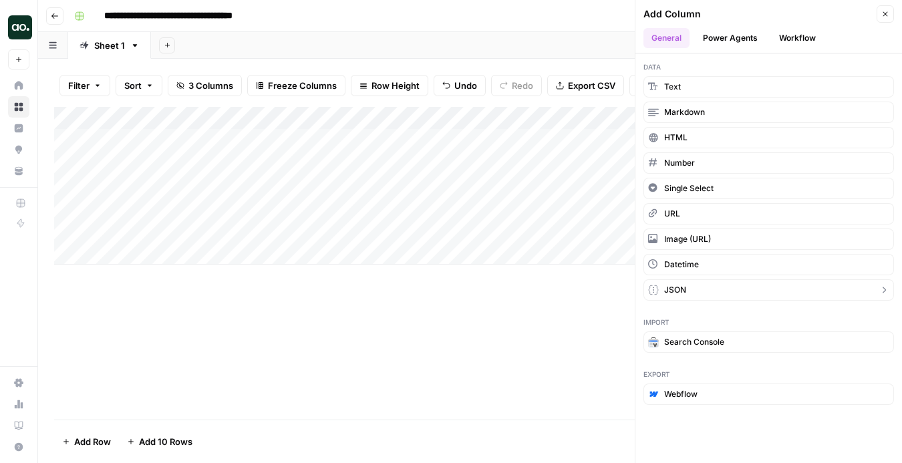
click at [719, 293] on button "JSON" at bounding box center [768, 289] width 251 height 21
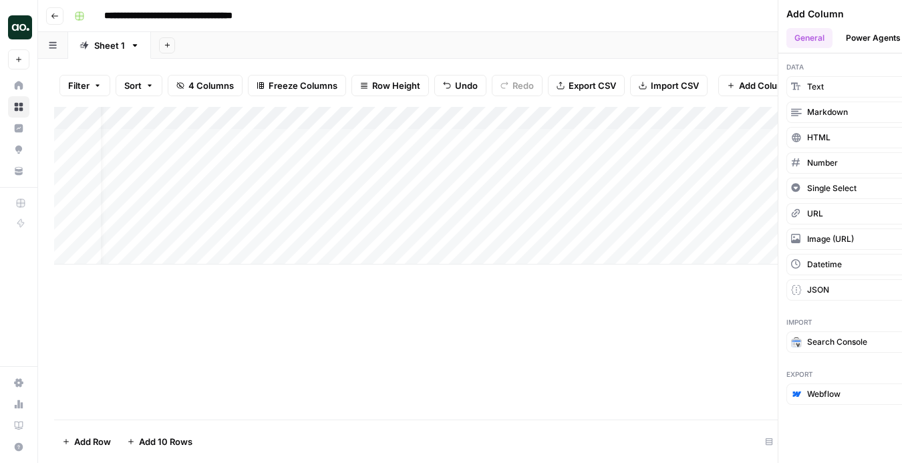
scroll to position [0, 65]
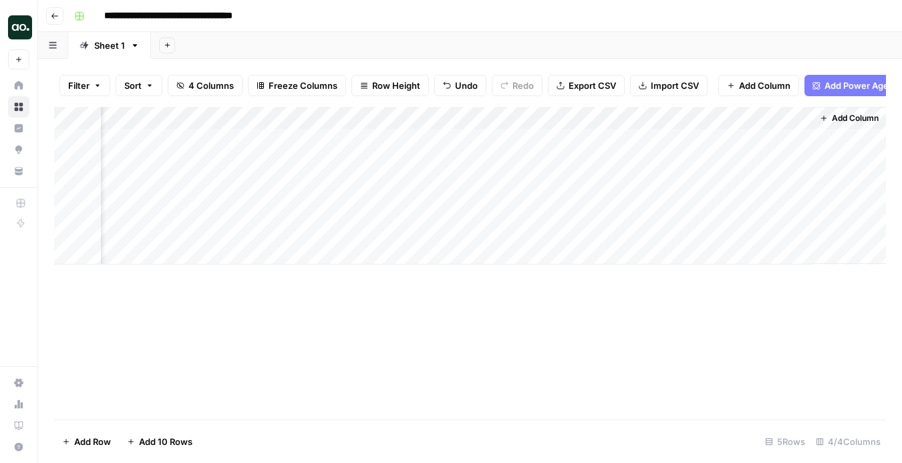
click at [673, 113] on div "Add Column" at bounding box center [470, 186] width 832 height 158
click at [736, 150] on div "New Column" at bounding box center [698, 150] width 148 height 21
click at [752, 142] on div "Add Column" at bounding box center [470, 186] width 832 height 158
click at [752, 140] on div "Add Column" at bounding box center [470, 186] width 832 height 158
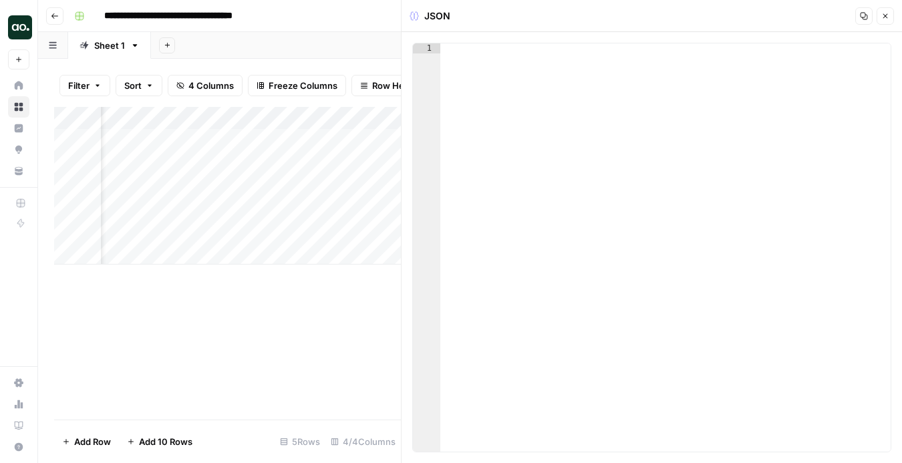
click at [752, 140] on div at bounding box center [715, 140] width 194 height 25
click at [881, 15] on icon "button" at bounding box center [885, 16] width 8 height 8
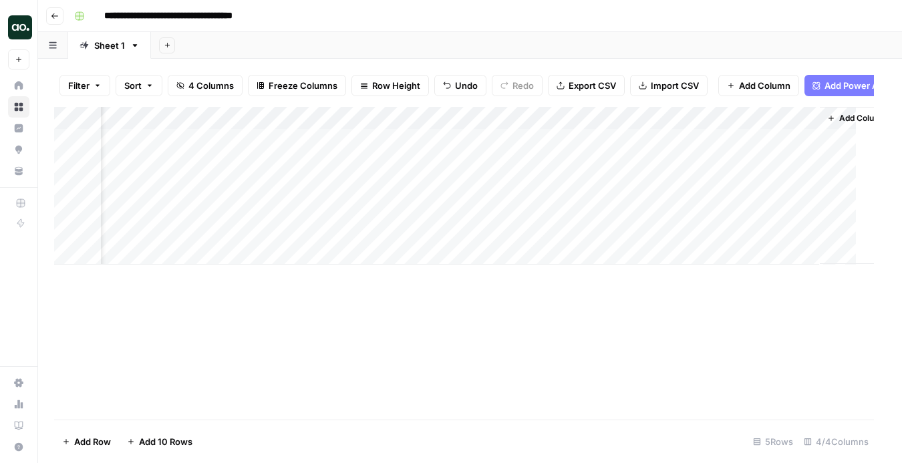
scroll to position [0, 49]
click at [653, 118] on div "Add Column" at bounding box center [470, 186] width 832 height 158
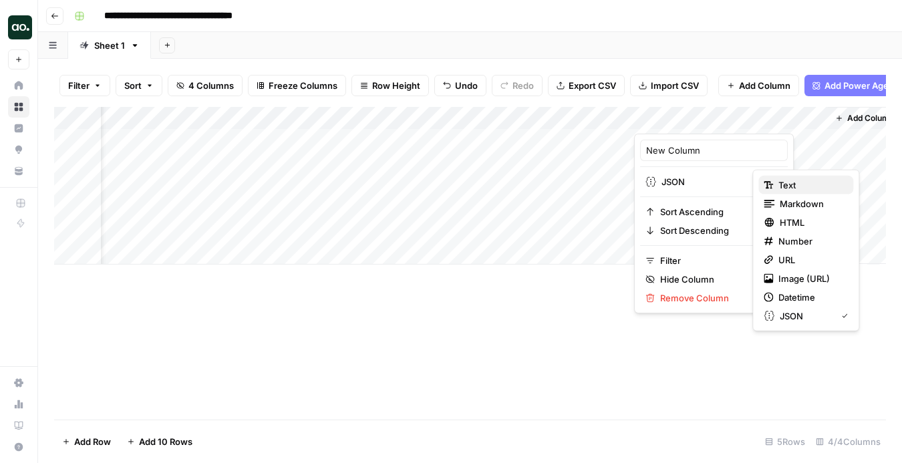
click at [788, 188] on span "Text" at bounding box center [810, 184] width 64 height 13
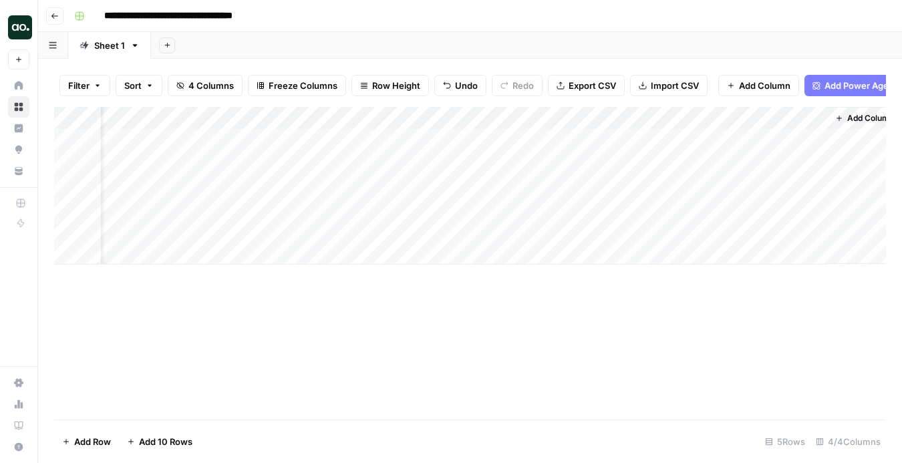
click at [726, 134] on div "Add Column" at bounding box center [470, 186] width 832 height 158
click at [735, 134] on div "Add Column" at bounding box center [470, 186] width 832 height 158
click at [735, 134] on textarea at bounding box center [740, 141] width 214 height 19
click at [711, 170] on div "Add Column" at bounding box center [470, 186] width 832 height 158
click at [713, 143] on div "Add Column" at bounding box center [470, 186] width 832 height 158
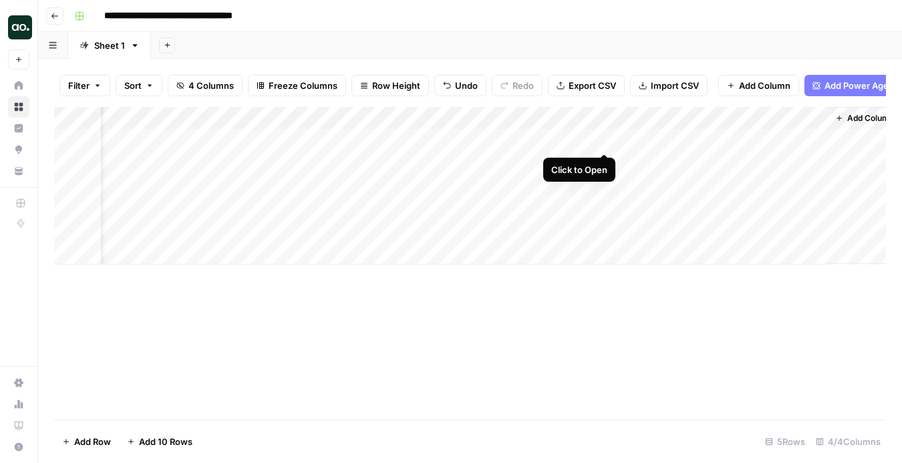
click at [599, 140] on div "Add Column" at bounding box center [470, 186] width 832 height 158
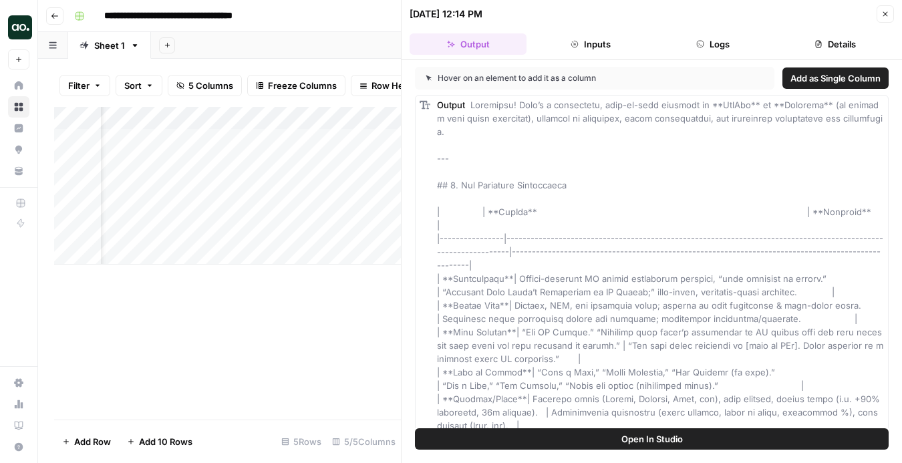
click at [887, 15] on icon "button" at bounding box center [885, 14] width 8 height 8
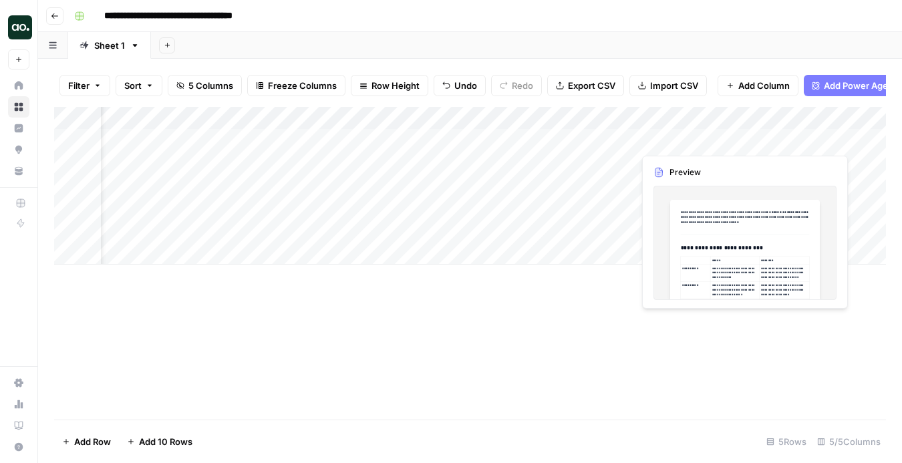
click at [663, 134] on div "Add Column" at bounding box center [470, 186] width 832 height 158
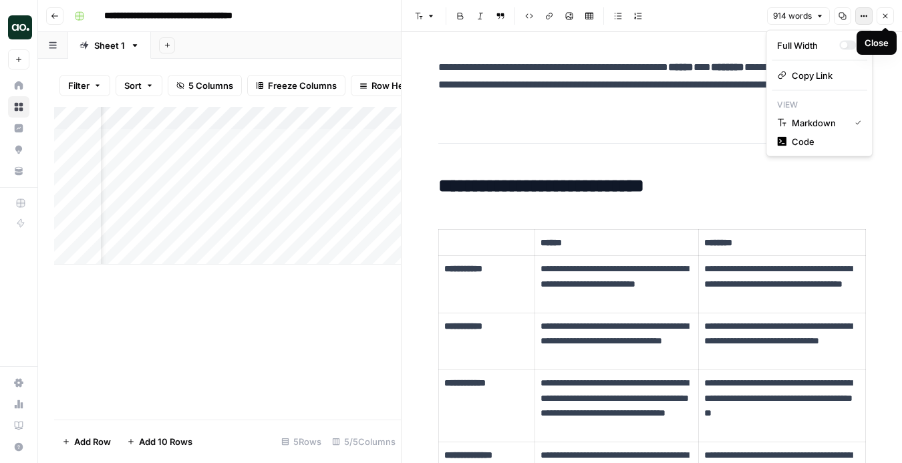
click at [860, 19] on icon "button" at bounding box center [864, 16] width 8 height 8
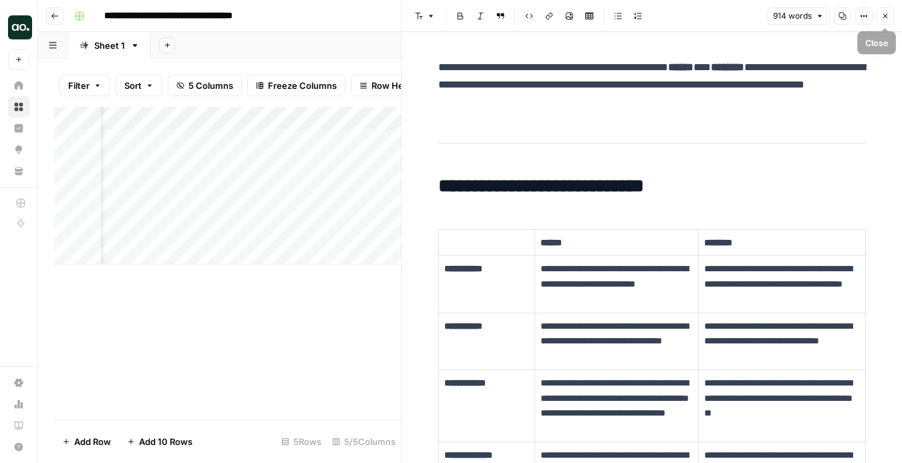
click at [891, 17] on button "Close" at bounding box center [884, 15] width 17 height 17
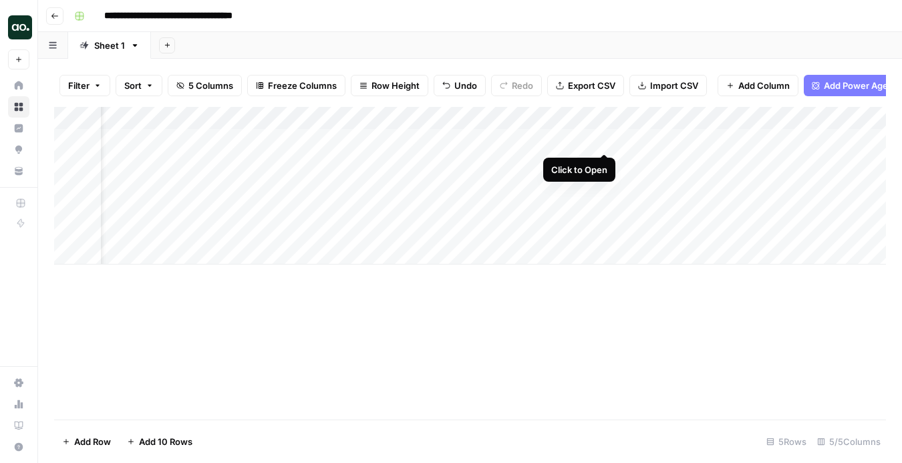
click at [606, 138] on div "Add Column" at bounding box center [470, 186] width 832 height 158
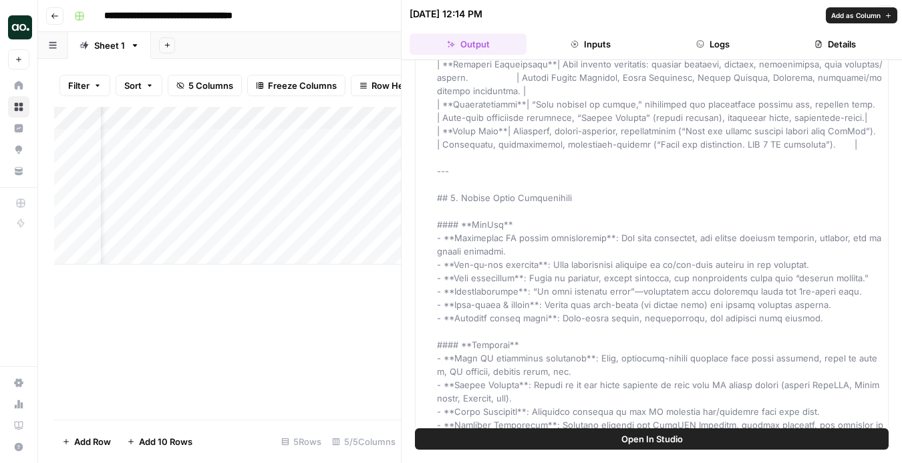
scroll to position [448, 0]
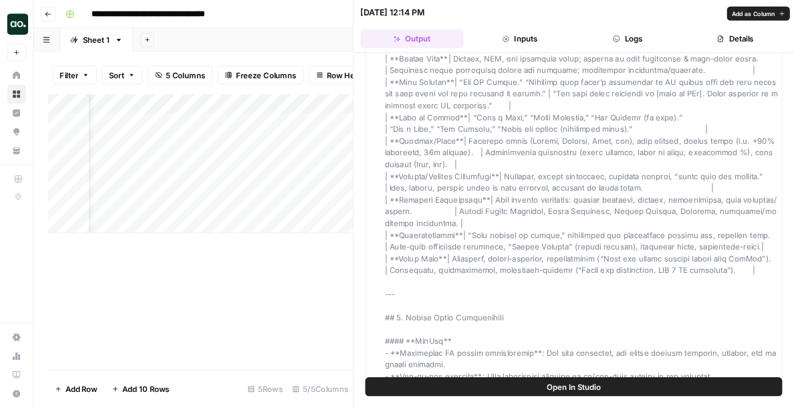
scroll to position [245, 0]
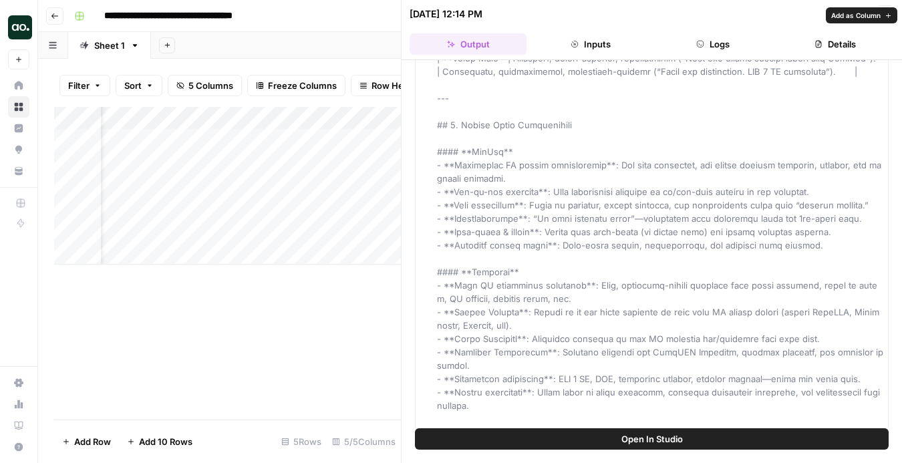
scroll to position [502, 0]
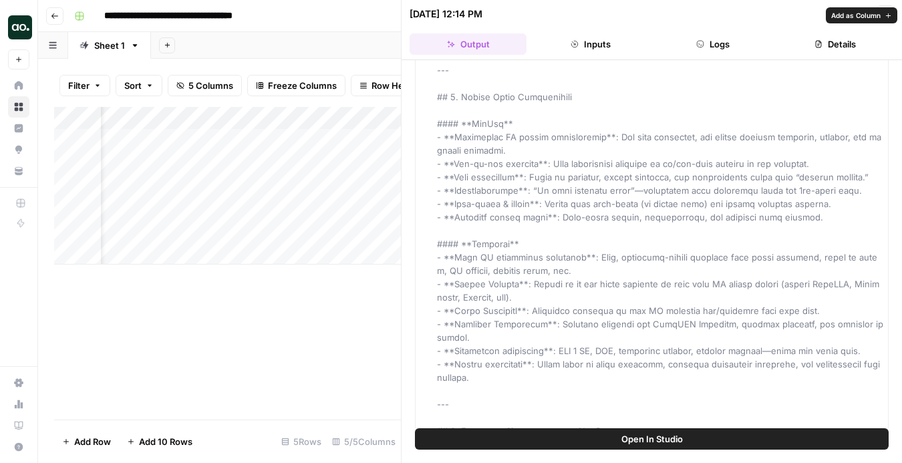
drag, startPoint x: 440, startPoint y: 337, endPoint x: 619, endPoint y: 348, distance: 180.1
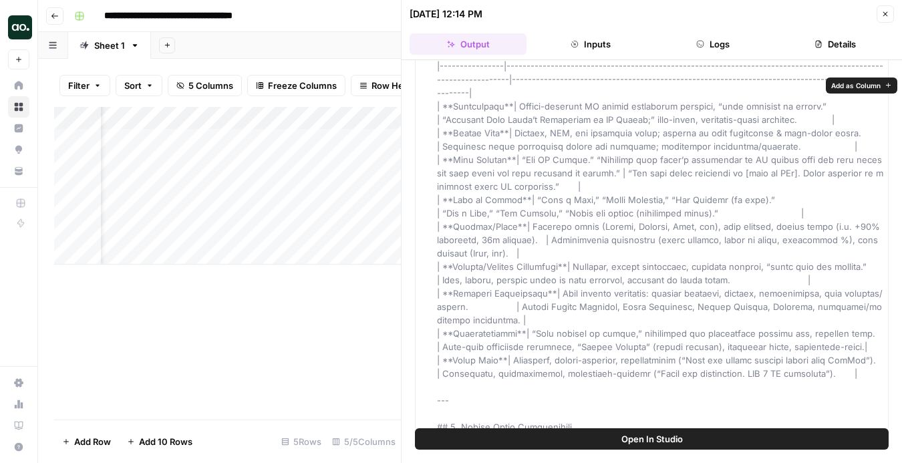
scroll to position [0, 0]
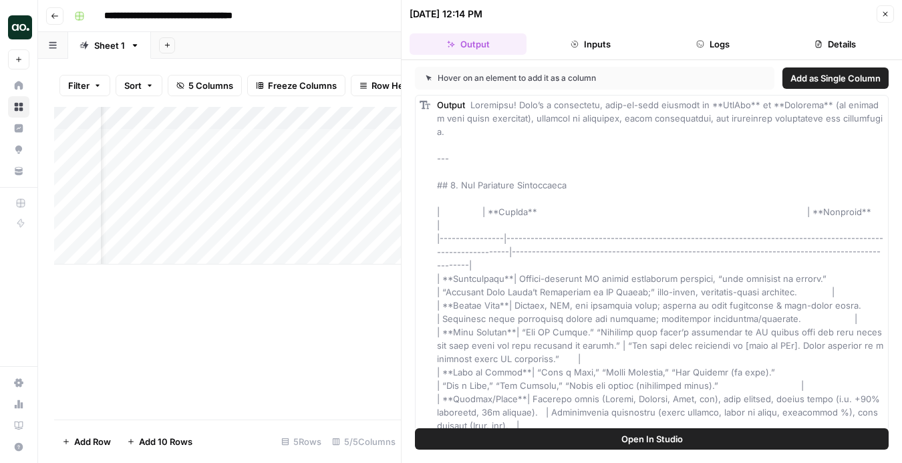
click at [815, 79] on span "Add as Single Column" at bounding box center [835, 77] width 90 height 13
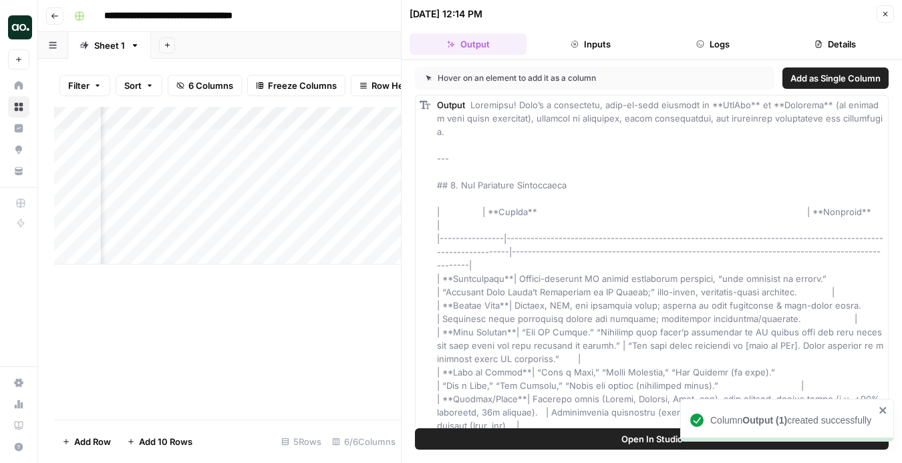
scroll to position [0, 673]
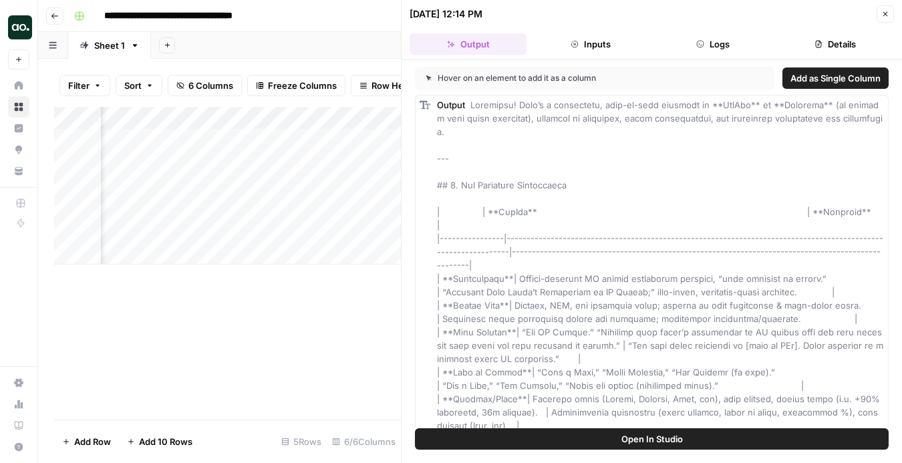
click at [172, 143] on div "Add Column" at bounding box center [227, 186] width 347 height 158
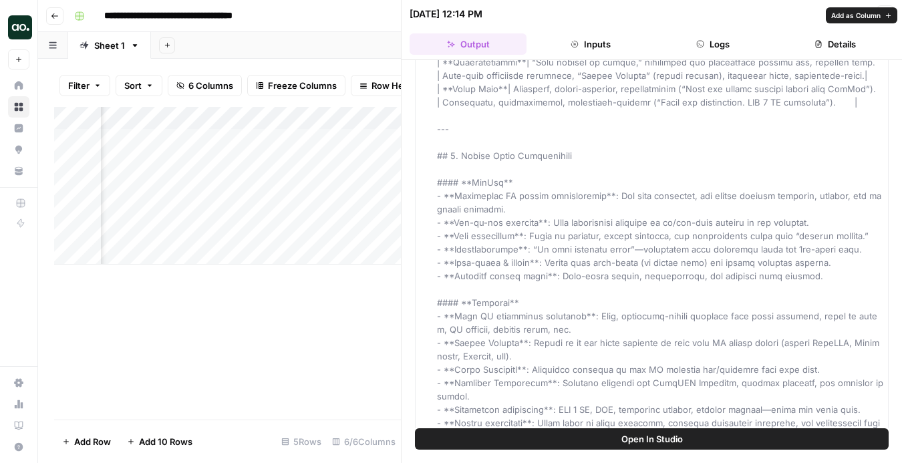
scroll to position [444, 0]
click at [592, 47] on button "Inputs" at bounding box center [590, 43] width 117 height 21
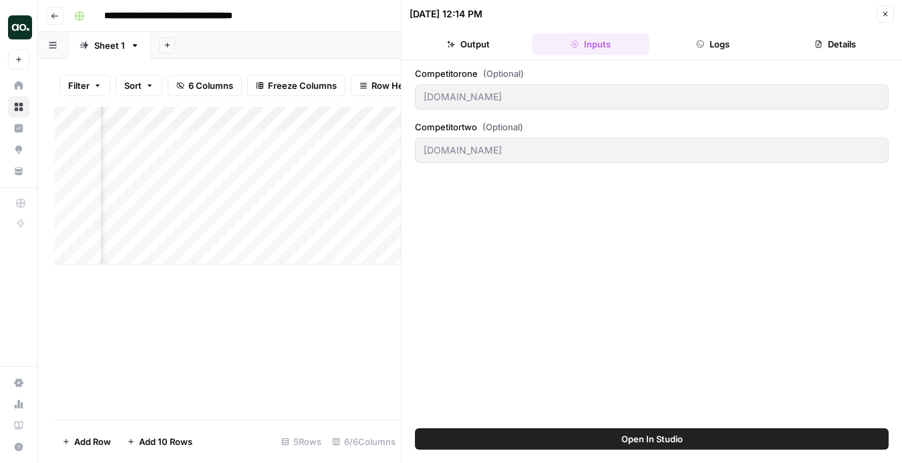
click at [711, 49] on button "Logs" at bounding box center [713, 43] width 117 height 21
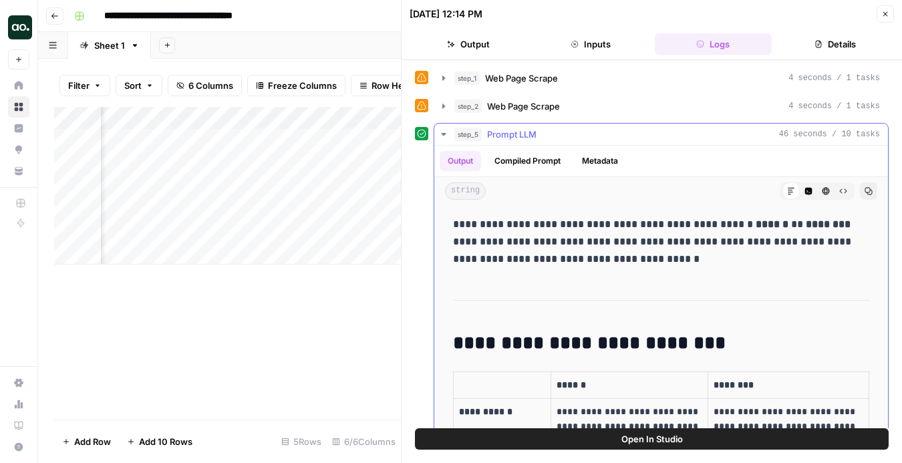
click at [443, 133] on icon "button" at bounding box center [443, 134] width 5 height 3
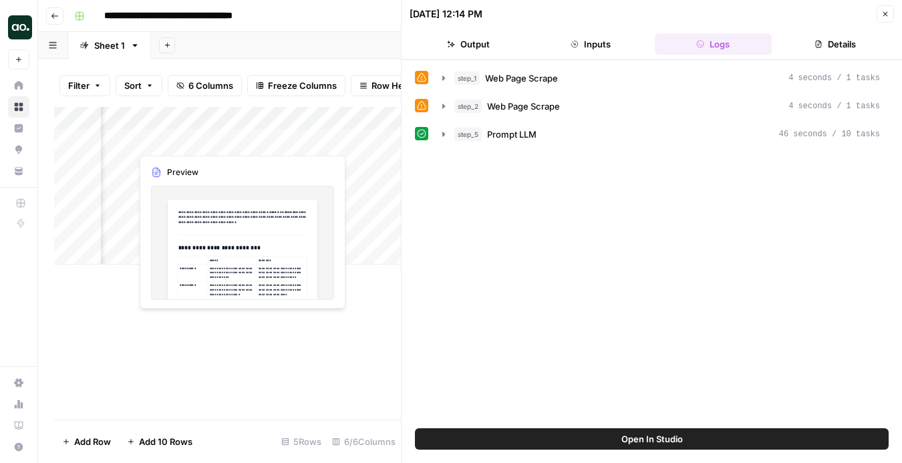
click at [180, 140] on div "Add Column" at bounding box center [227, 186] width 347 height 158
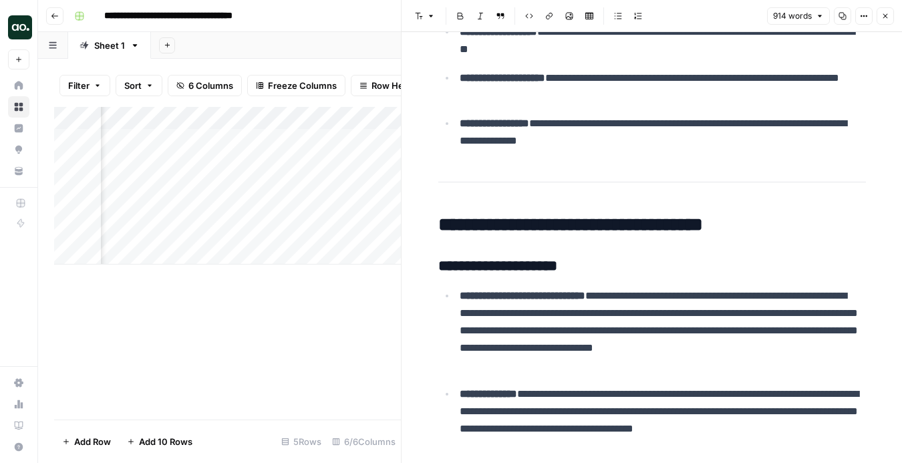
scroll to position [1337, 0]
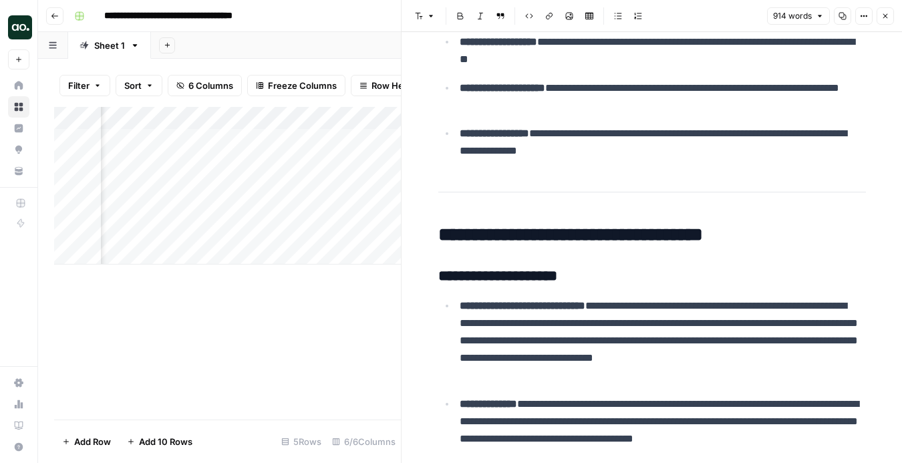
click at [883, 14] on icon "button" at bounding box center [885, 16] width 8 height 8
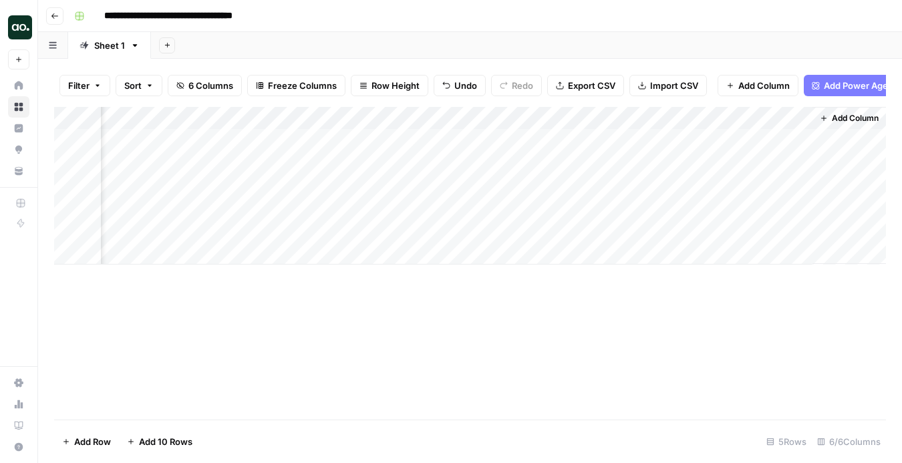
scroll to position [0, 290]
click at [132, 51] on link "Sheet 1" at bounding box center [109, 45] width 83 height 27
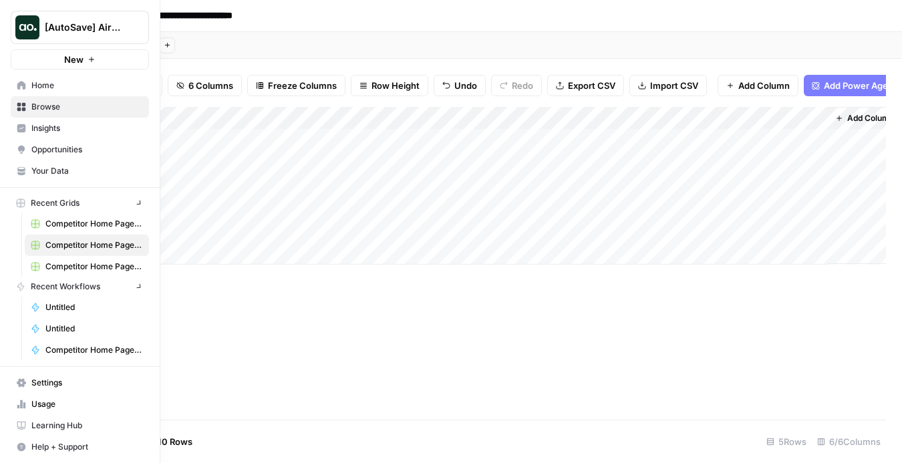
click at [51, 19] on AirOps"] "[AutoSave] AirOps" at bounding box center [80, 27] width 138 height 33
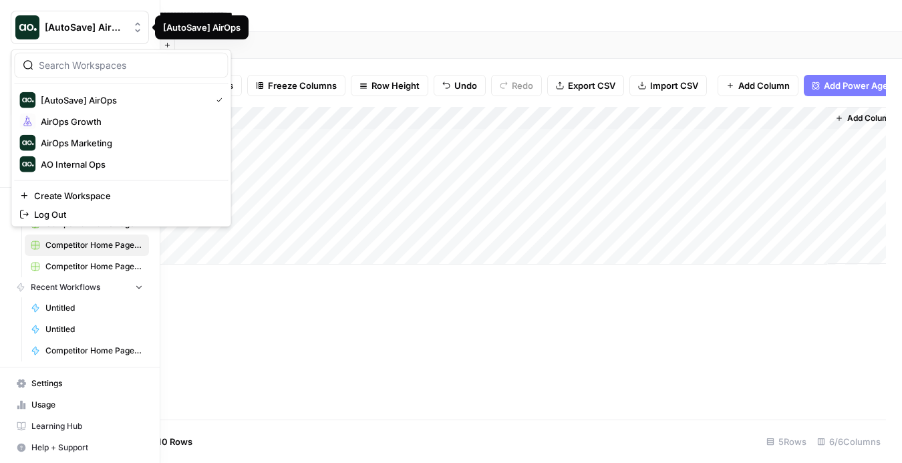
click at [51, 16] on AirOps"] "[AutoSave] AirOps" at bounding box center [80, 27] width 138 height 33
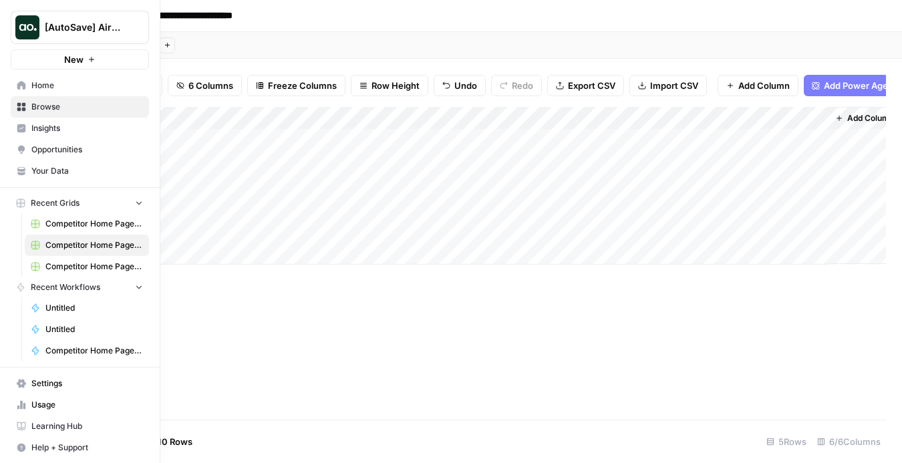
click at [69, 85] on span "Home" at bounding box center [87, 85] width 112 height 12
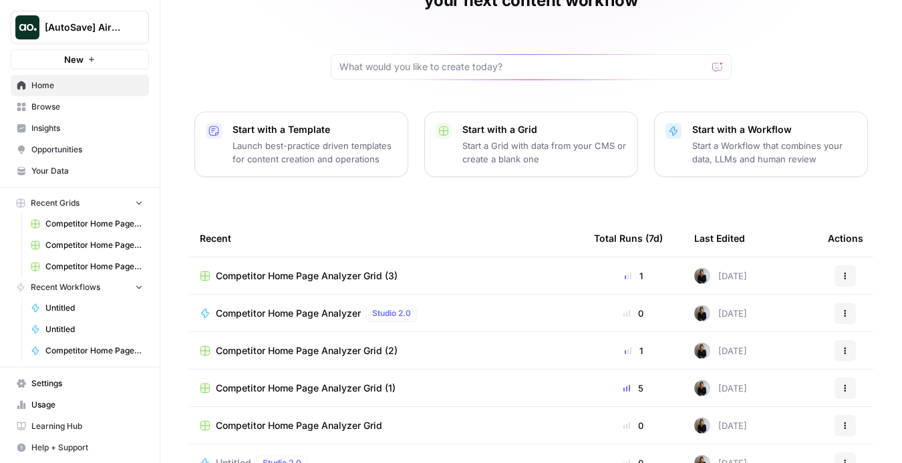
scroll to position [121, 0]
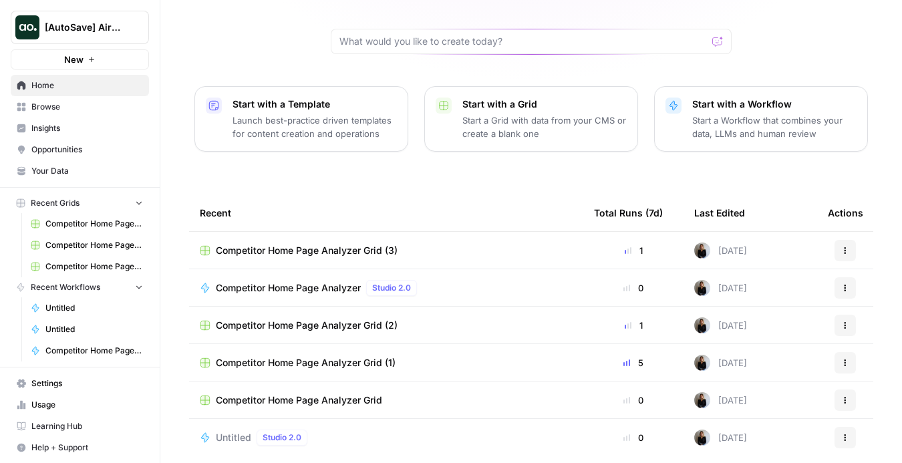
click at [281, 281] on span "Competitor Home Page Analyzer" at bounding box center [288, 287] width 145 height 13
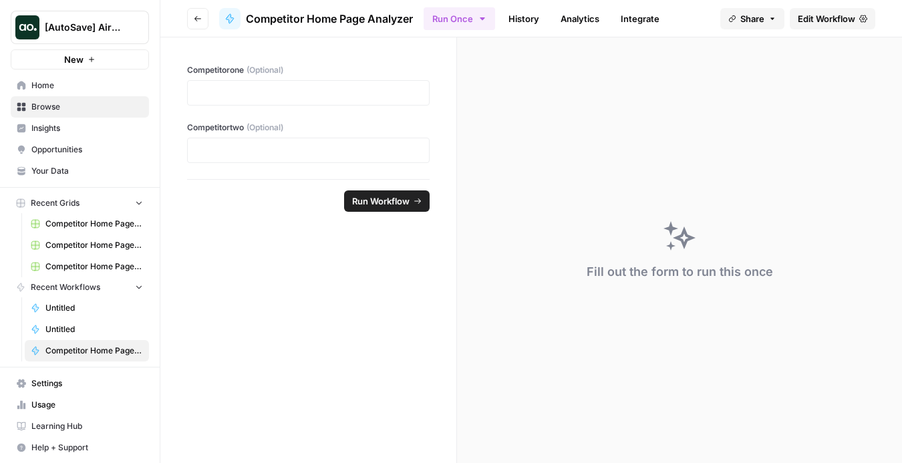
click at [192, 18] on button "Go back" at bounding box center [197, 18] width 21 height 21
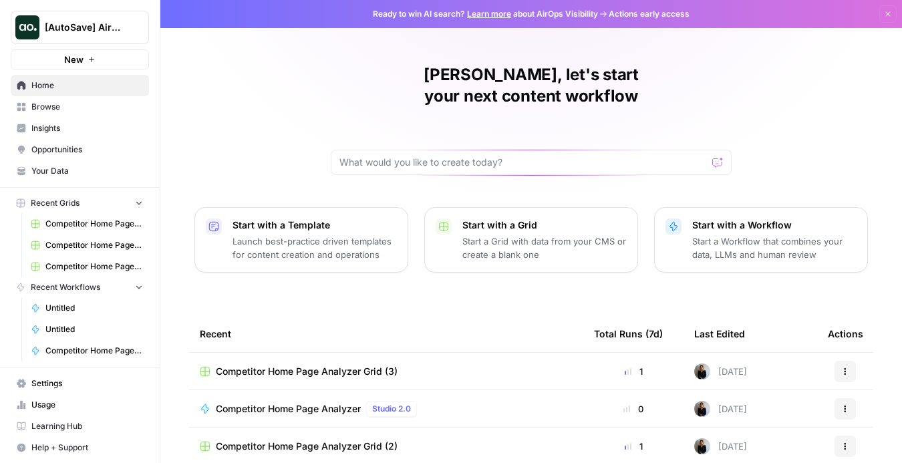
click at [455, 401] on div "Competitor Home Page Analyzer Studio 2.0" at bounding box center [386, 409] width 373 height 16
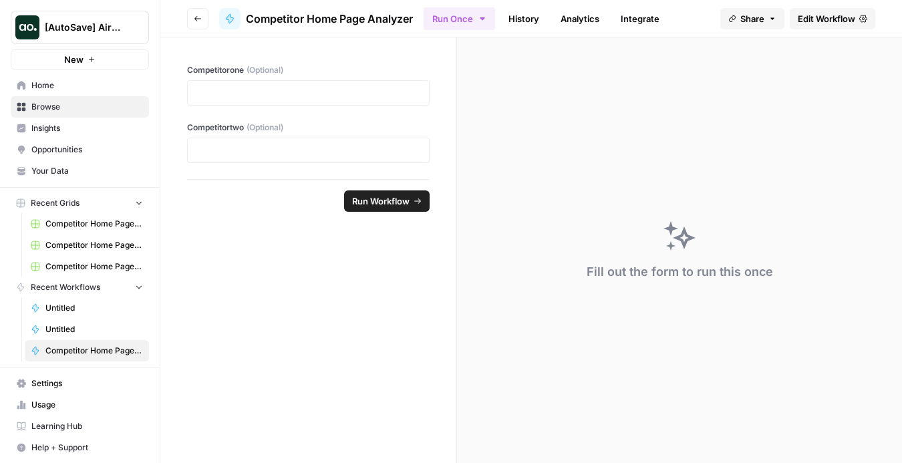
click at [191, 21] on button "Go back" at bounding box center [197, 18] width 21 height 21
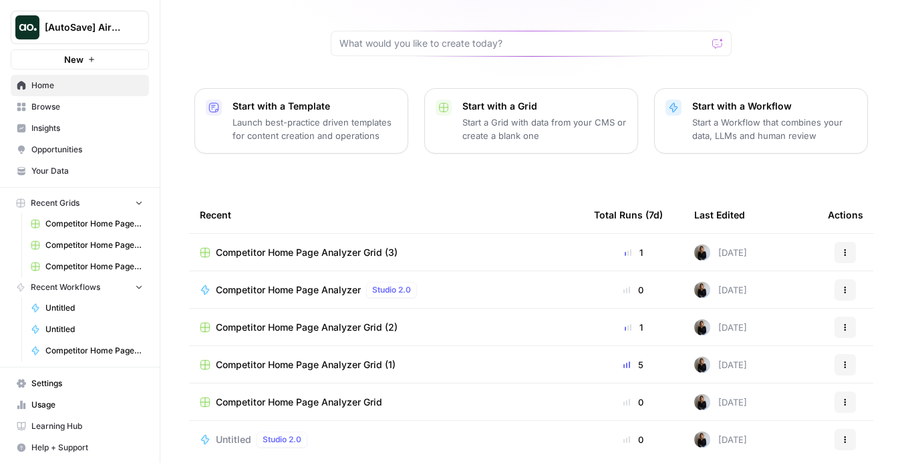
scroll to position [126, 0]
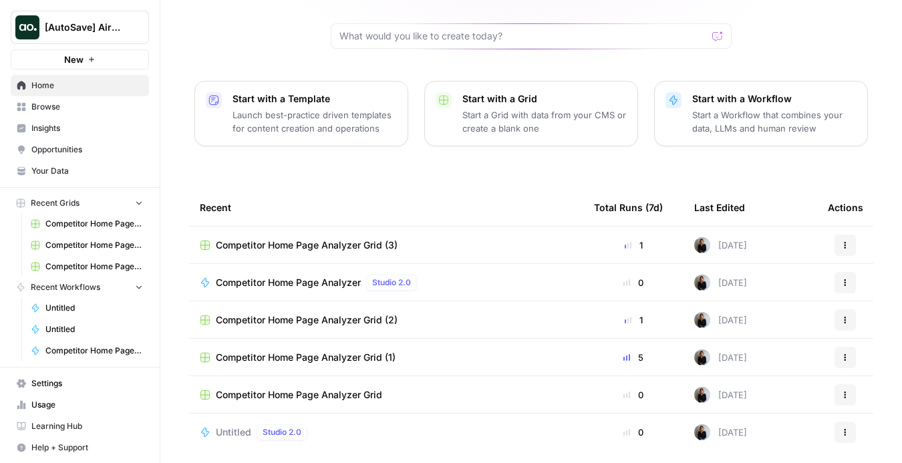
click at [506, 275] on div "Competitor Home Page Analyzer Studio 2.0" at bounding box center [386, 283] width 373 height 16
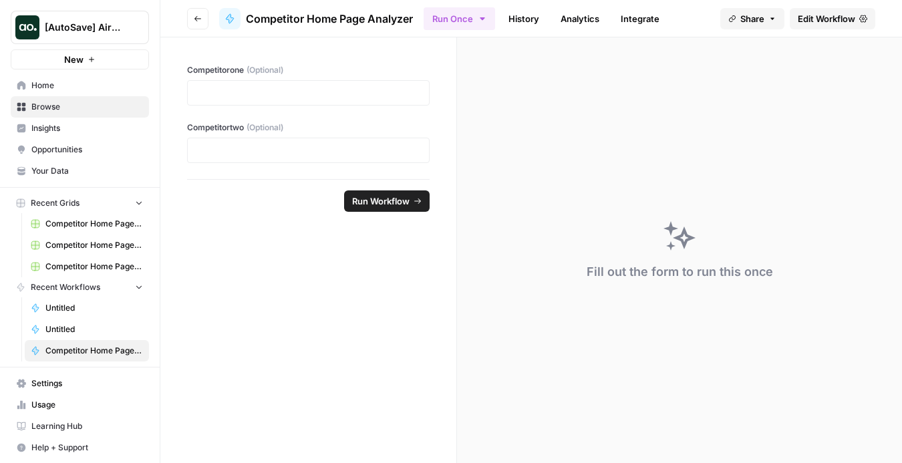
click at [810, 21] on span "Edit Workflow" at bounding box center [826, 18] width 57 height 13
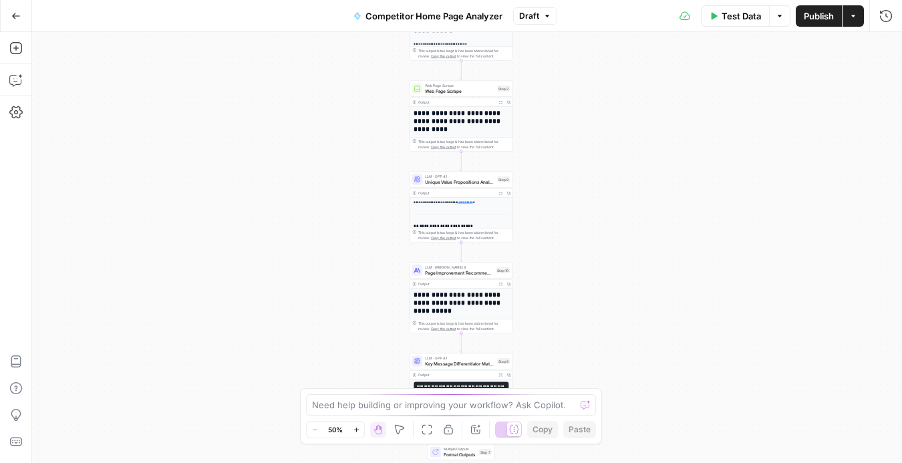
click at [809, 19] on span "Publish" at bounding box center [819, 15] width 30 height 13
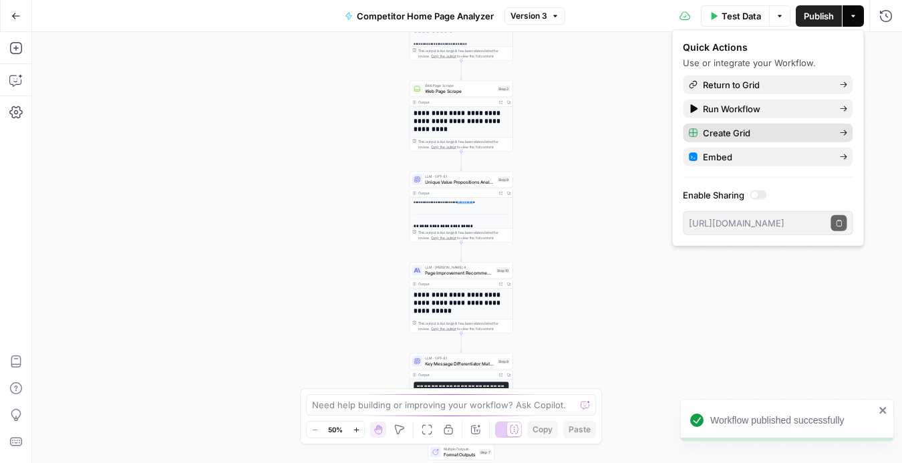
click at [739, 130] on span "Create Grid" at bounding box center [766, 132] width 126 height 13
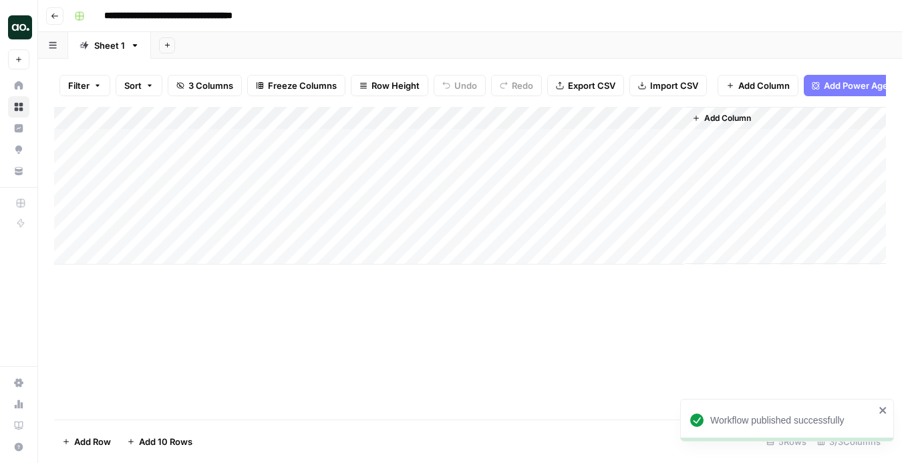
click at [224, 137] on div "Add Column" at bounding box center [470, 186] width 832 height 158
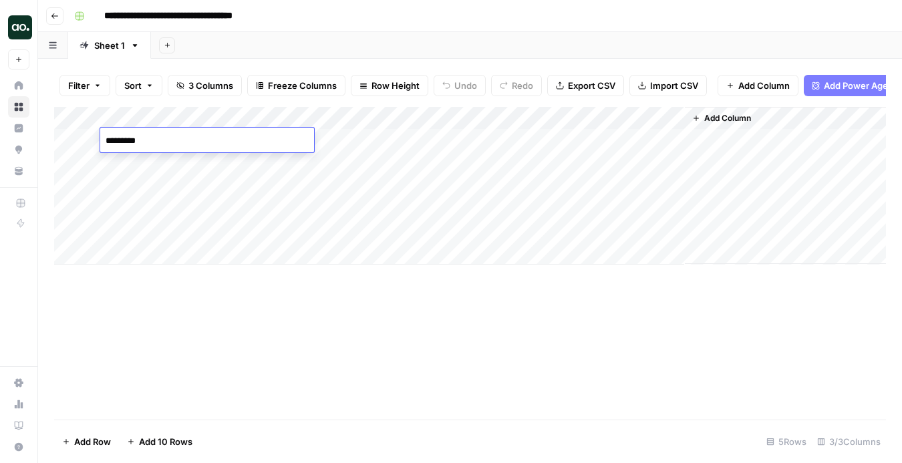
type textarea "**********"
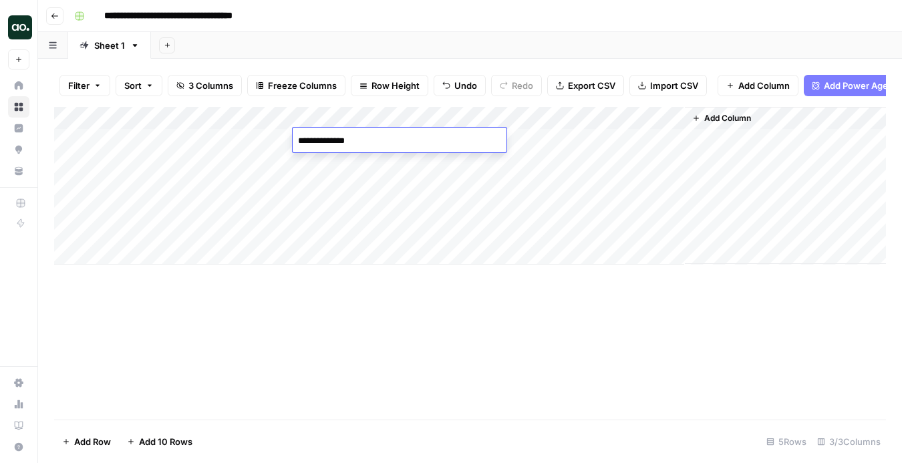
type textarea "**********"
click at [500, 137] on div "Add Column" at bounding box center [470, 186] width 832 height 158
